Goal: Check status: Check status

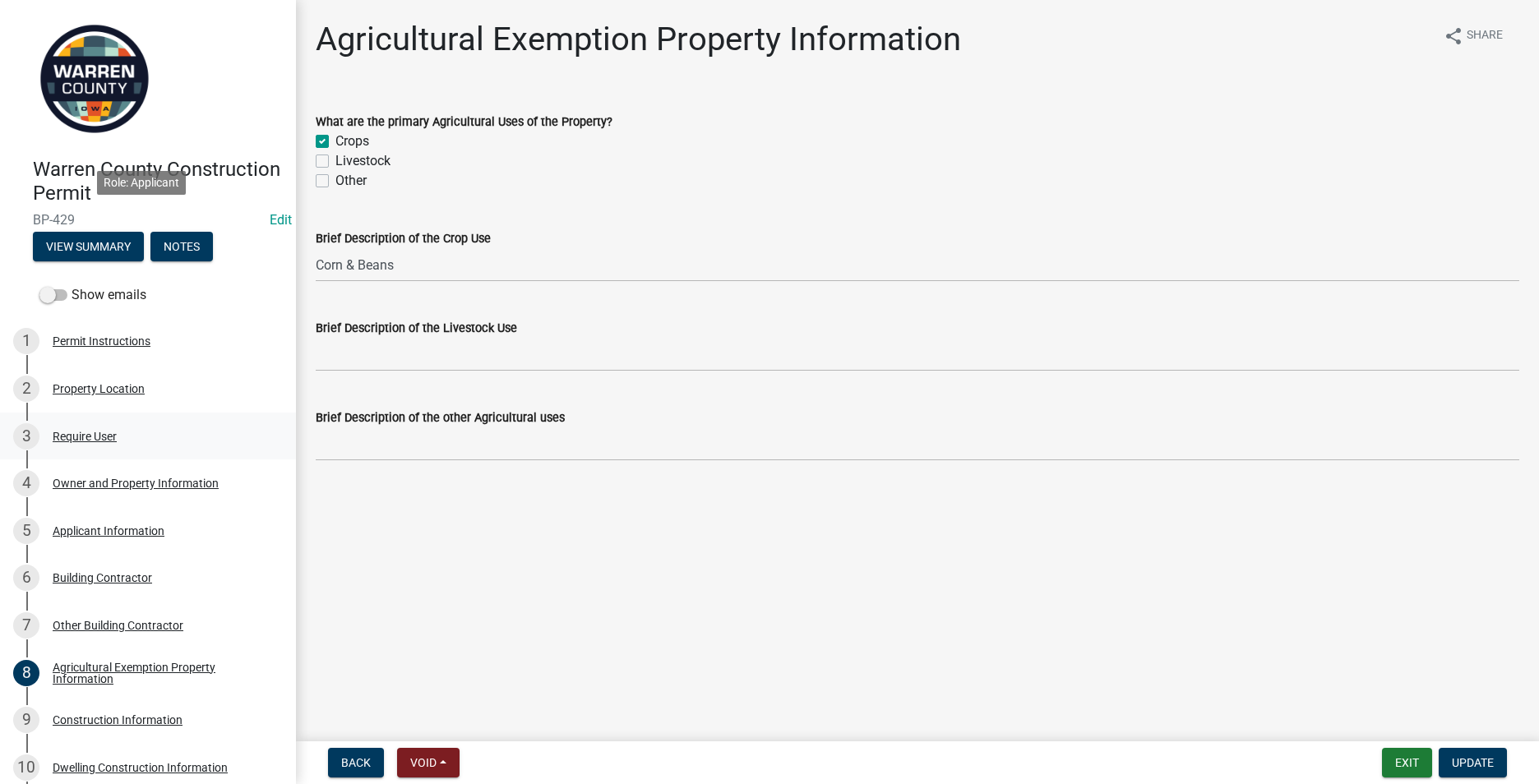
scroll to position [160, 0]
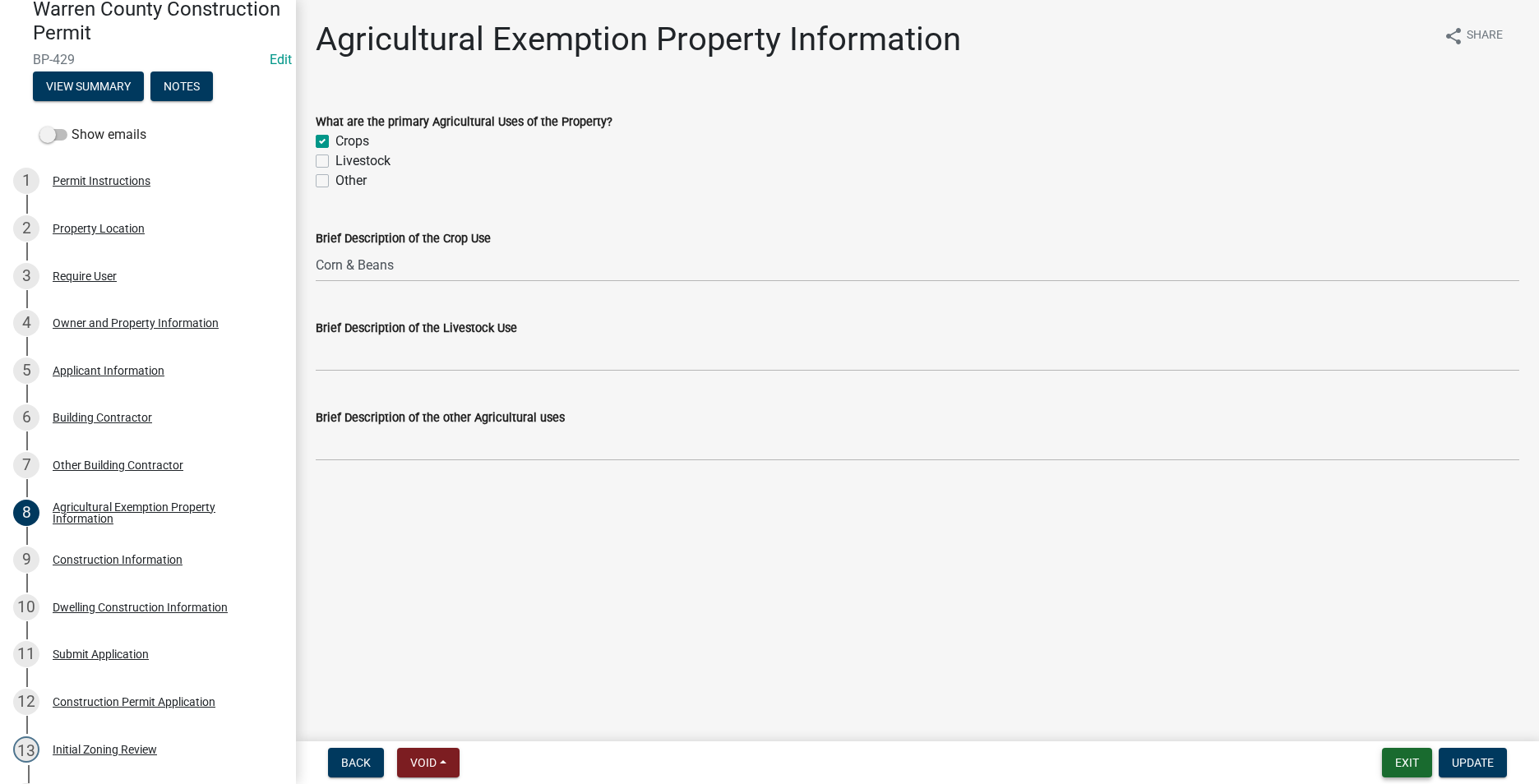
click at [1408, 759] on button "Exit" at bounding box center [1407, 762] width 50 height 29
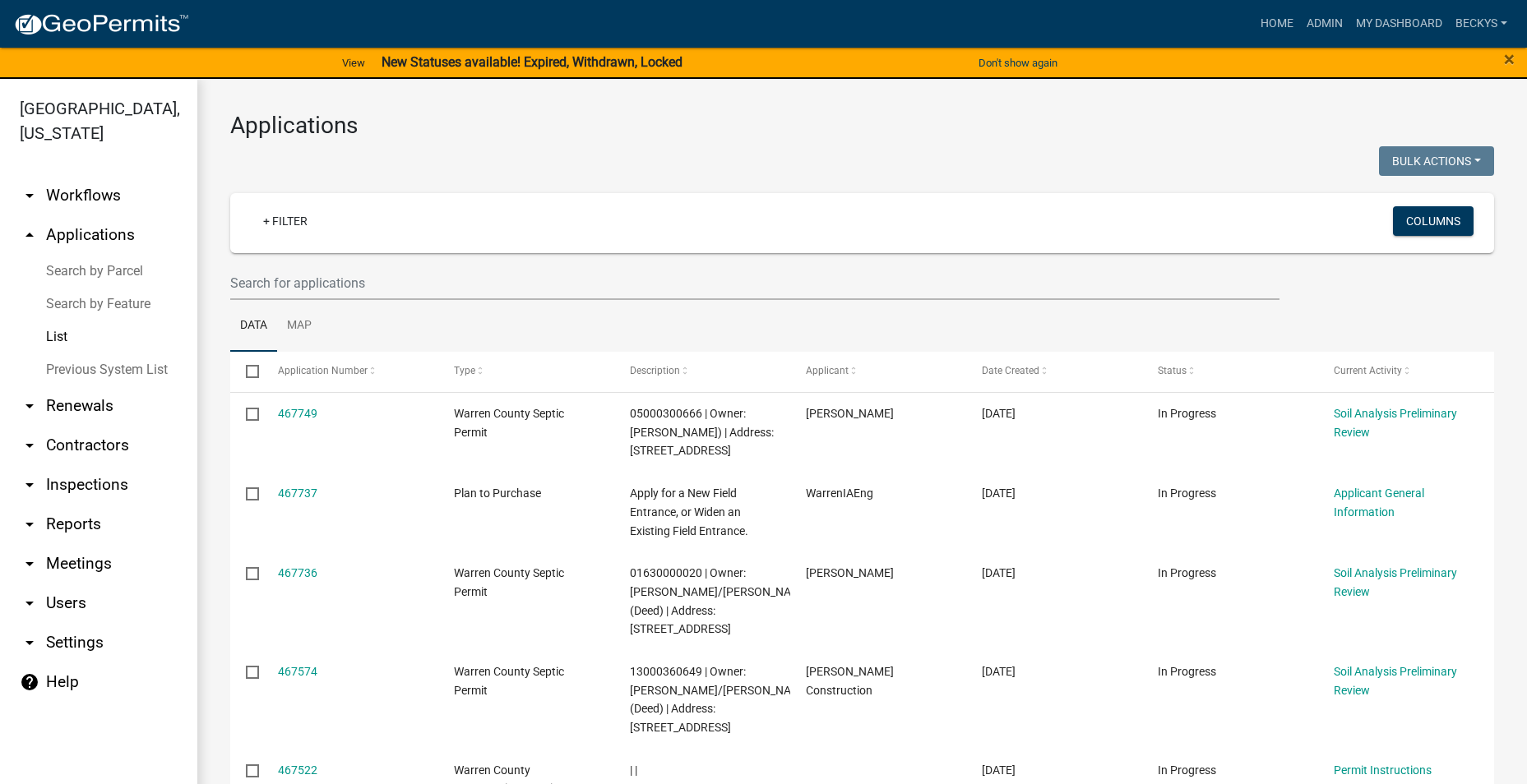
click at [59, 321] on link "List" at bounding box center [98, 337] width 197 height 33
click at [273, 289] on input "text" at bounding box center [754, 283] width 1049 height 34
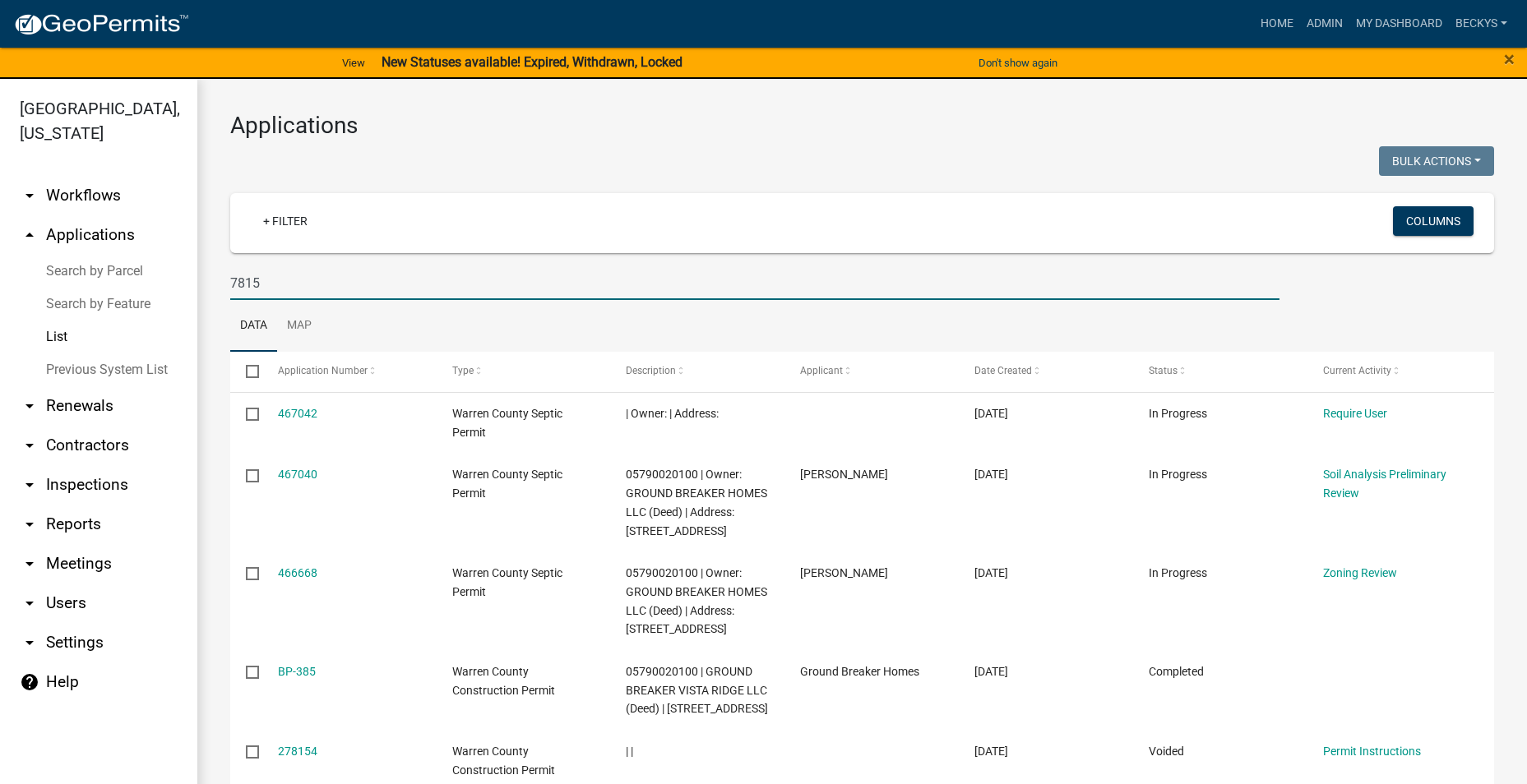
type input "7815"
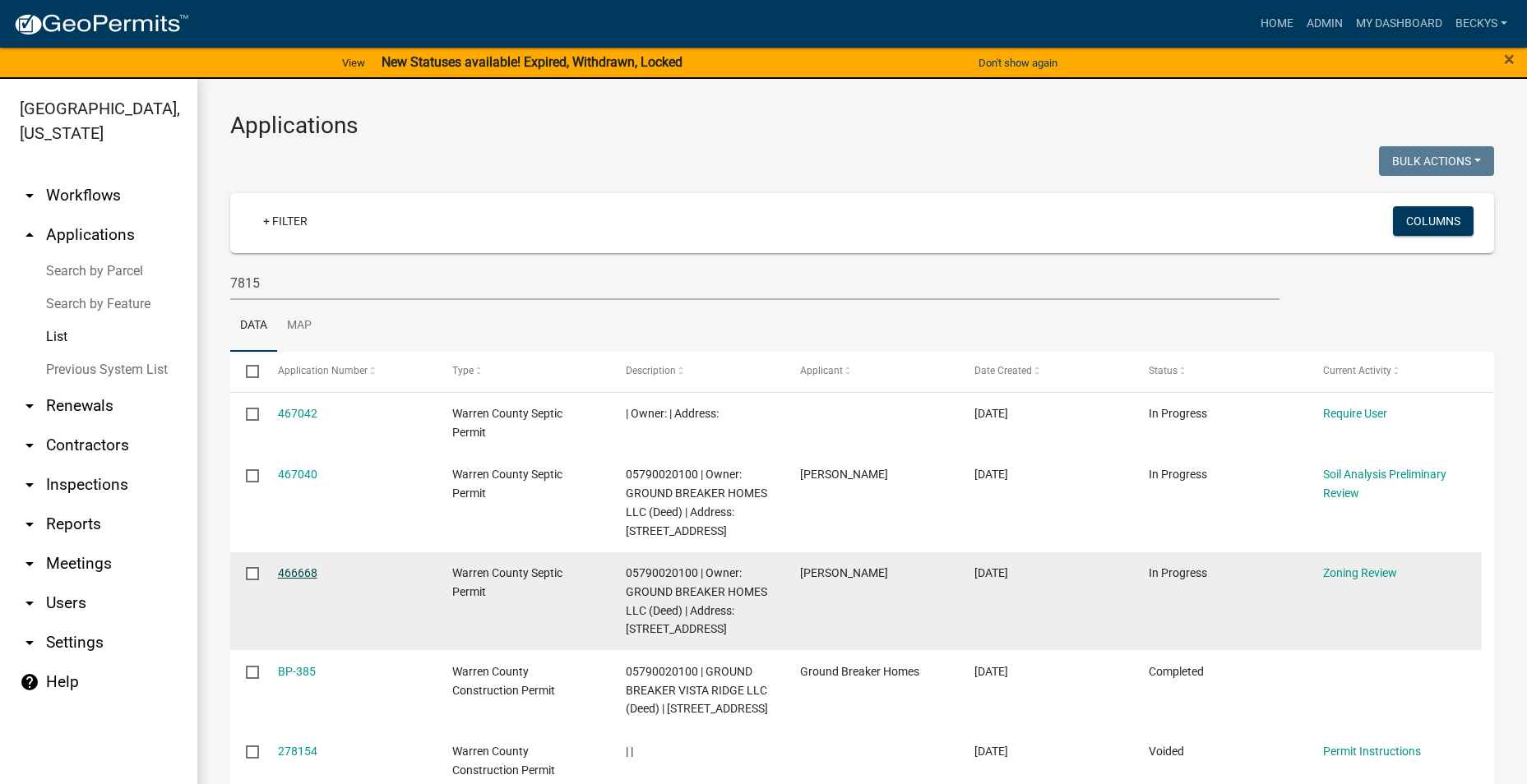
click at [283, 570] on link "466668" at bounding box center [297, 573] width 39 height 13
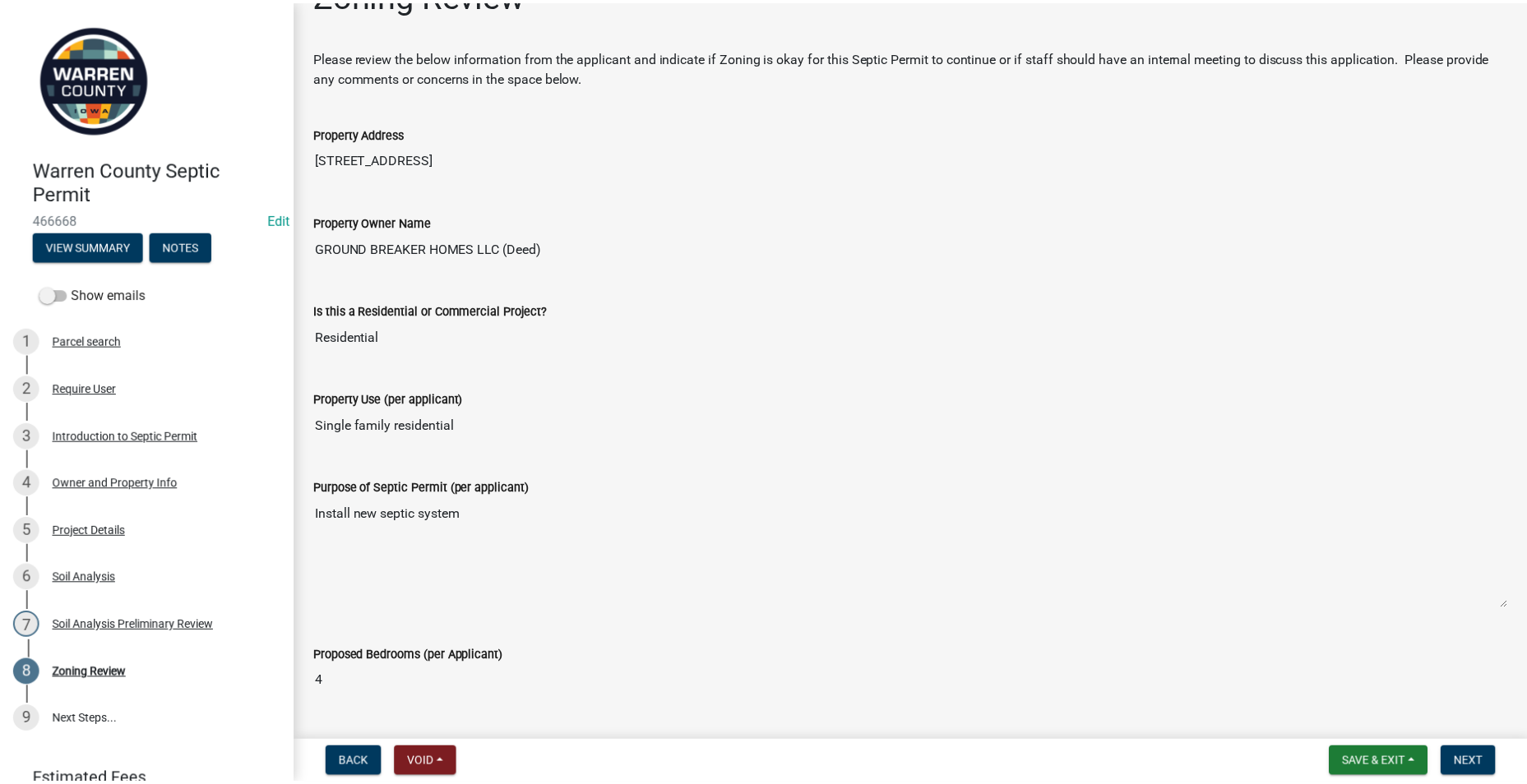
scroll to position [82, 0]
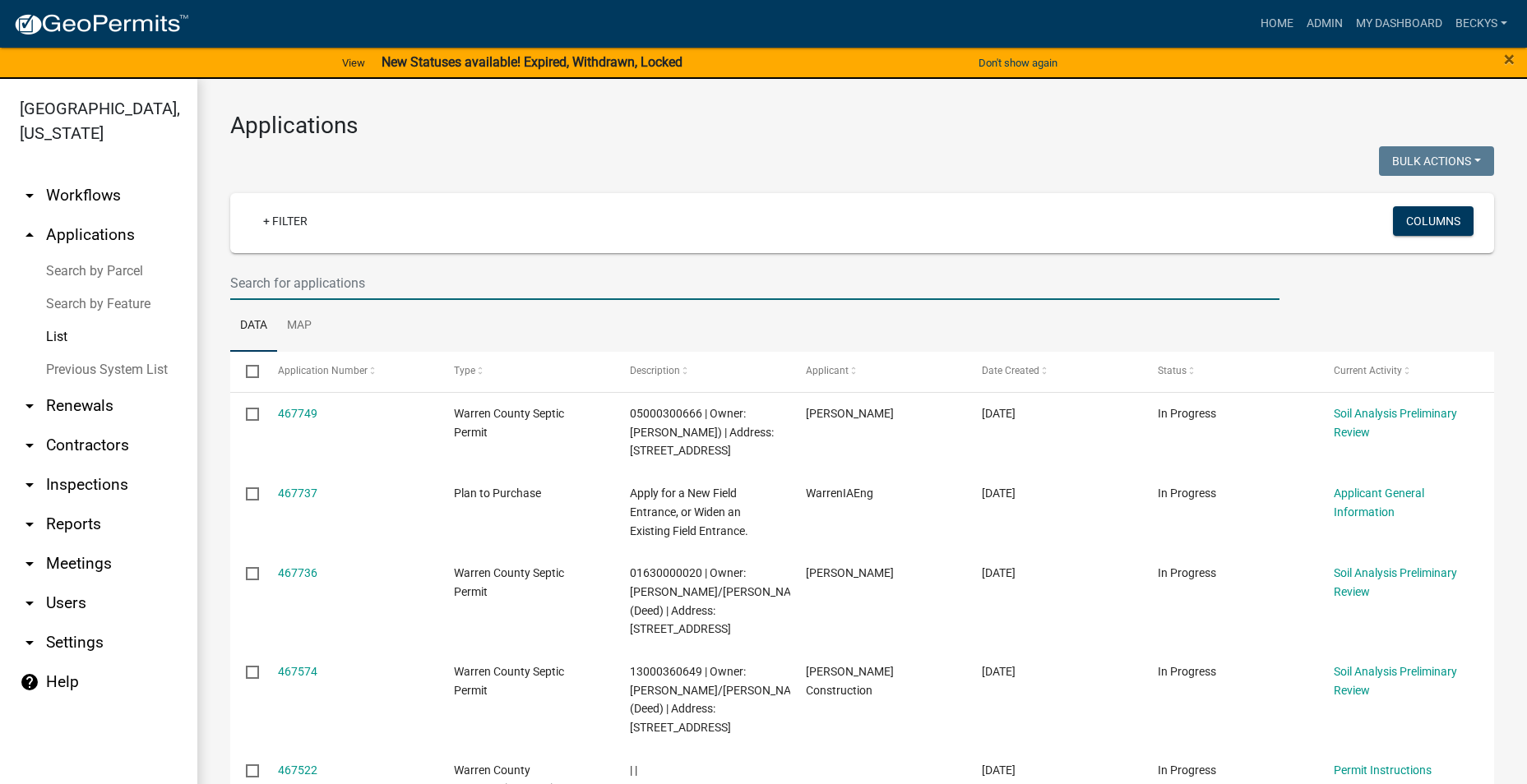
click at [252, 290] on input "text" at bounding box center [754, 283] width 1049 height 34
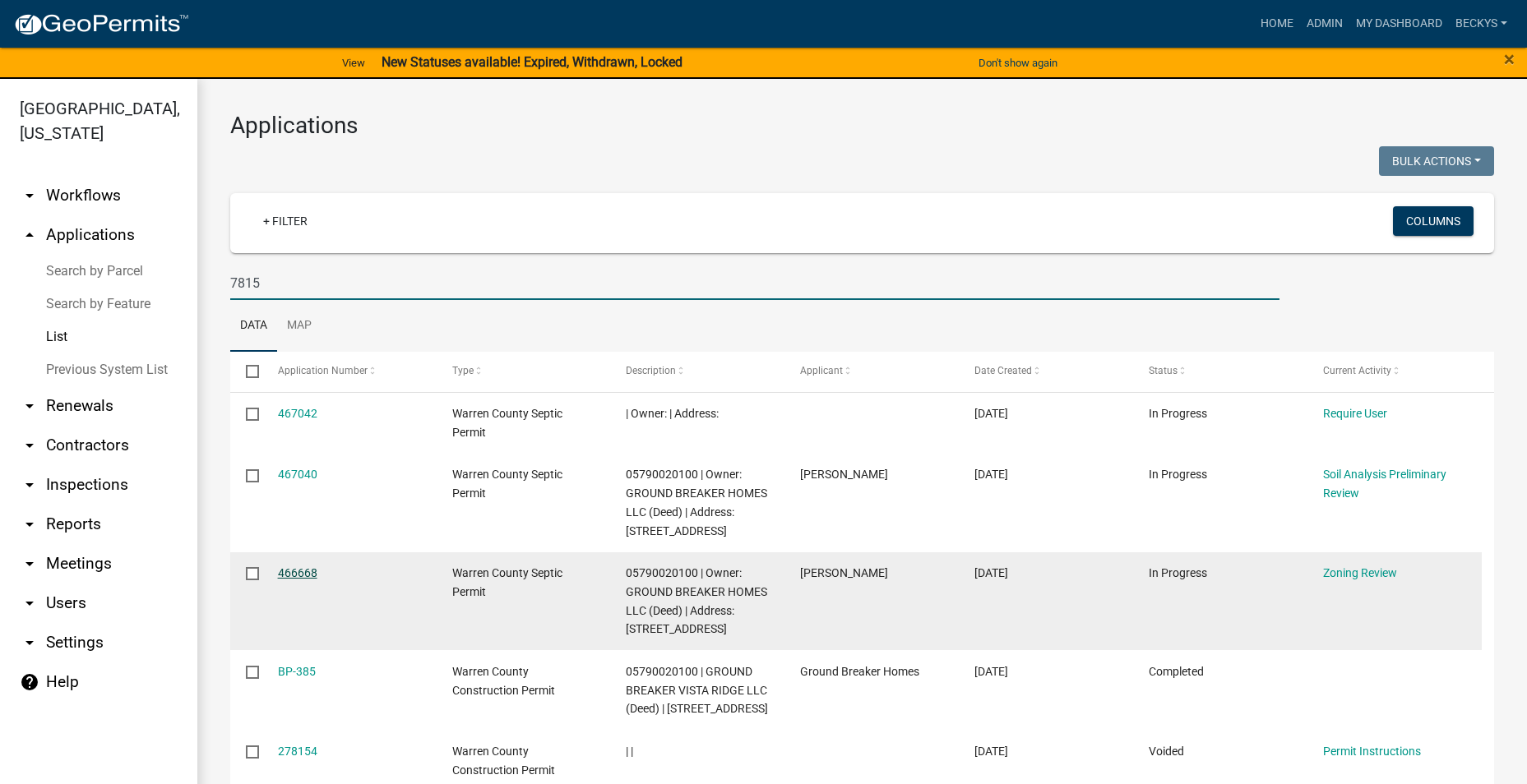
type input "7815"
click at [290, 571] on link "466668" at bounding box center [297, 573] width 39 height 13
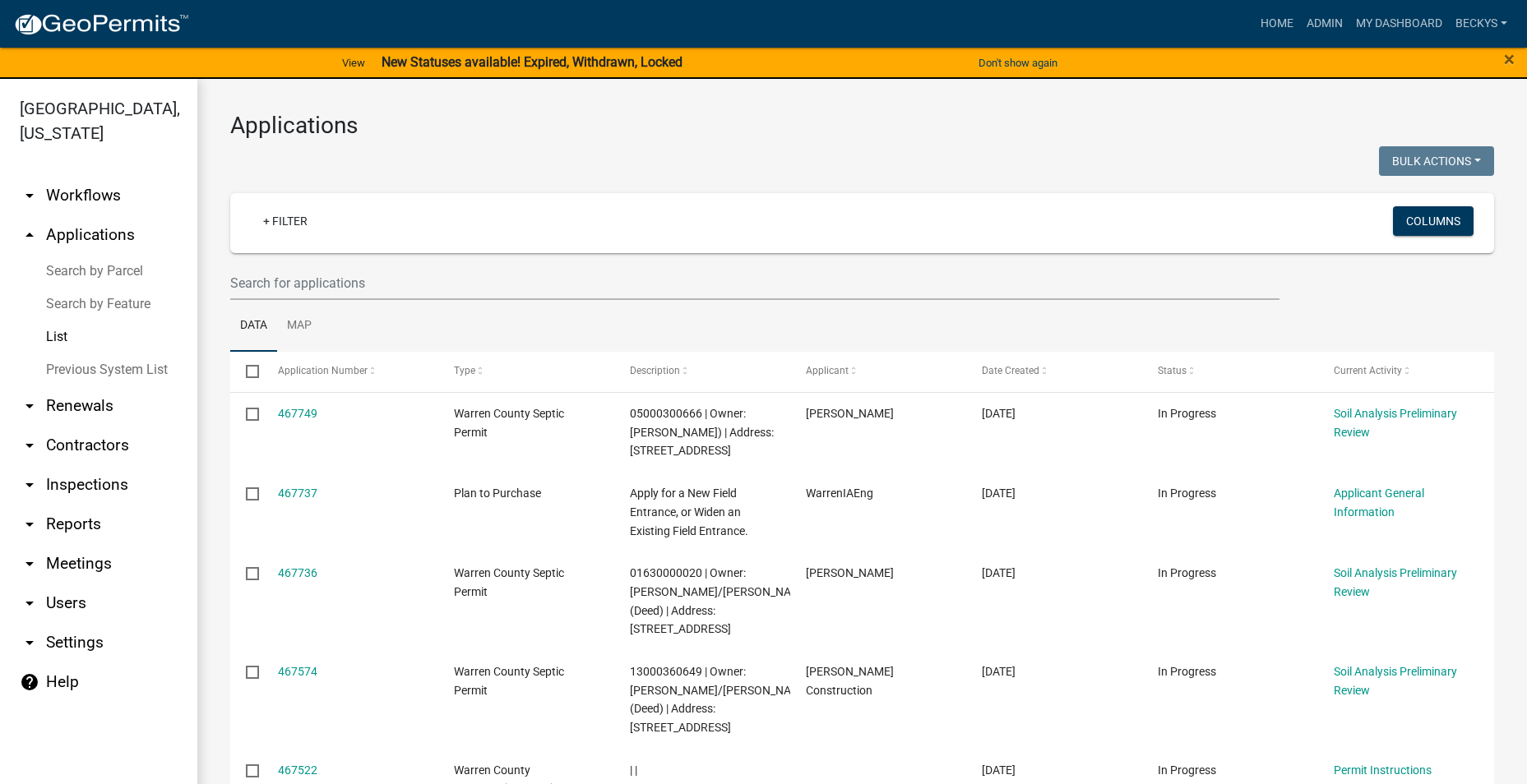
click at [50, 321] on link "List" at bounding box center [98, 337] width 197 height 33
click at [241, 284] on input "text" at bounding box center [754, 283] width 1049 height 34
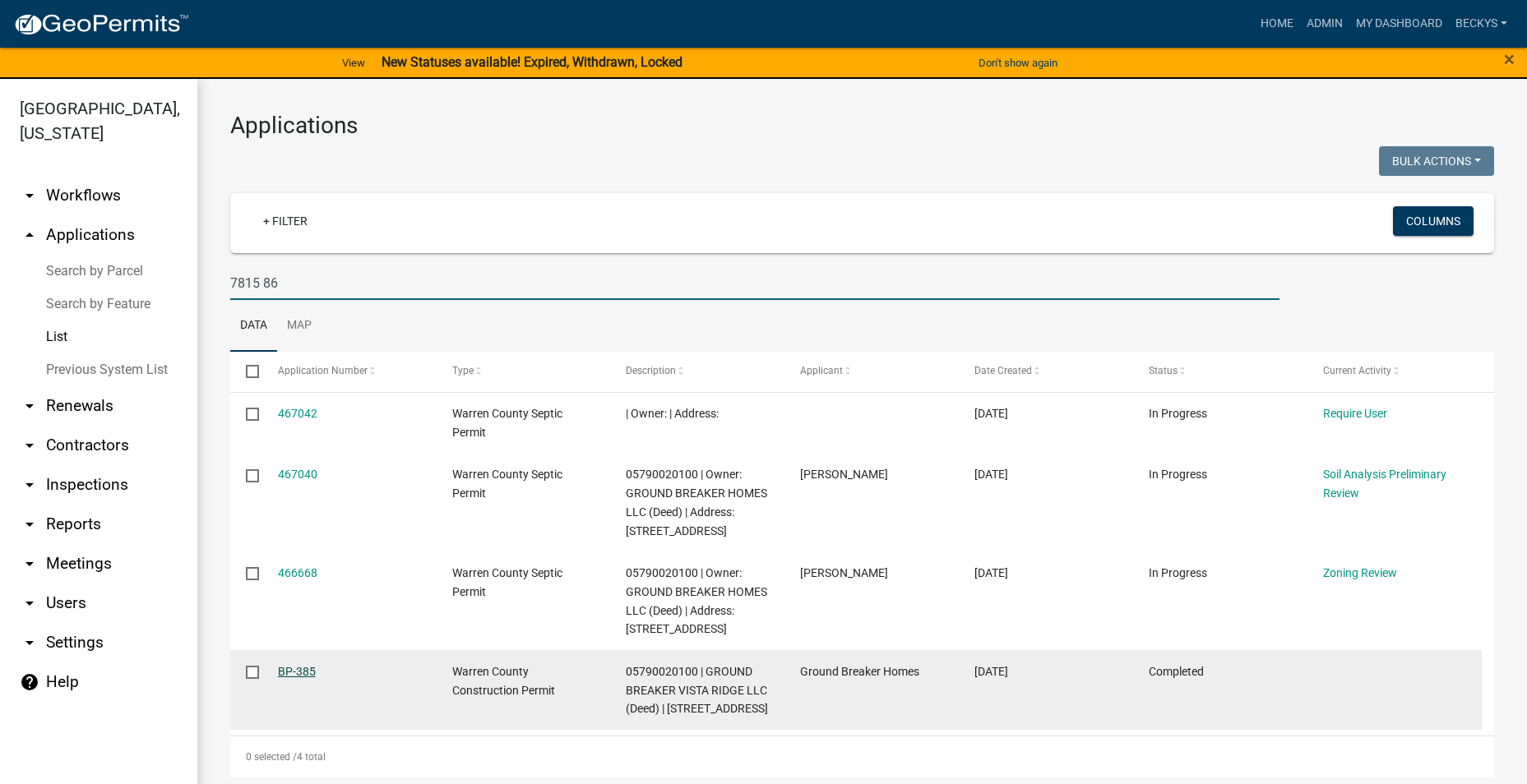
type input "7815 86"
click at [306, 667] on link "BP-385" at bounding box center [296, 672] width 38 height 13
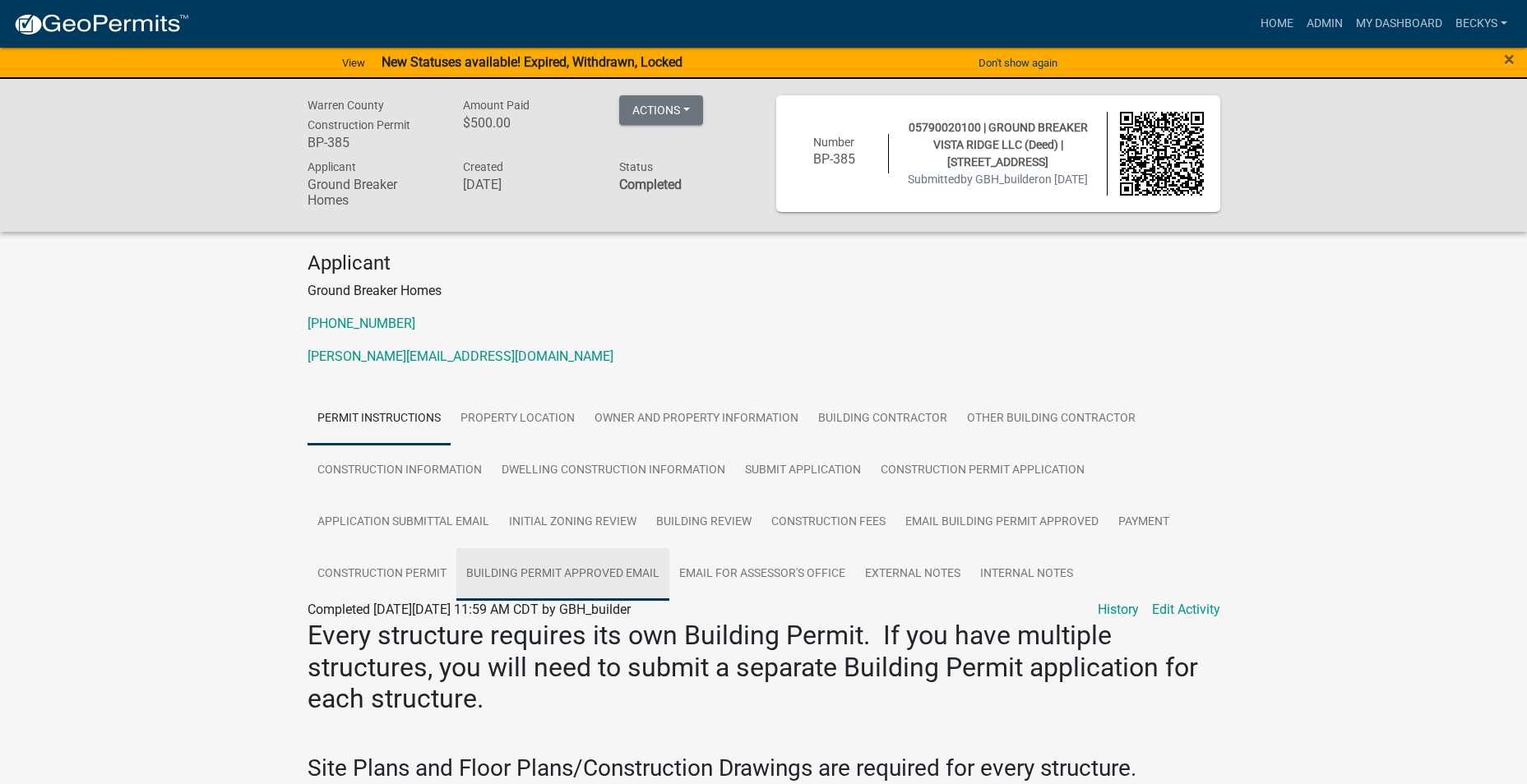
click at [564, 569] on link "Building Permit Approved Email" at bounding box center [563, 574] width 213 height 53
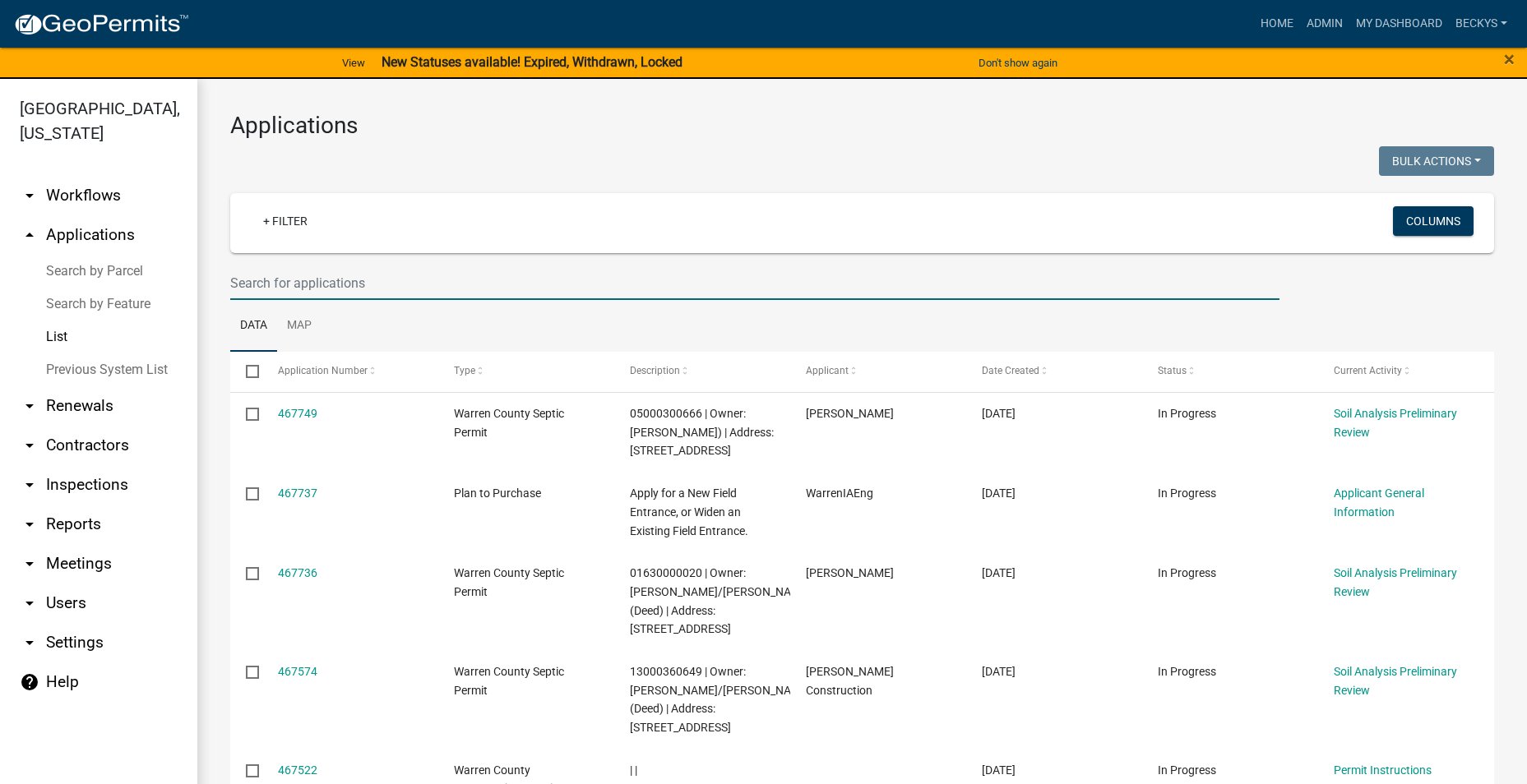
click at [246, 277] on input "text" at bounding box center [754, 283] width 1049 height 34
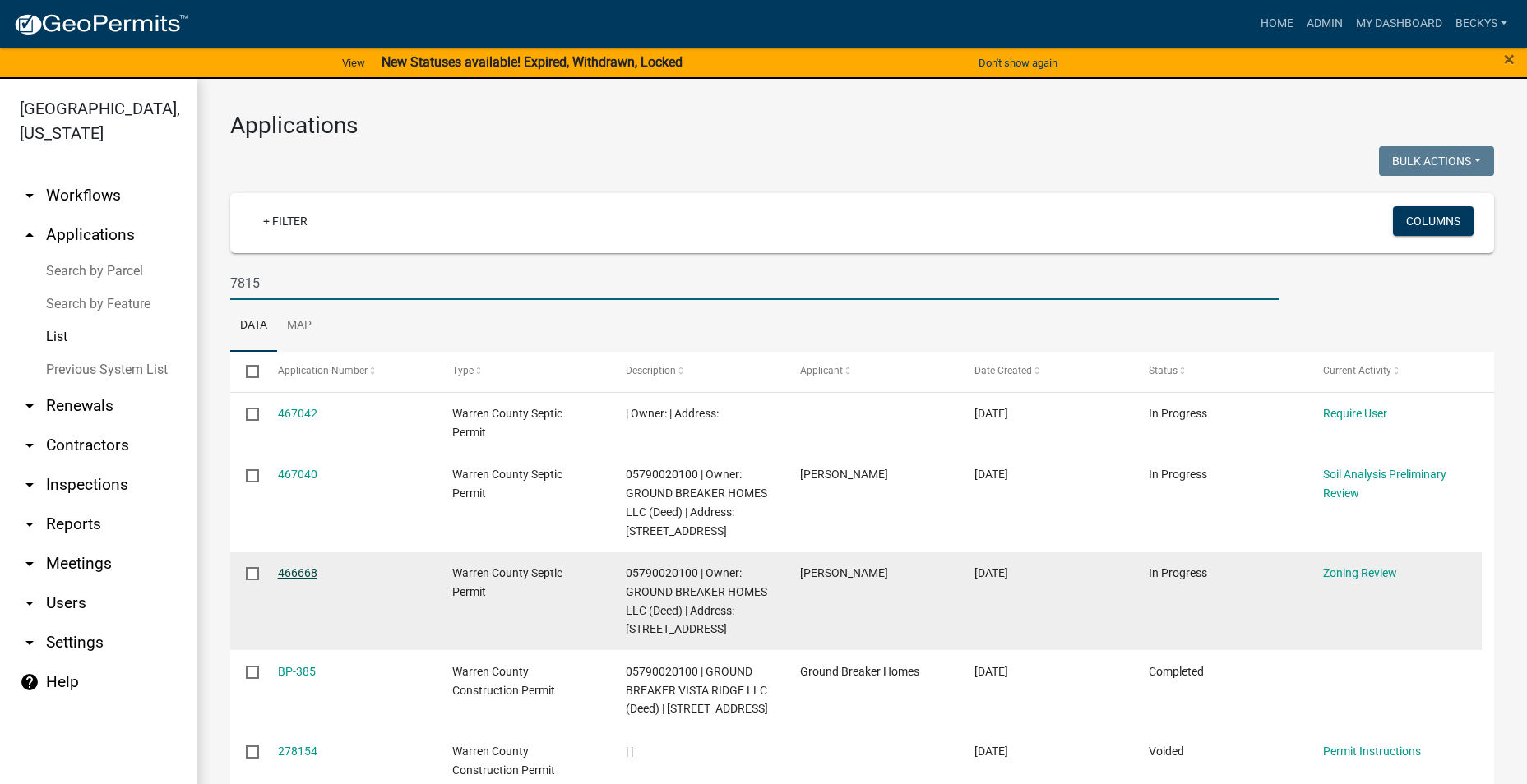
type input "7815"
click at [291, 578] on link "466668" at bounding box center [297, 573] width 39 height 13
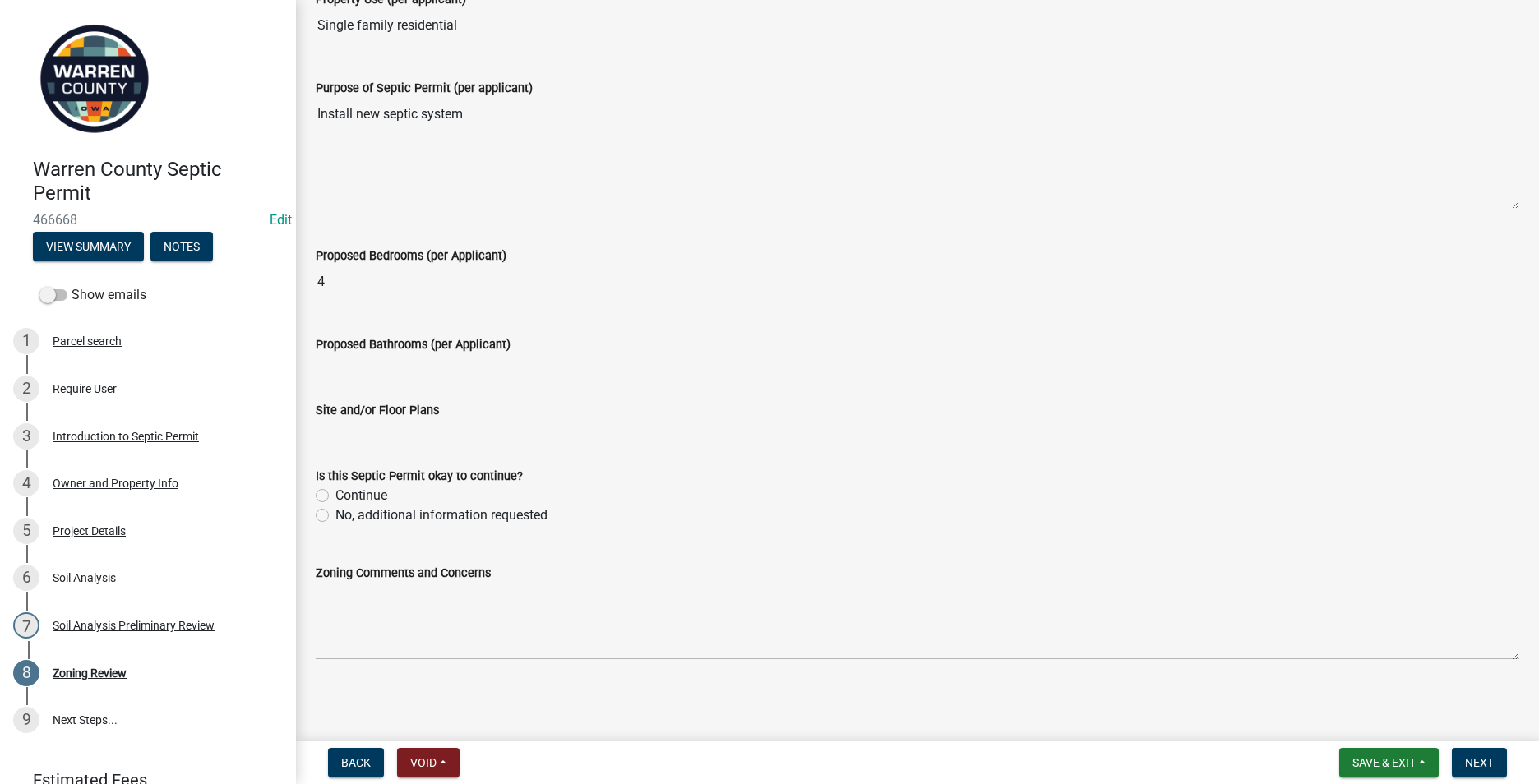
scroll to position [447, 0]
click at [335, 494] on label "Continue" at bounding box center [361, 493] width 52 height 19
click at [335, 494] on input "Continue" at bounding box center [340, 489] width 11 height 11
radio input "true"
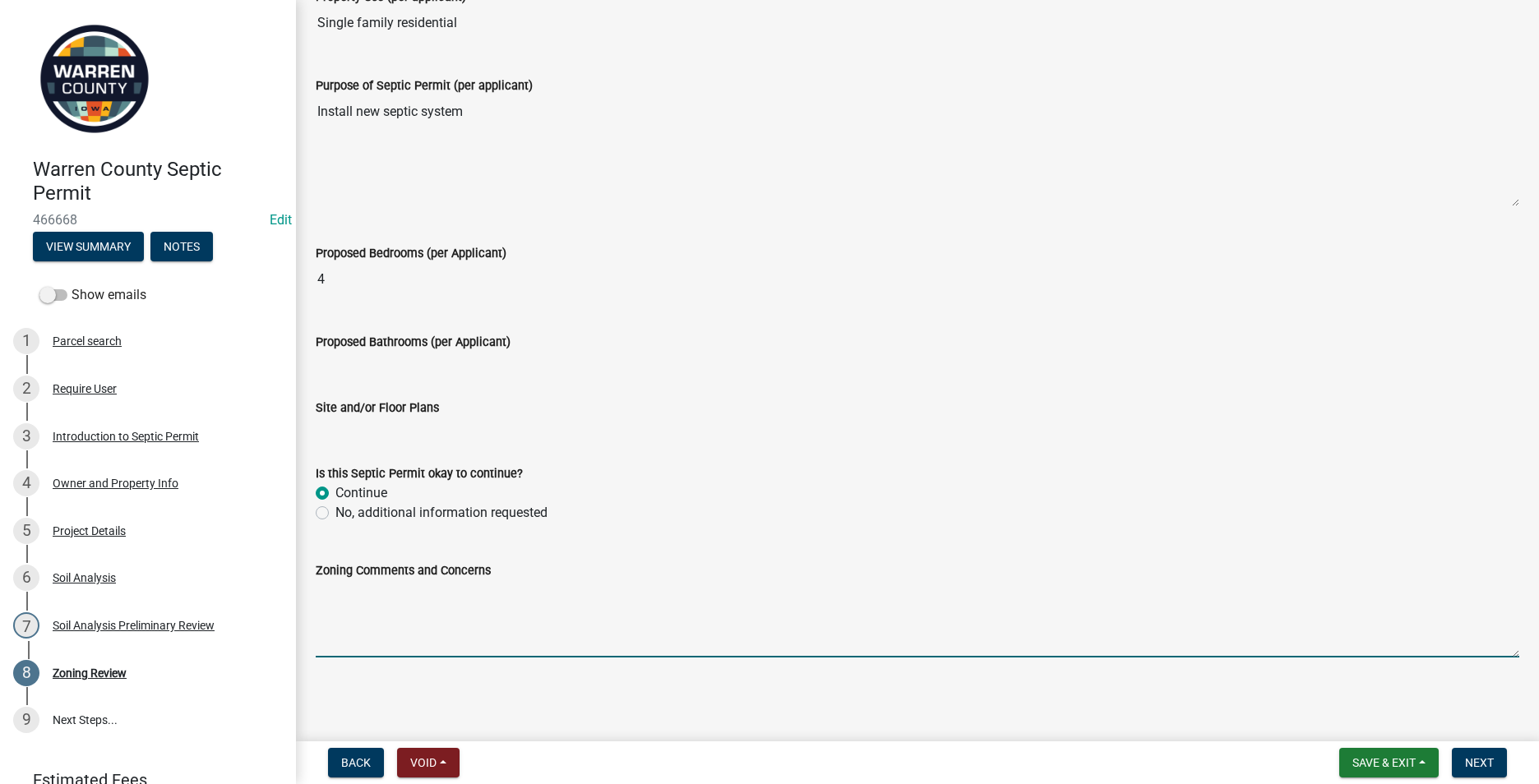
click at [339, 606] on textarea "Zoning Comments and Concerns" at bounding box center [917, 619] width 1203 height 77
type textarea "A building permit was issued in May 2025."
click at [1495, 760] on button "Next" at bounding box center [1479, 762] width 55 height 29
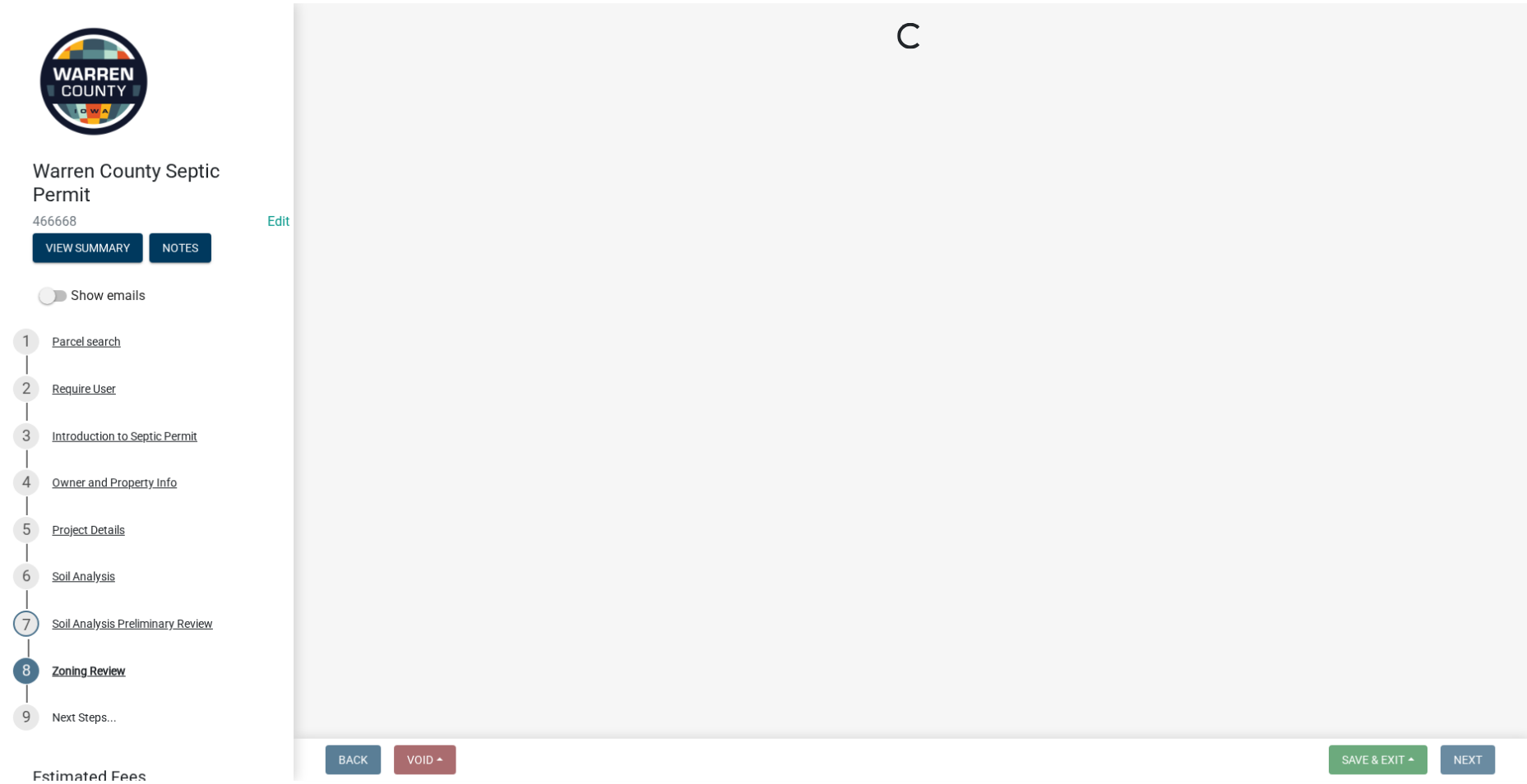
scroll to position [0, 0]
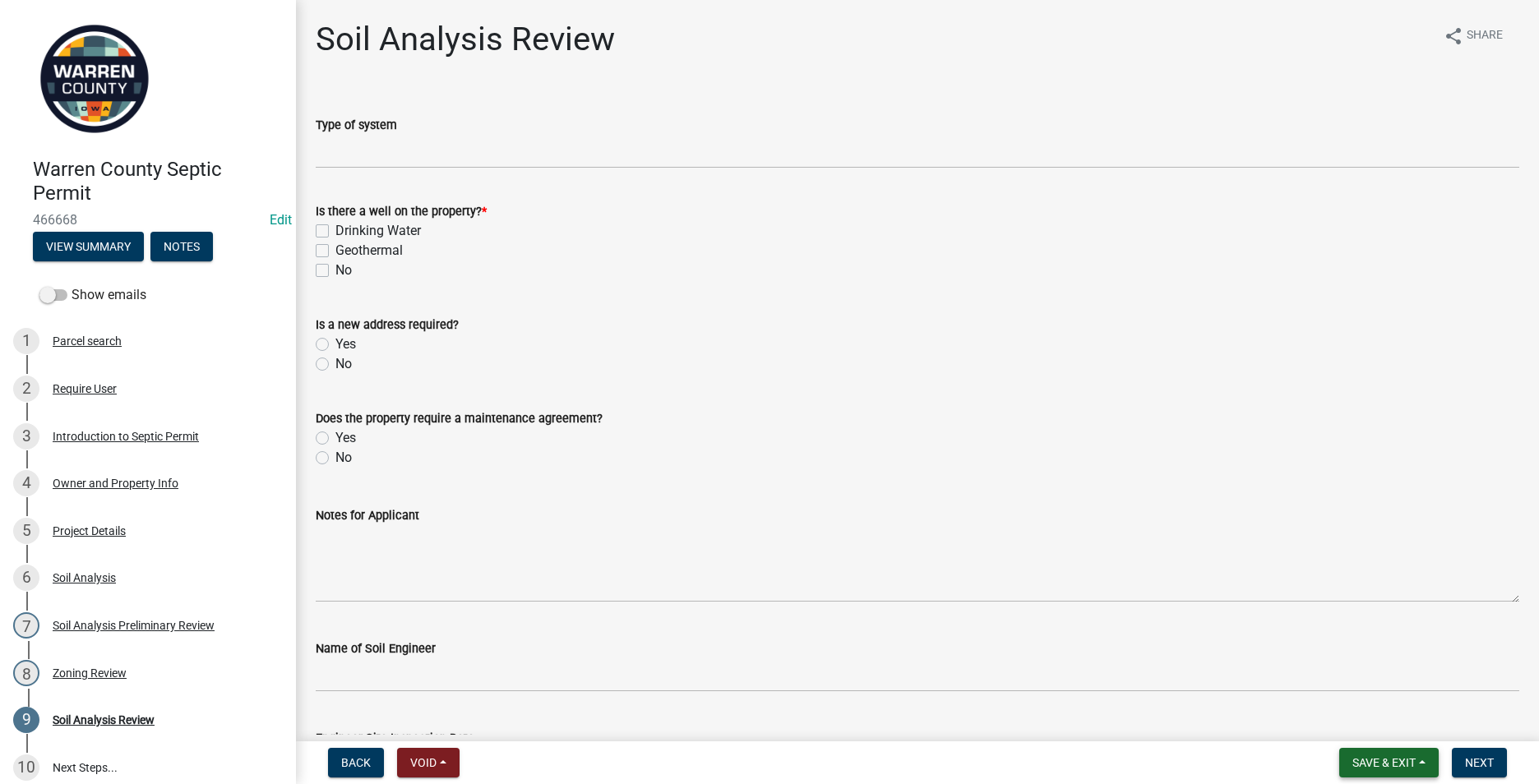
click at [1365, 763] on span "Save & Exit" at bounding box center [1384, 763] width 63 height 13
click at [1329, 713] on button "Save & Exit" at bounding box center [1373, 719] width 132 height 39
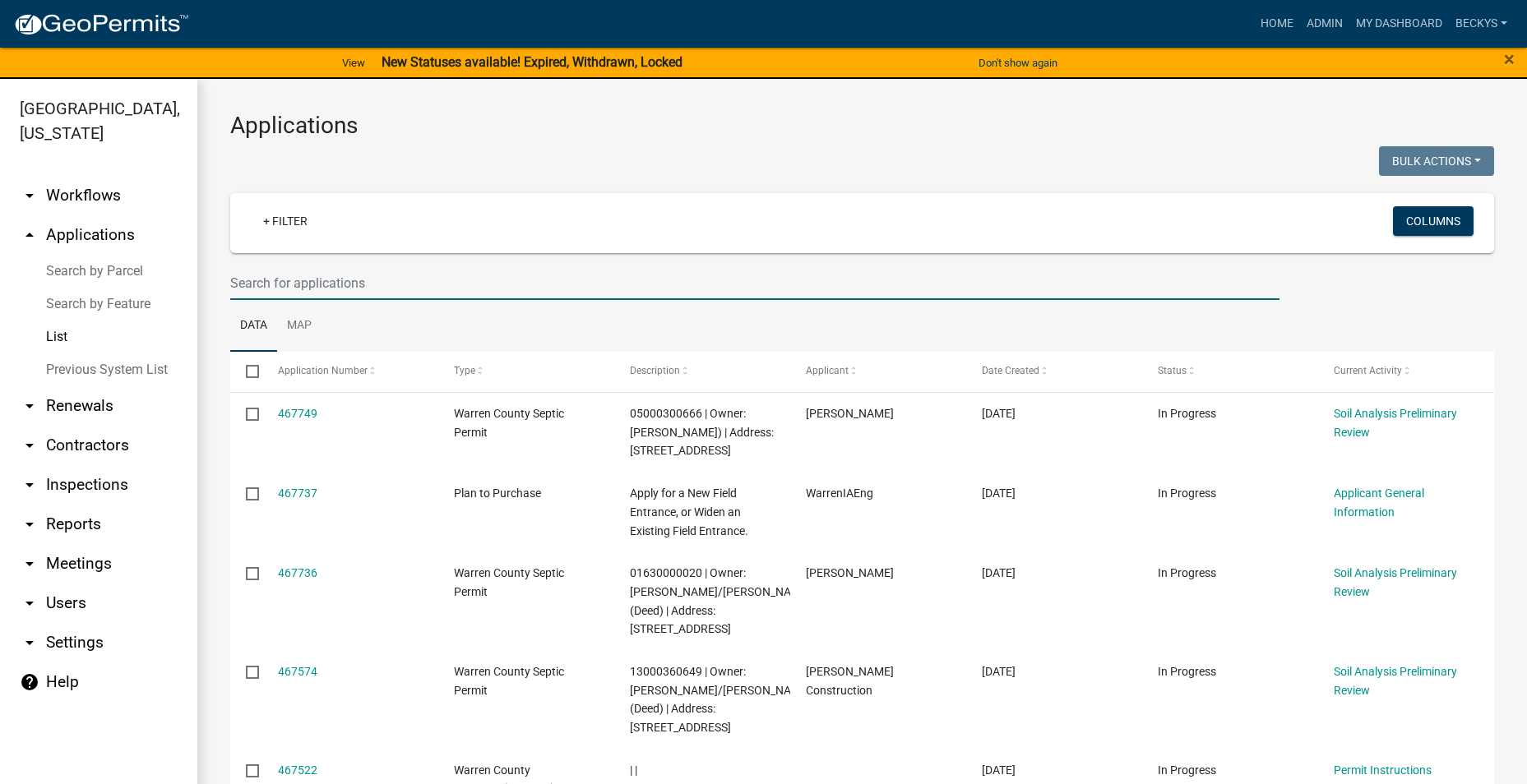
click at [244, 281] on input "text" at bounding box center [754, 283] width 1049 height 34
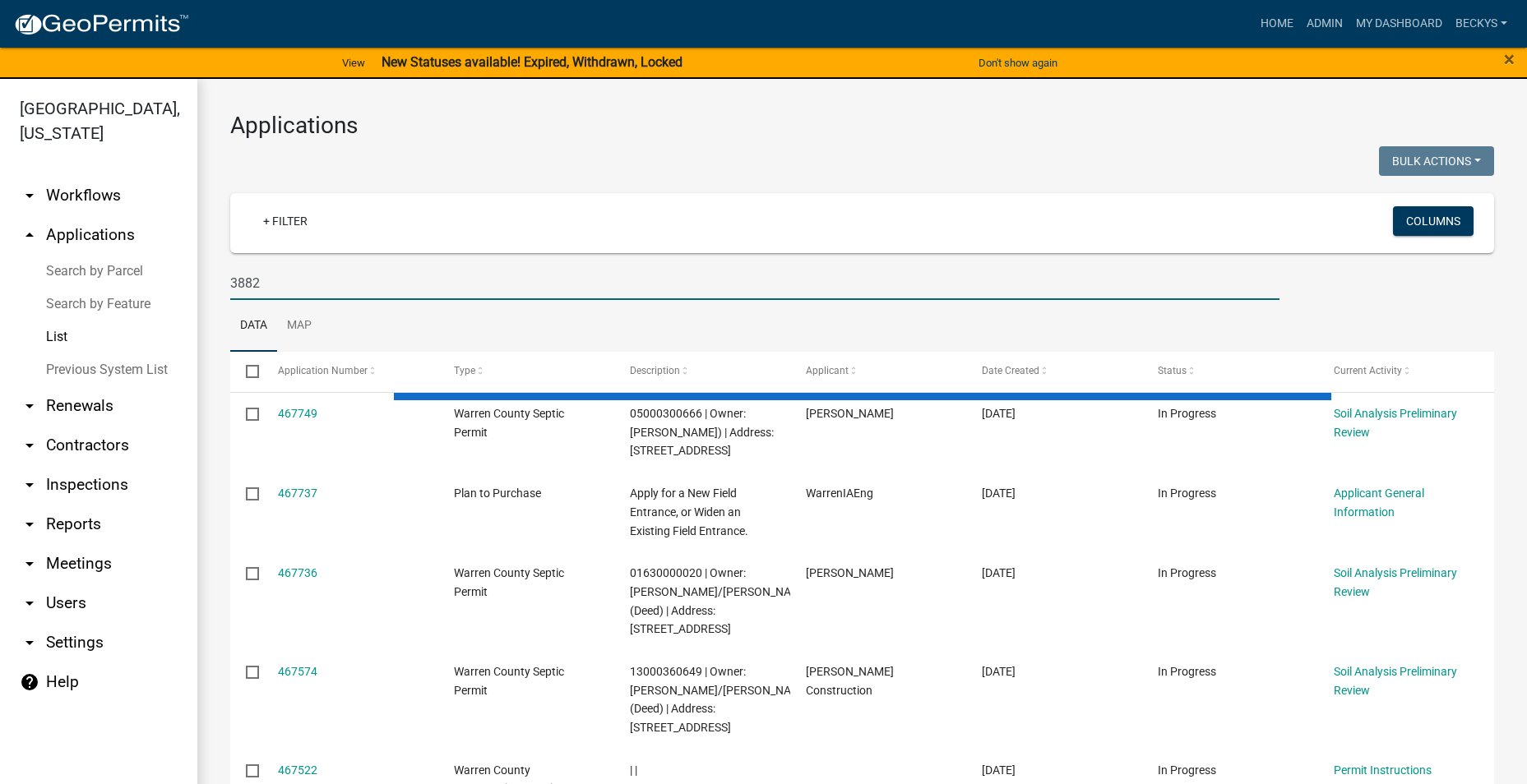
type input "3882"
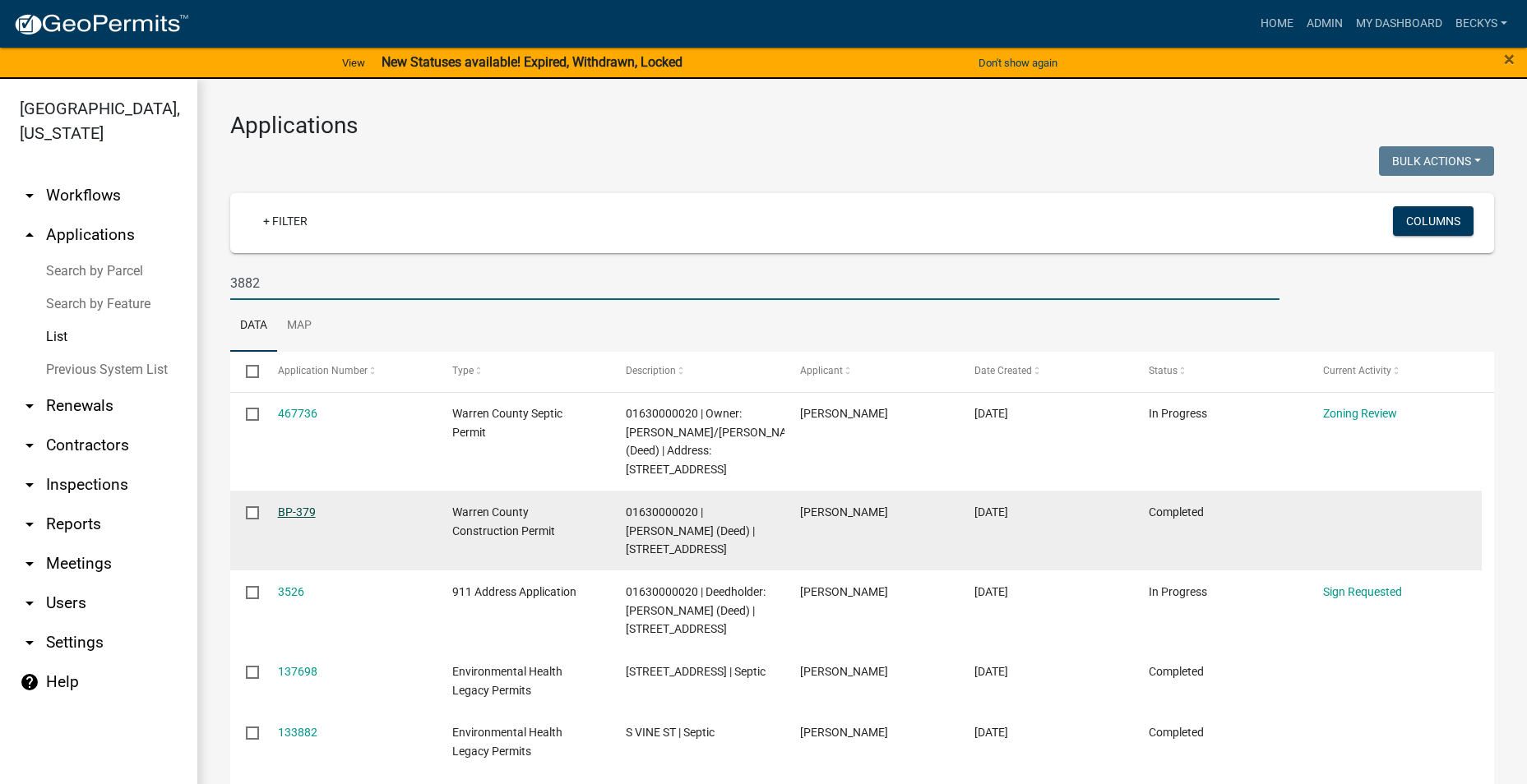
click at [295, 507] on link "BP-379" at bounding box center [296, 512] width 38 height 13
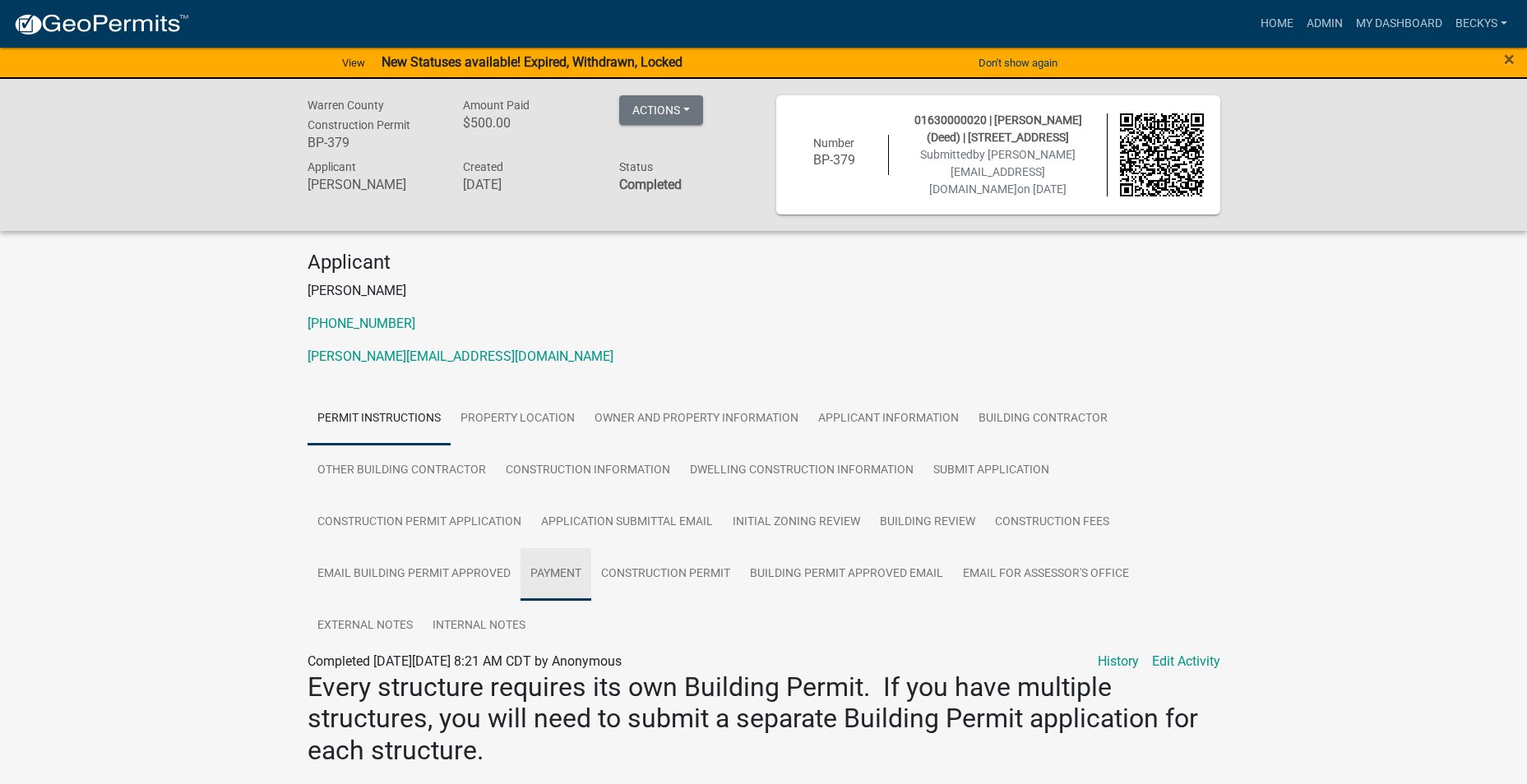
click at [566, 574] on link "Payment" at bounding box center [556, 574] width 71 height 53
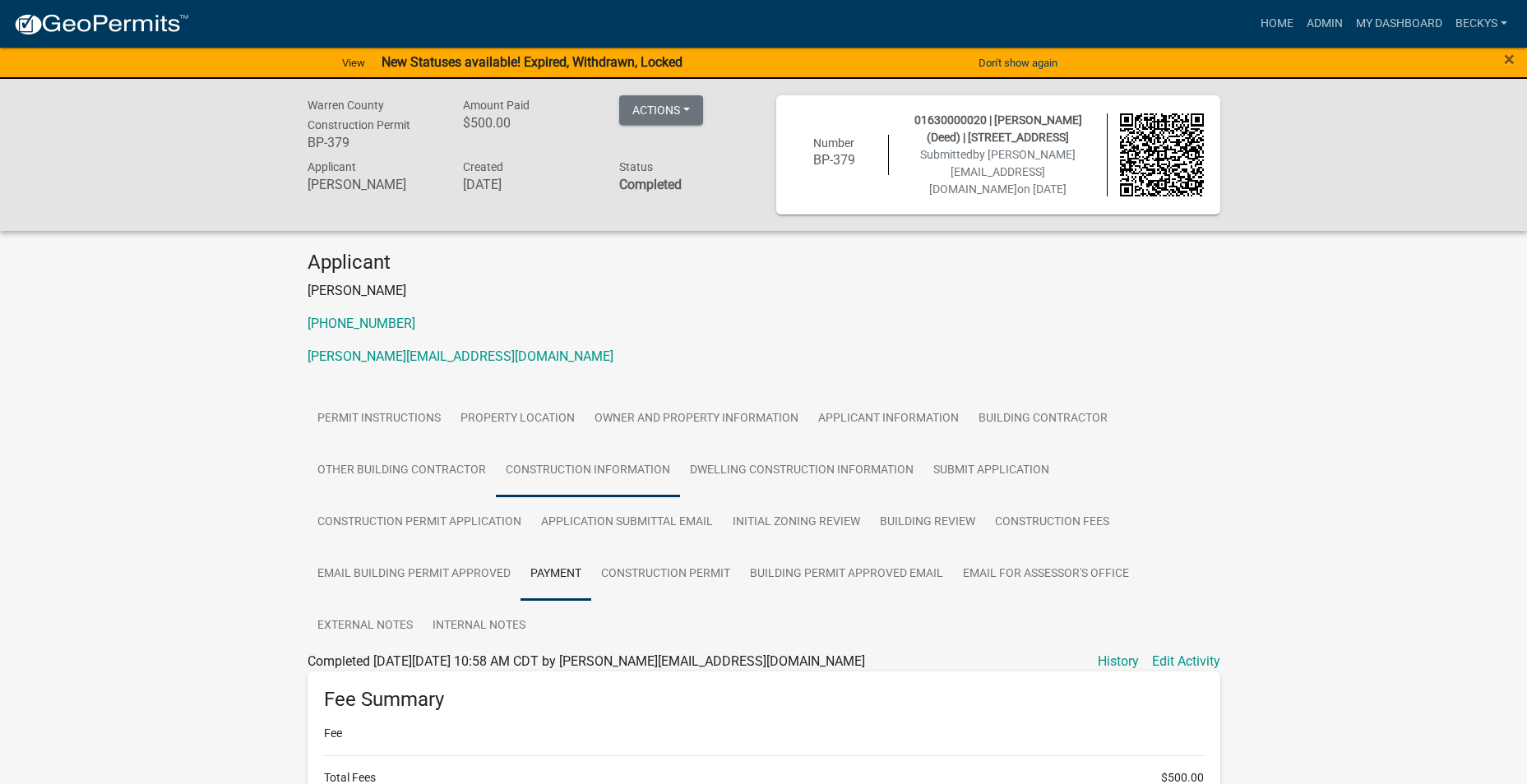
click at [596, 459] on link "Construction Information" at bounding box center [587, 471] width 184 height 53
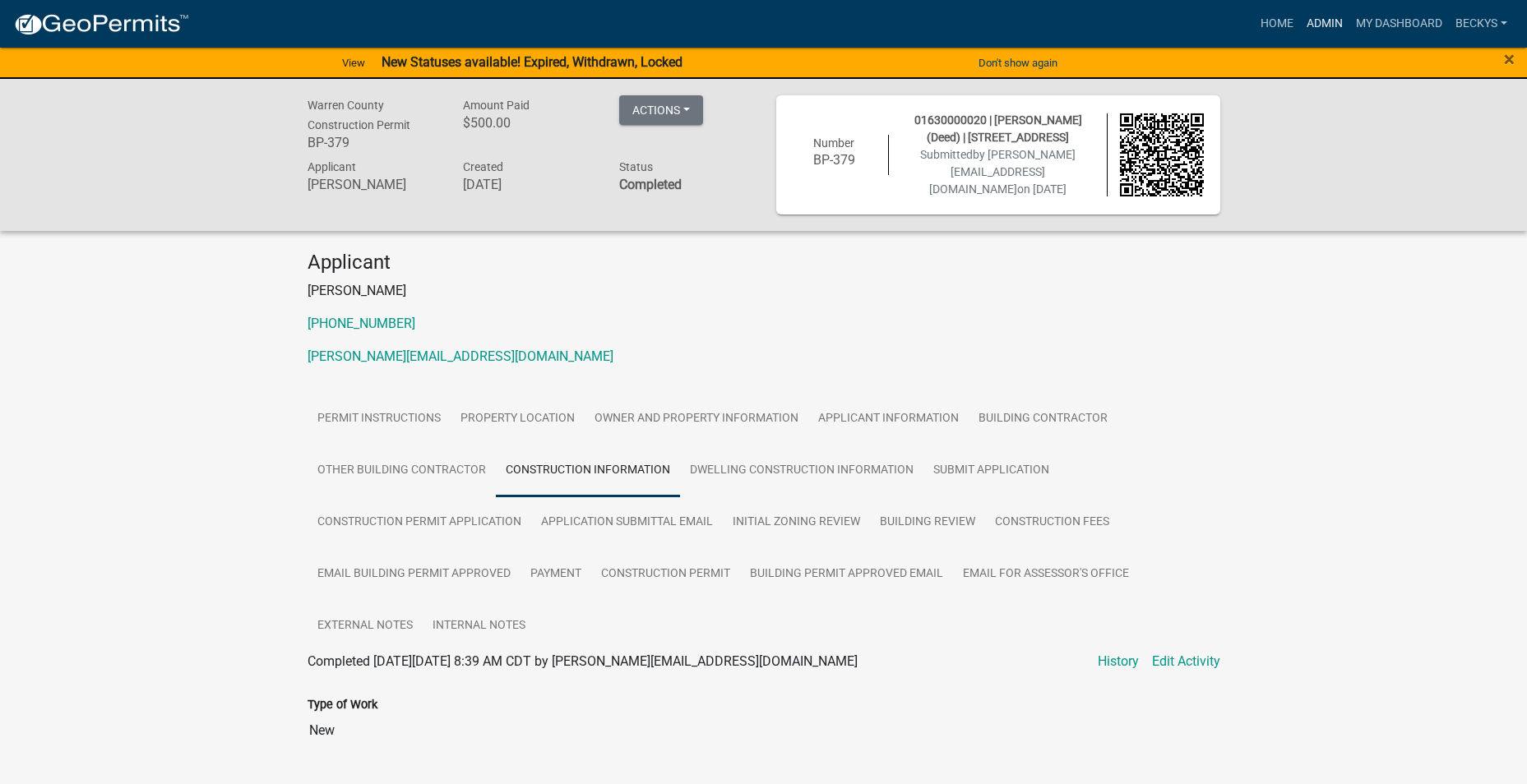
drag, startPoint x: 1322, startPoint y: 21, endPoint x: 1314, endPoint y: 25, distance: 8.9
click at [1322, 21] on link "Admin" at bounding box center [1325, 24] width 50 height 31
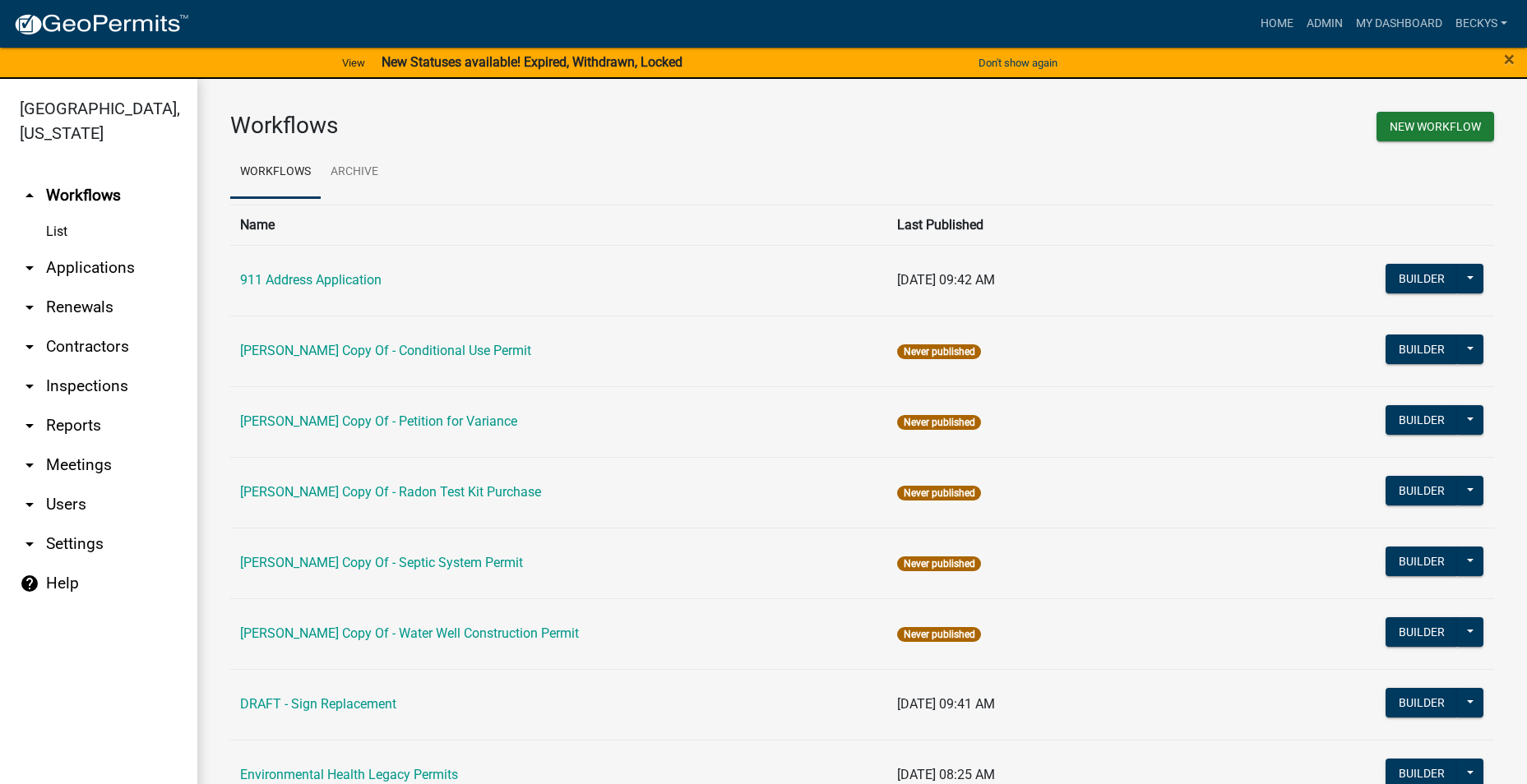
click at [105, 248] on link "arrow_drop_down Applications" at bounding box center [98, 268] width 197 height 39
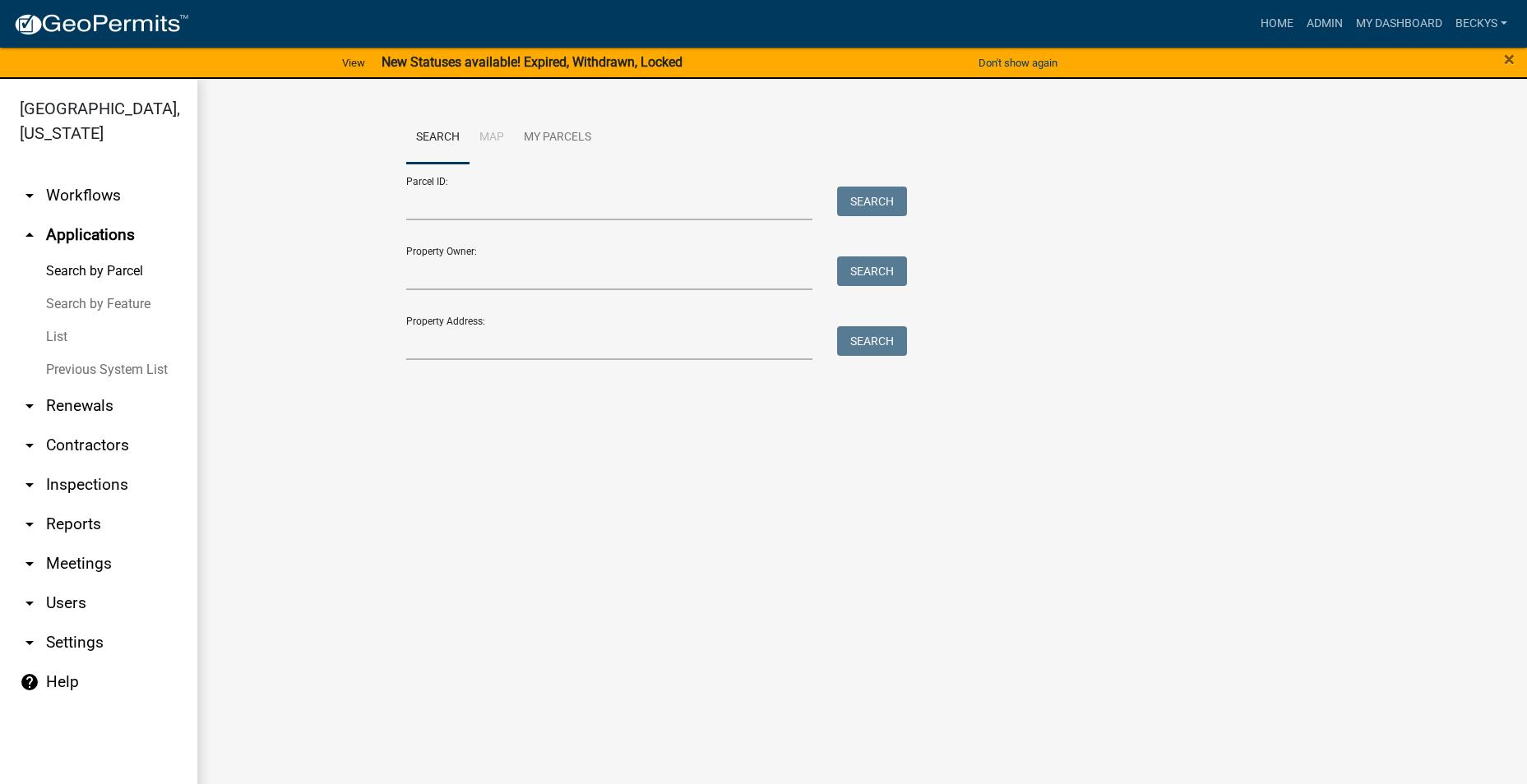
click at [57, 321] on link "List" at bounding box center [98, 337] width 197 height 33
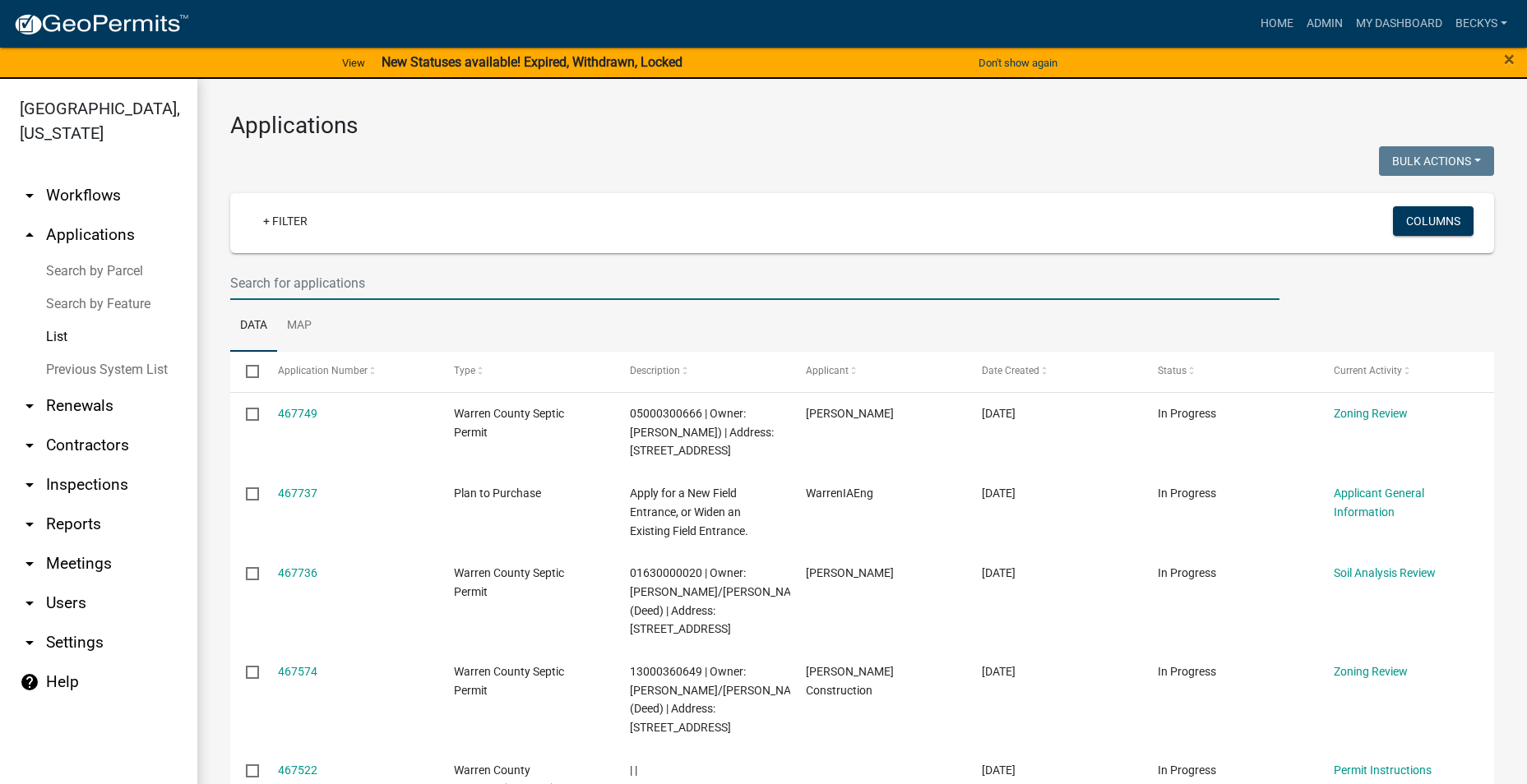
click at [243, 278] on input "text" at bounding box center [754, 283] width 1049 height 34
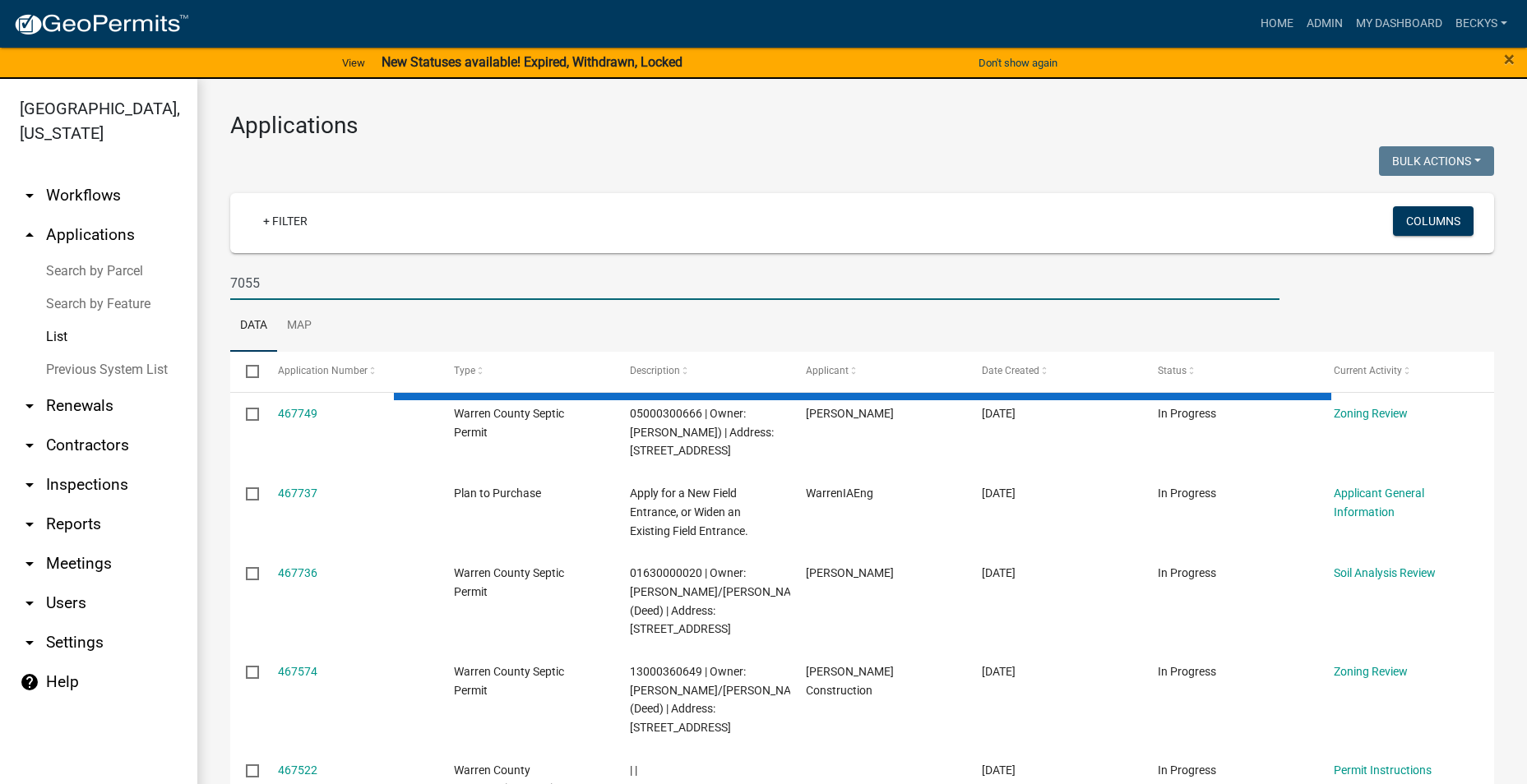
type input "7055"
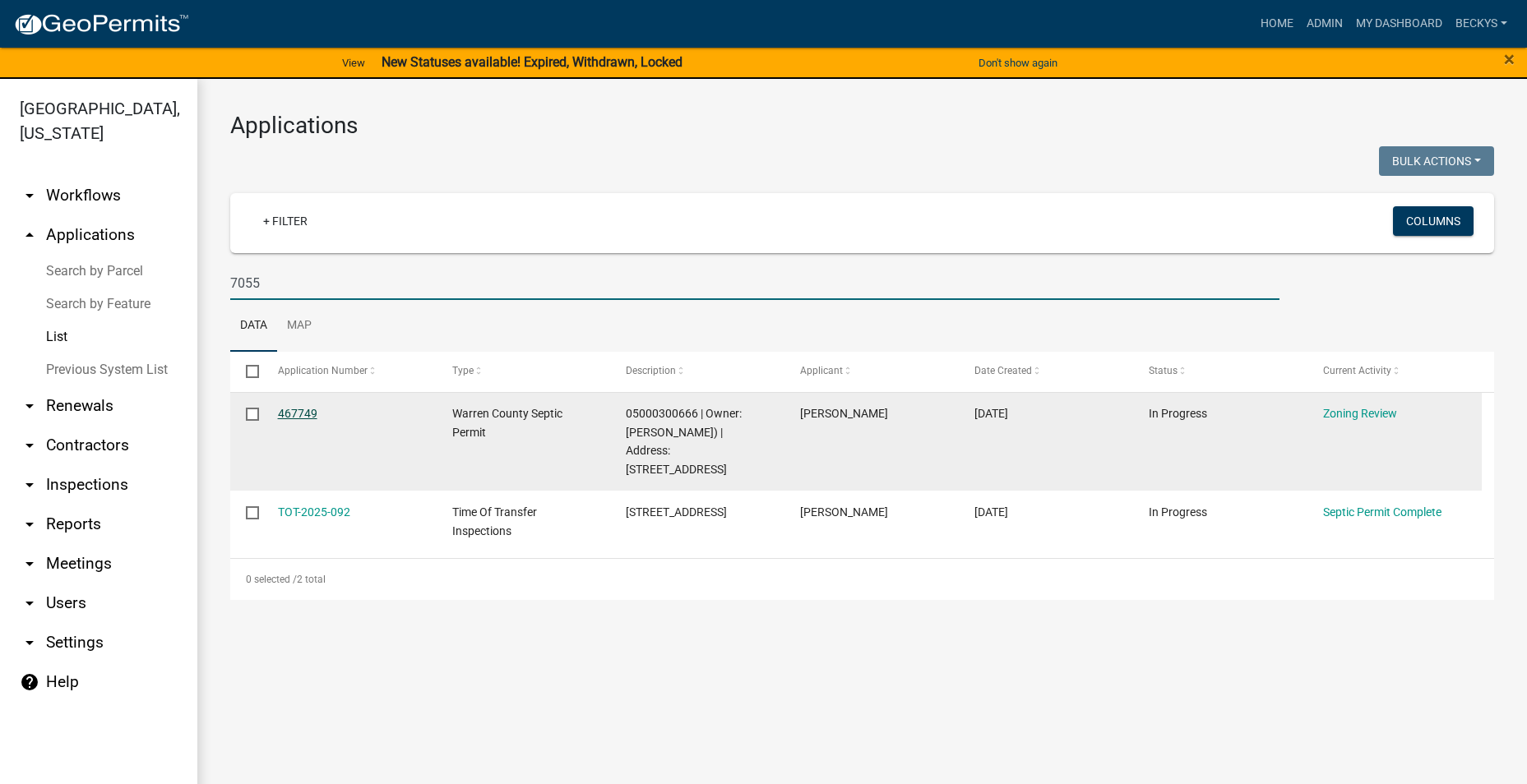
click at [296, 413] on link "467749" at bounding box center [297, 414] width 39 height 13
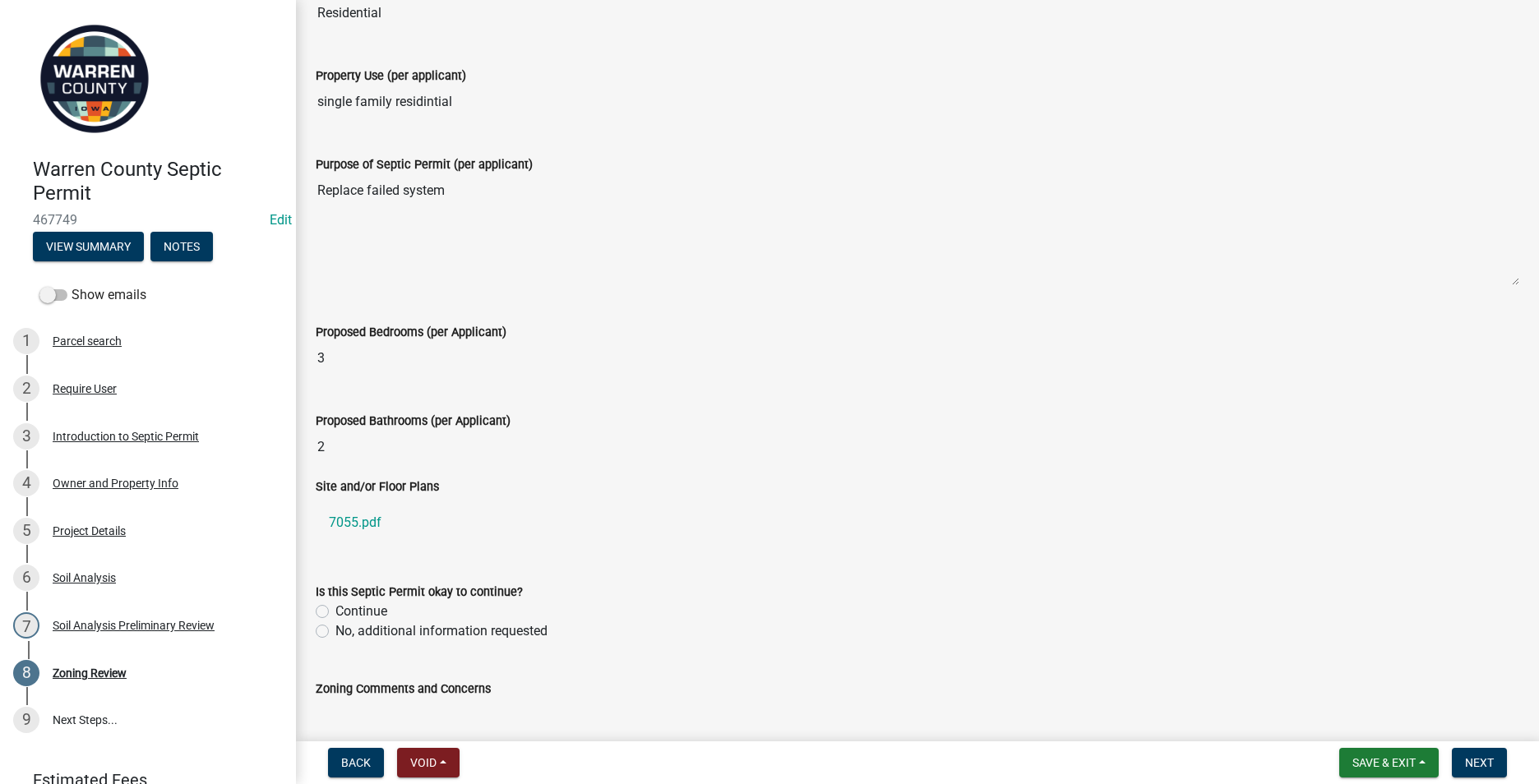
scroll to position [411, 0]
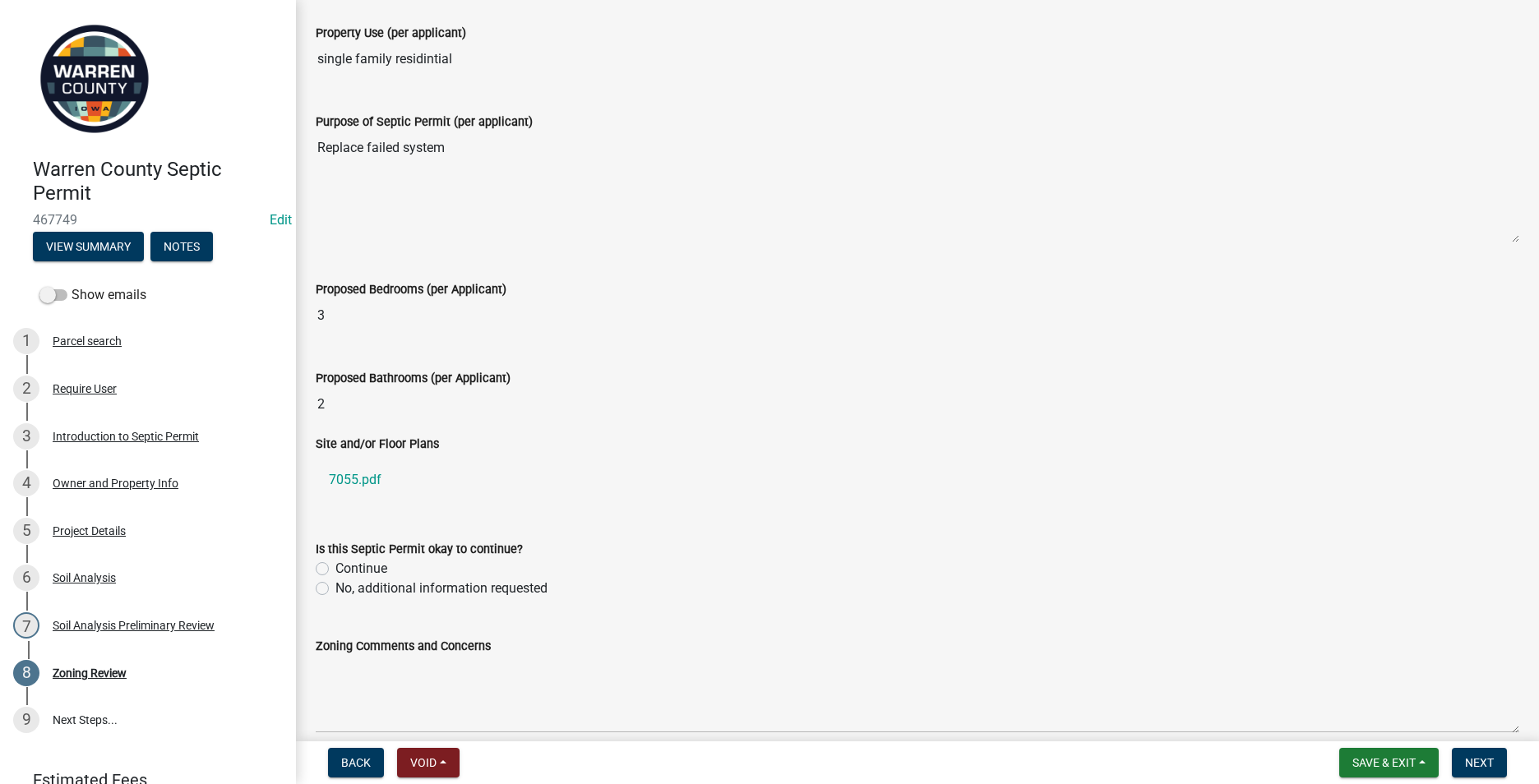
click at [335, 567] on label "Continue" at bounding box center [361, 568] width 52 height 19
click at [335, 567] on input "Continue" at bounding box center [340, 564] width 11 height 11
radio input "true"
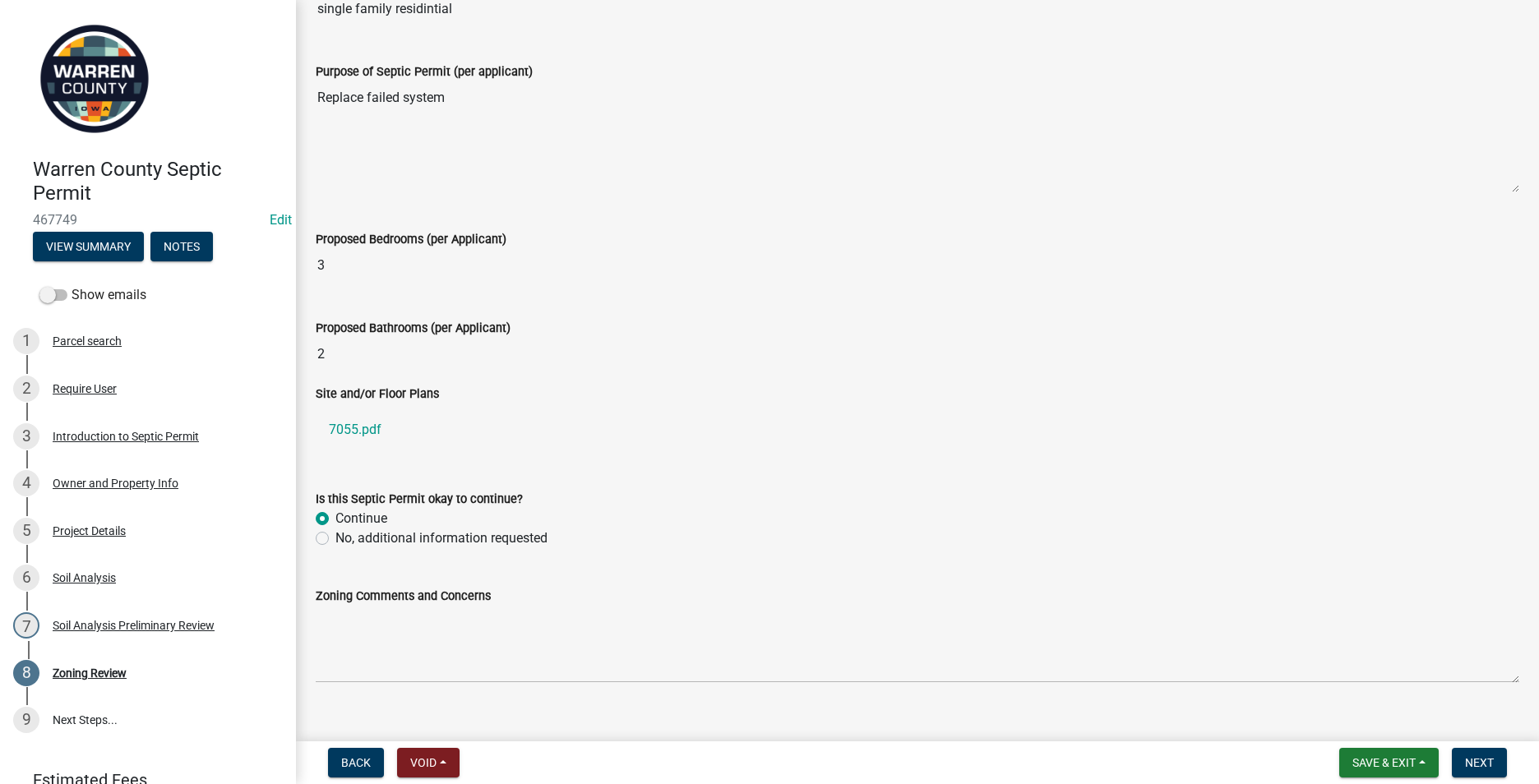
scroll to position [487, 0]
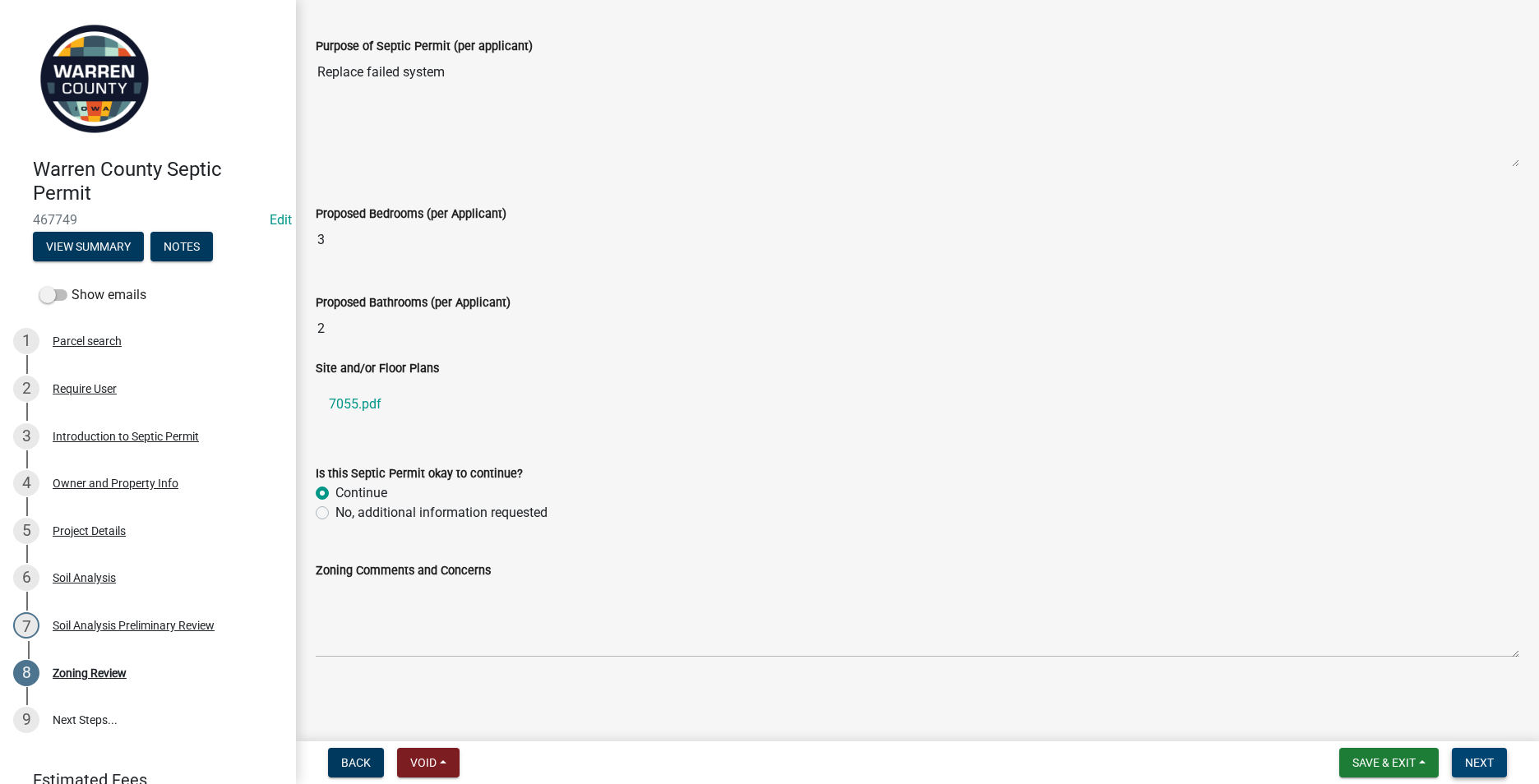
click at [1494, 762] on button "Next" at bounding box center [1479, 762] width 55 height 29
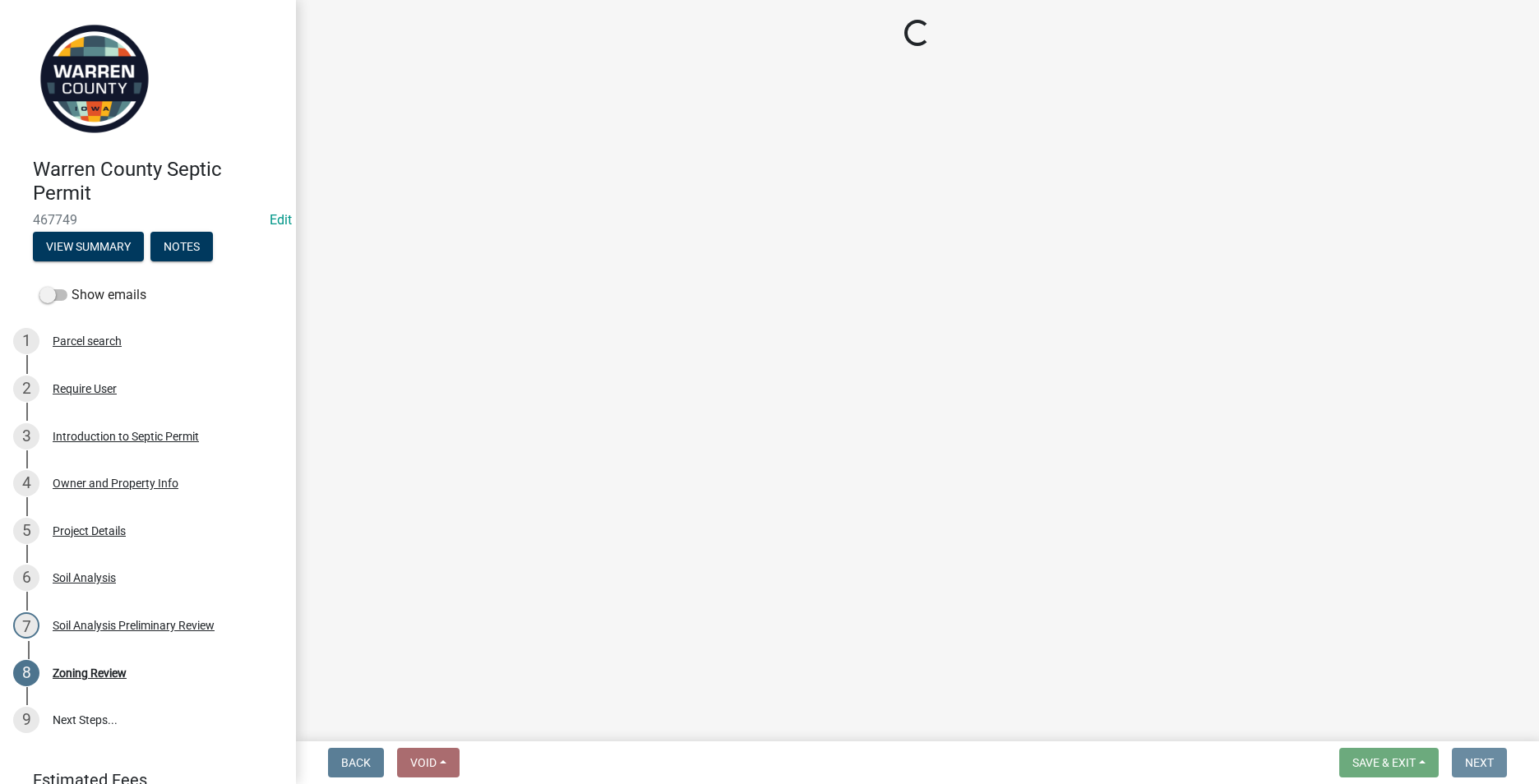
scroll to position [0, 0]
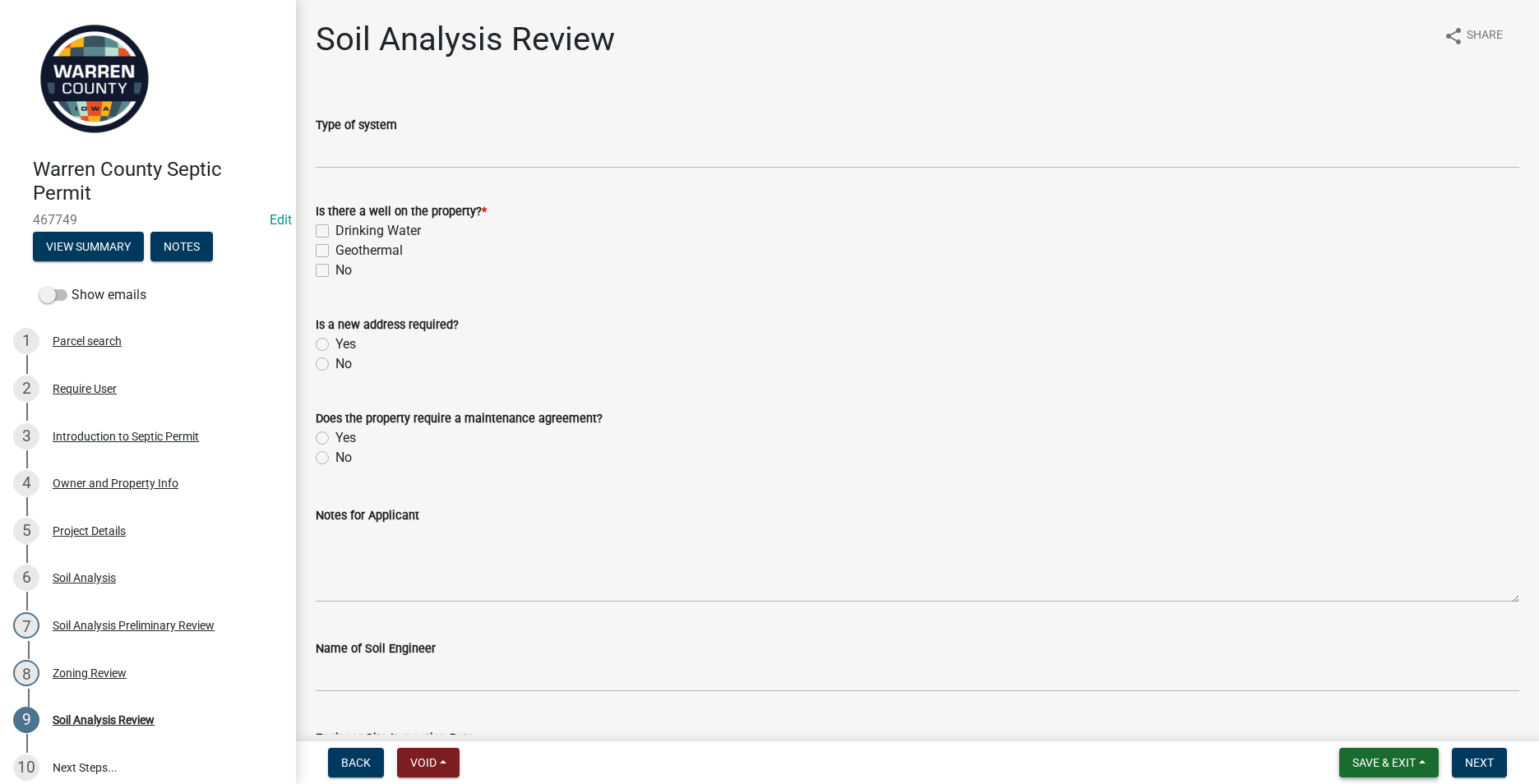
click at [1371, 767] on span "Save & Exit" at bounding box center [1384, 763] width 63 height 13
click at [1353, 723] on button "Save & Exit" at bounding box center [1373, 719] width 132 height 39
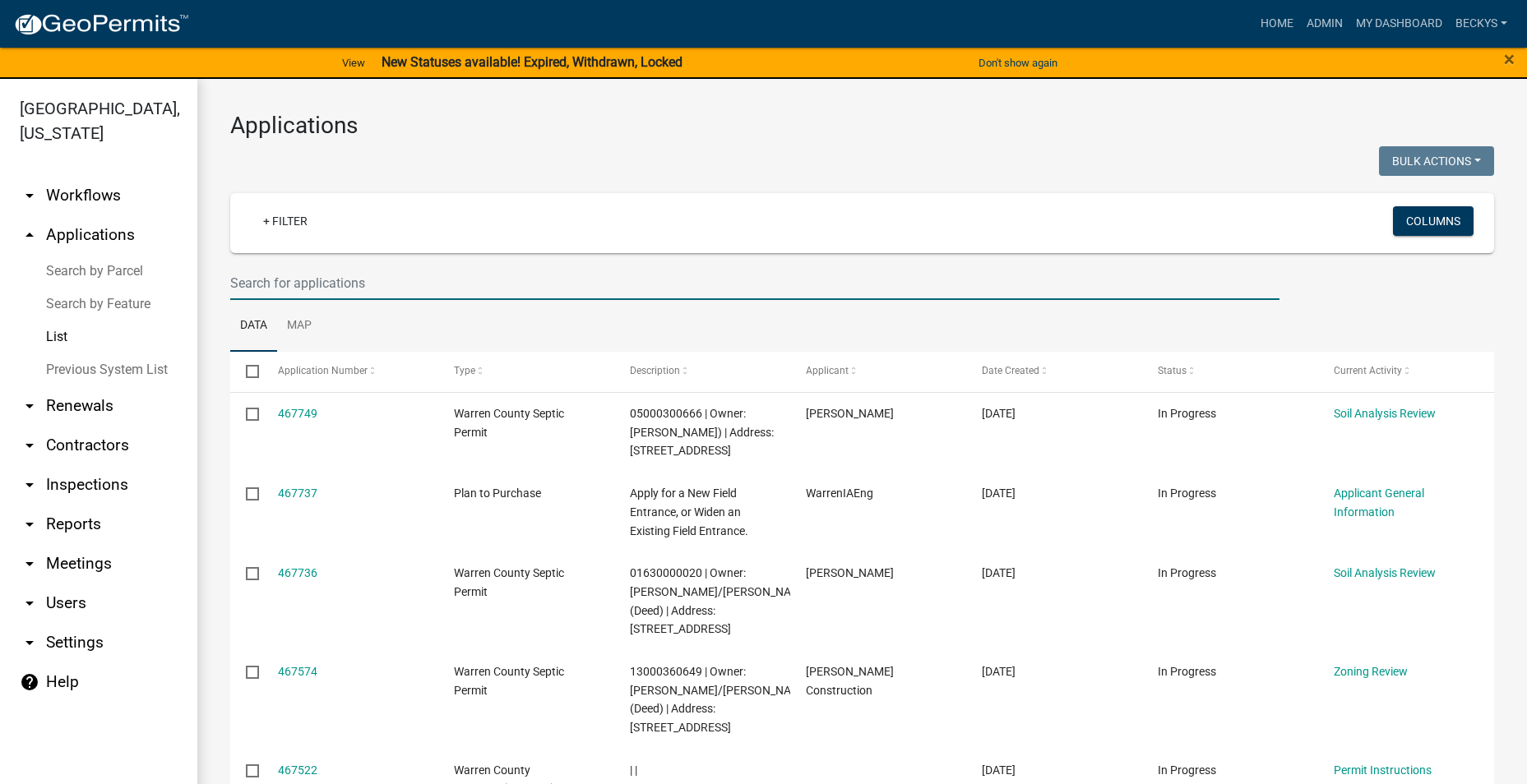
click at [241, 287] on input "text" at bounding box center [754, 283] width 1049 height 34
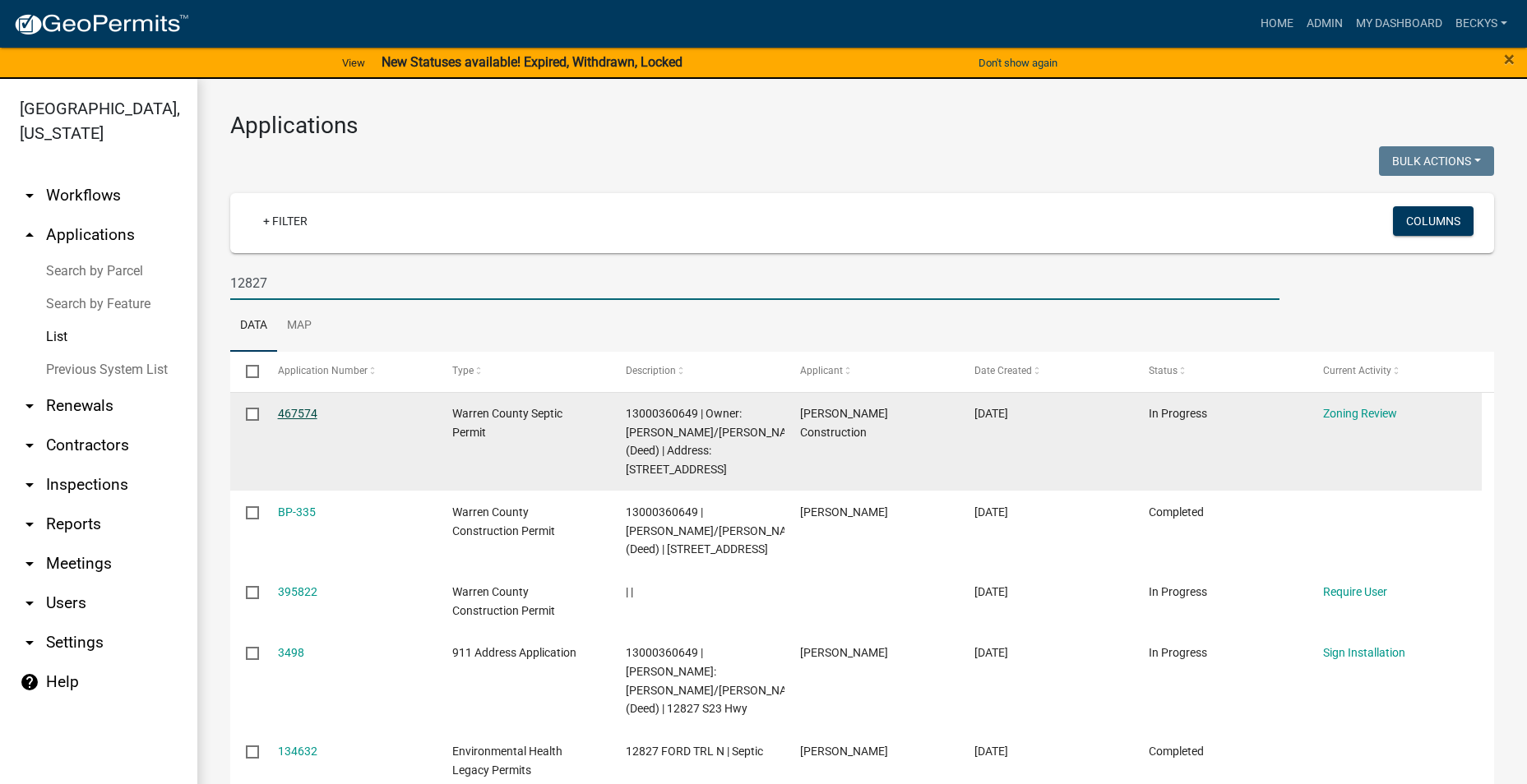
type input "12827"
click at [291, 413] on link "467574" at bounding box center [297, 414] width 39 height 13
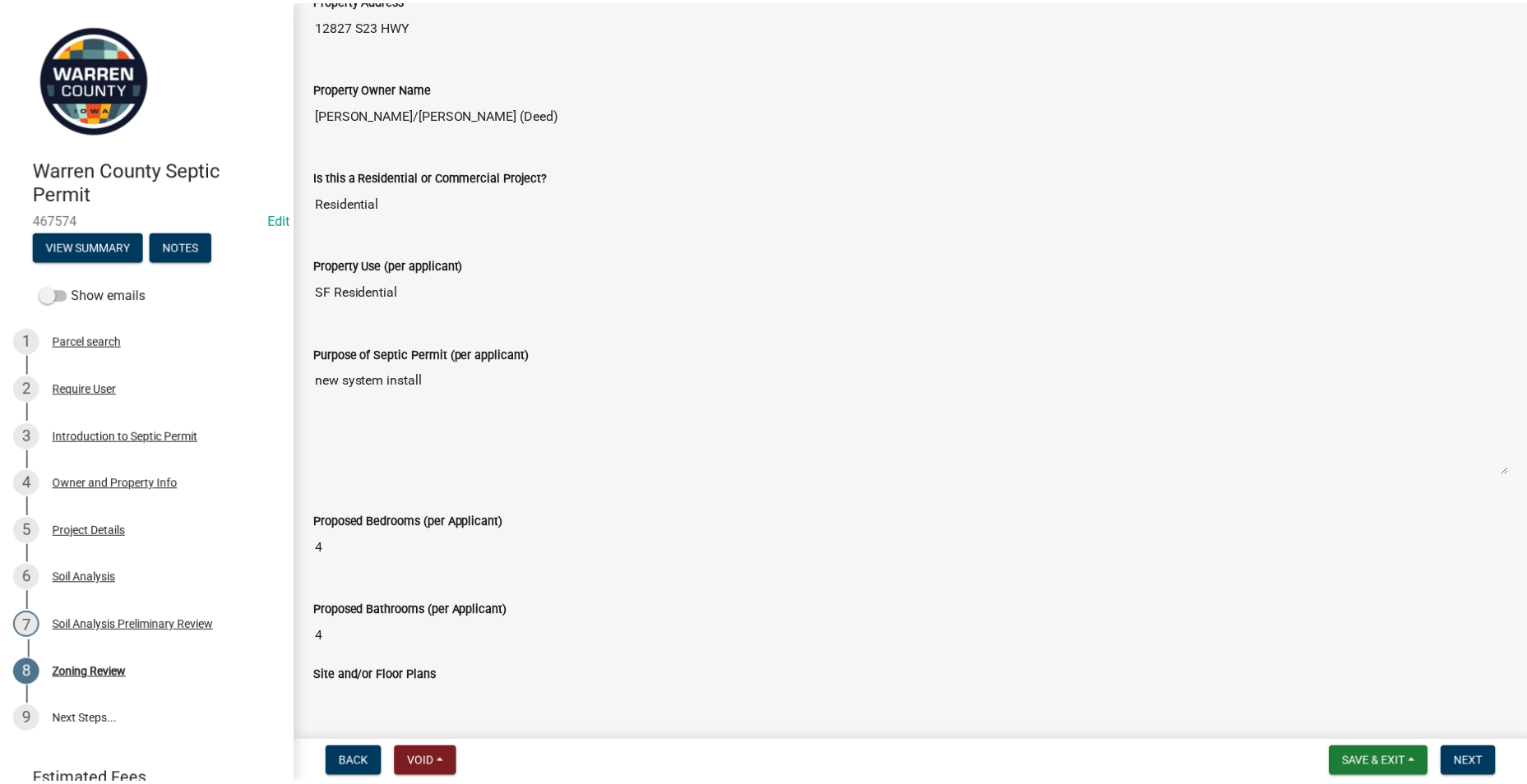
scroll to position [82, 0]
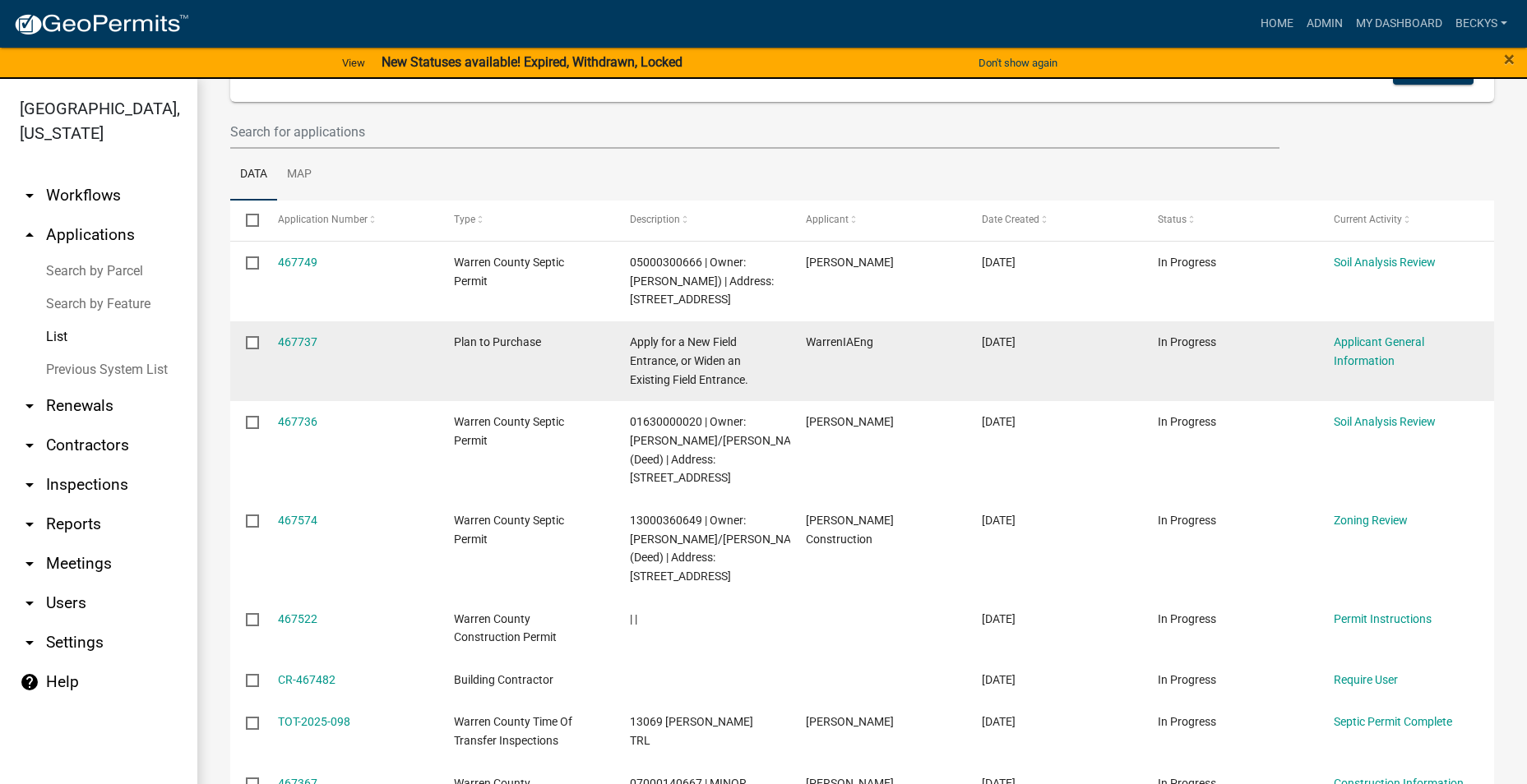
scroll to position [165, 0]
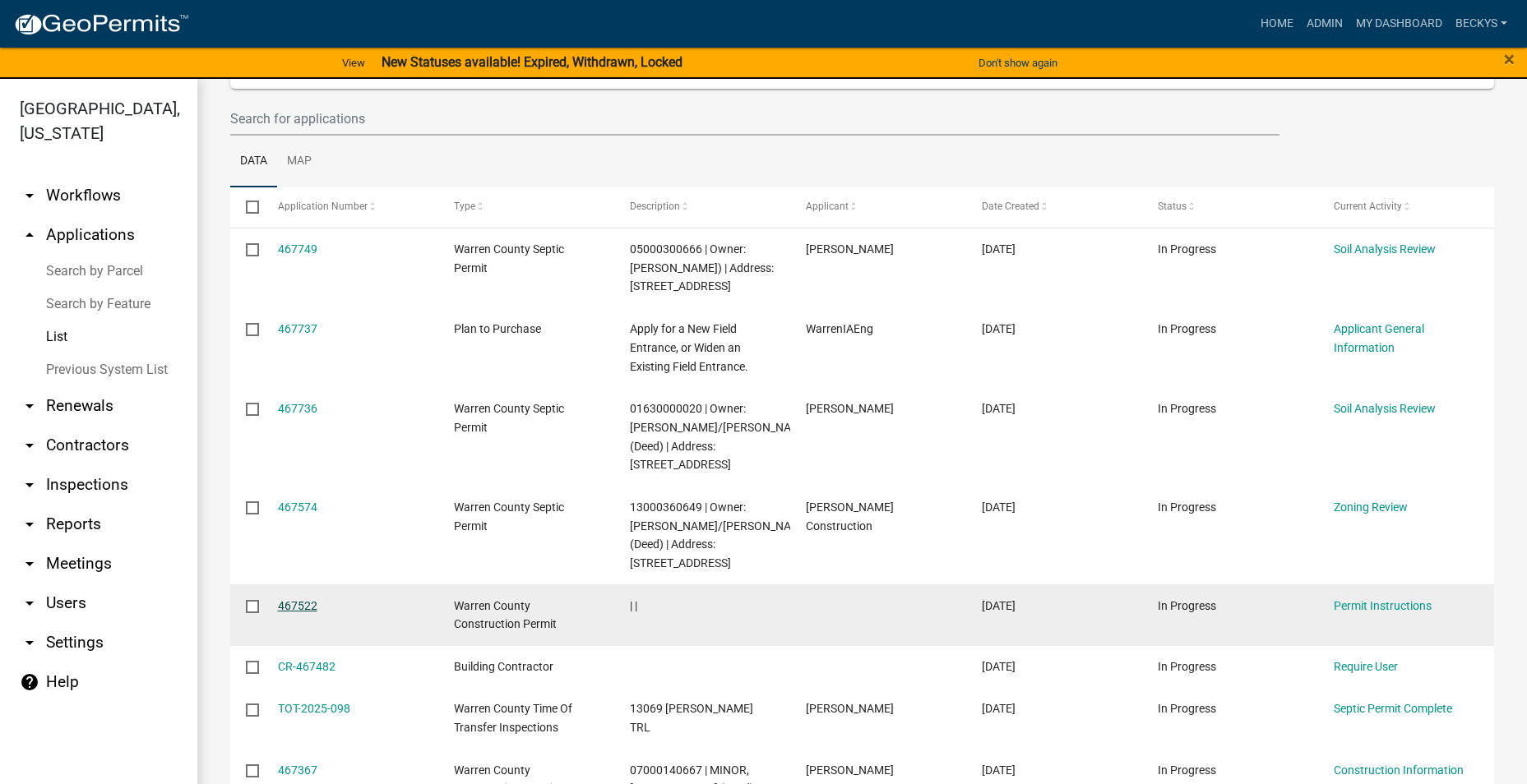
click at [302, 612] on link "467522" at bounding box center [297, 606] width 39 height 13
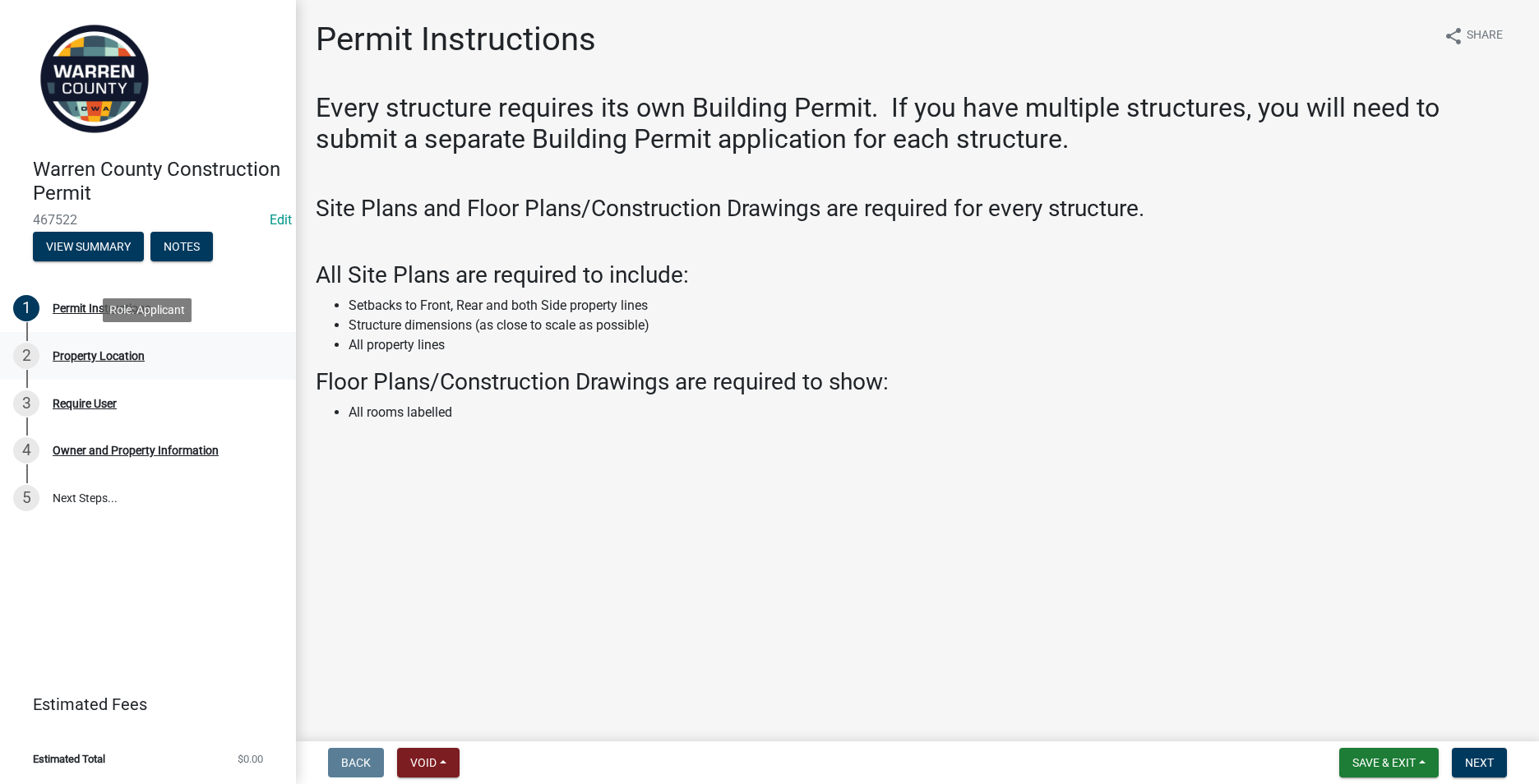
click at [79, 353] on div "Property Location" at bounding box center [99, 356] width 92 height 12
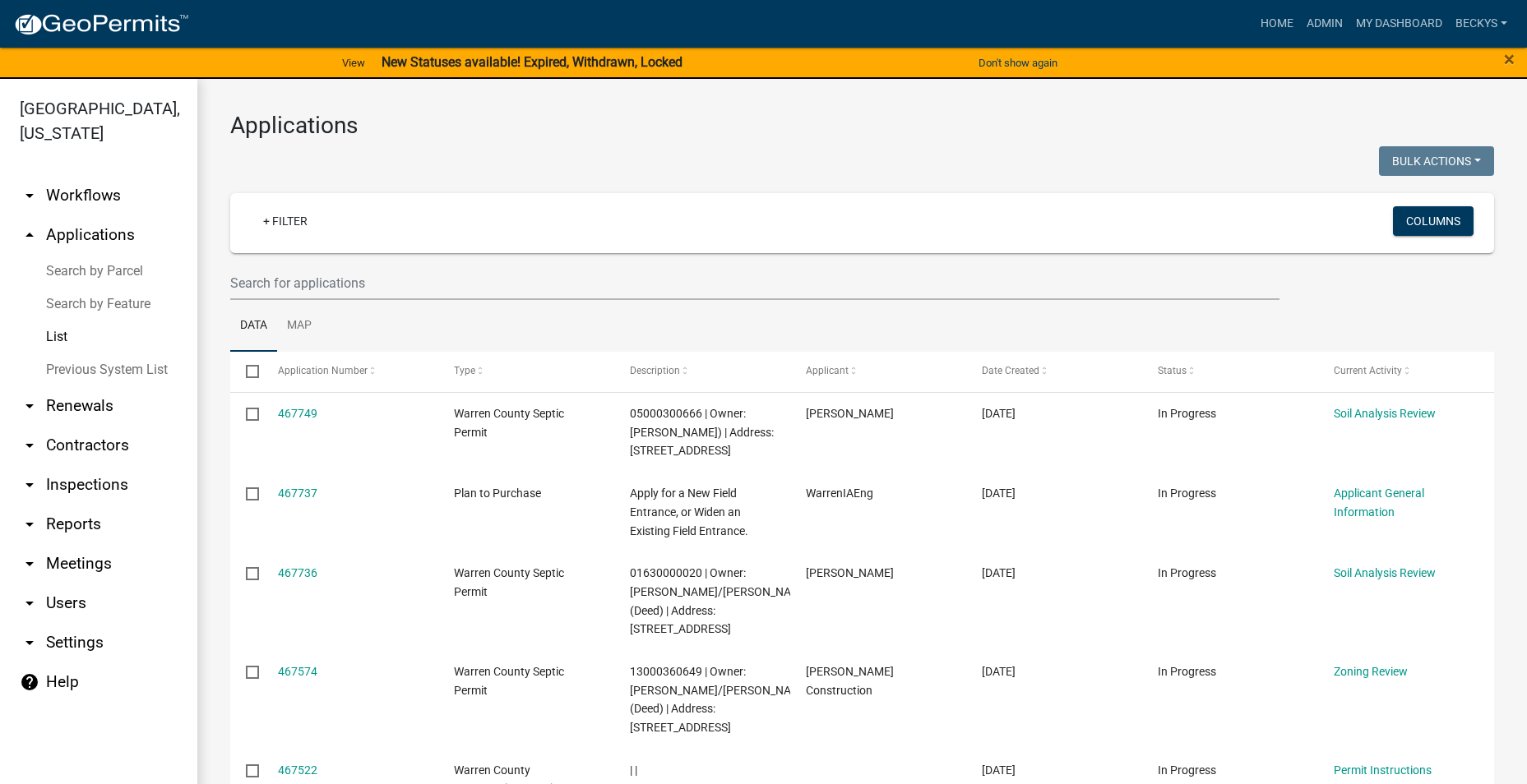
click at [68, 321] on link "List" at bounding box center [98, 337] width 197 height 33
click at [246, 280] on input "text" at bounding box center [754, 283] width 1049 height 34
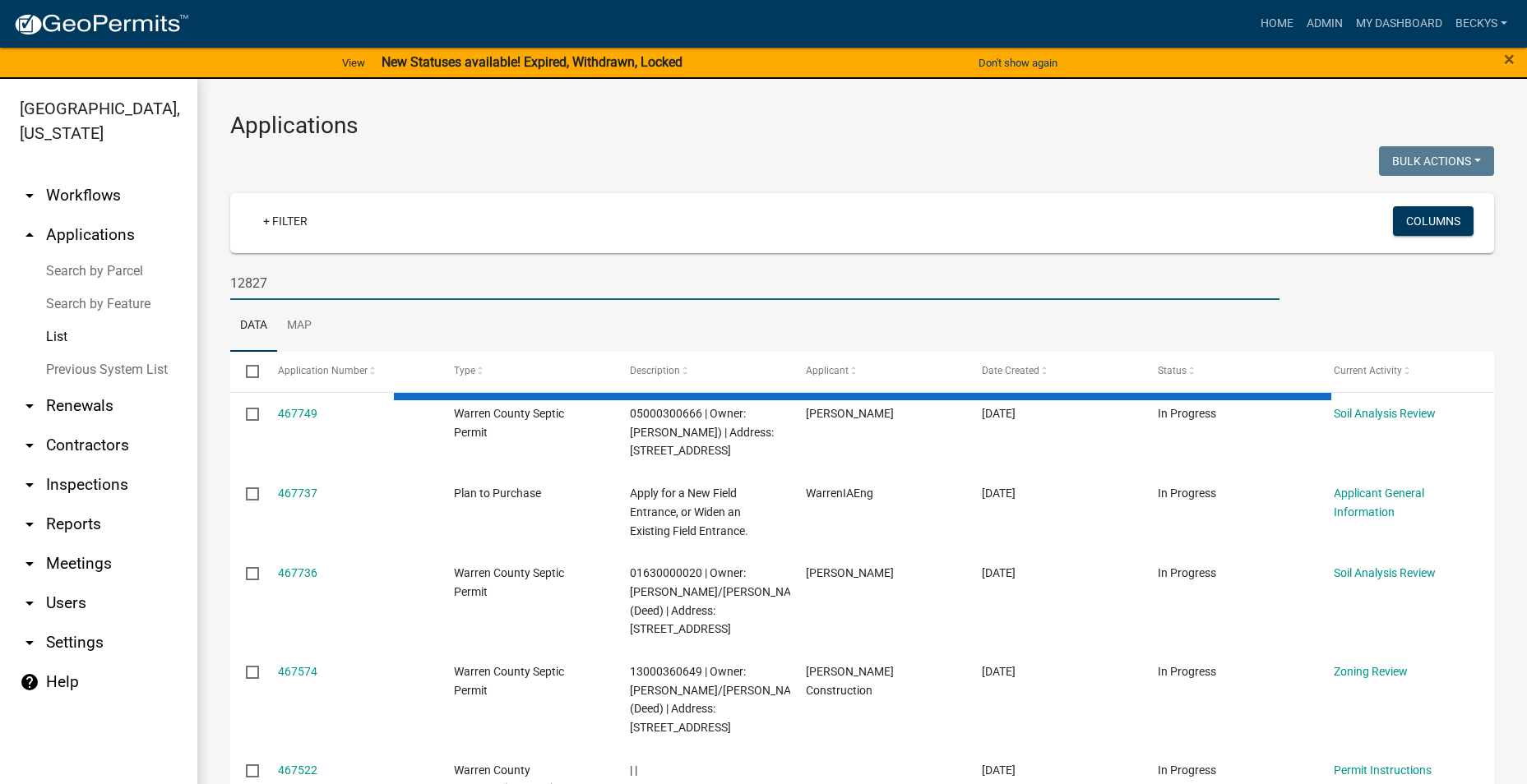
type input "12827"
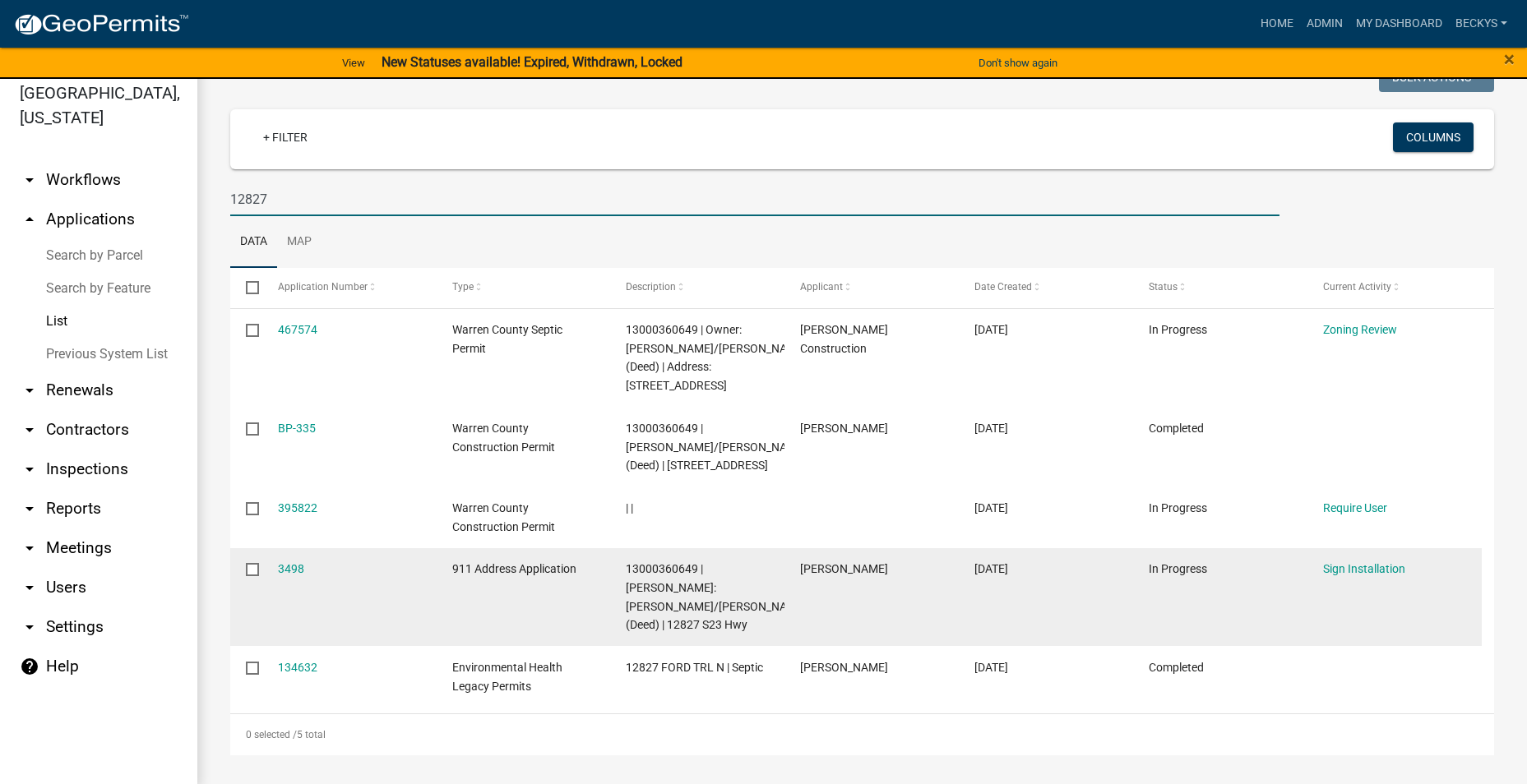
scroll to position [19, 0]
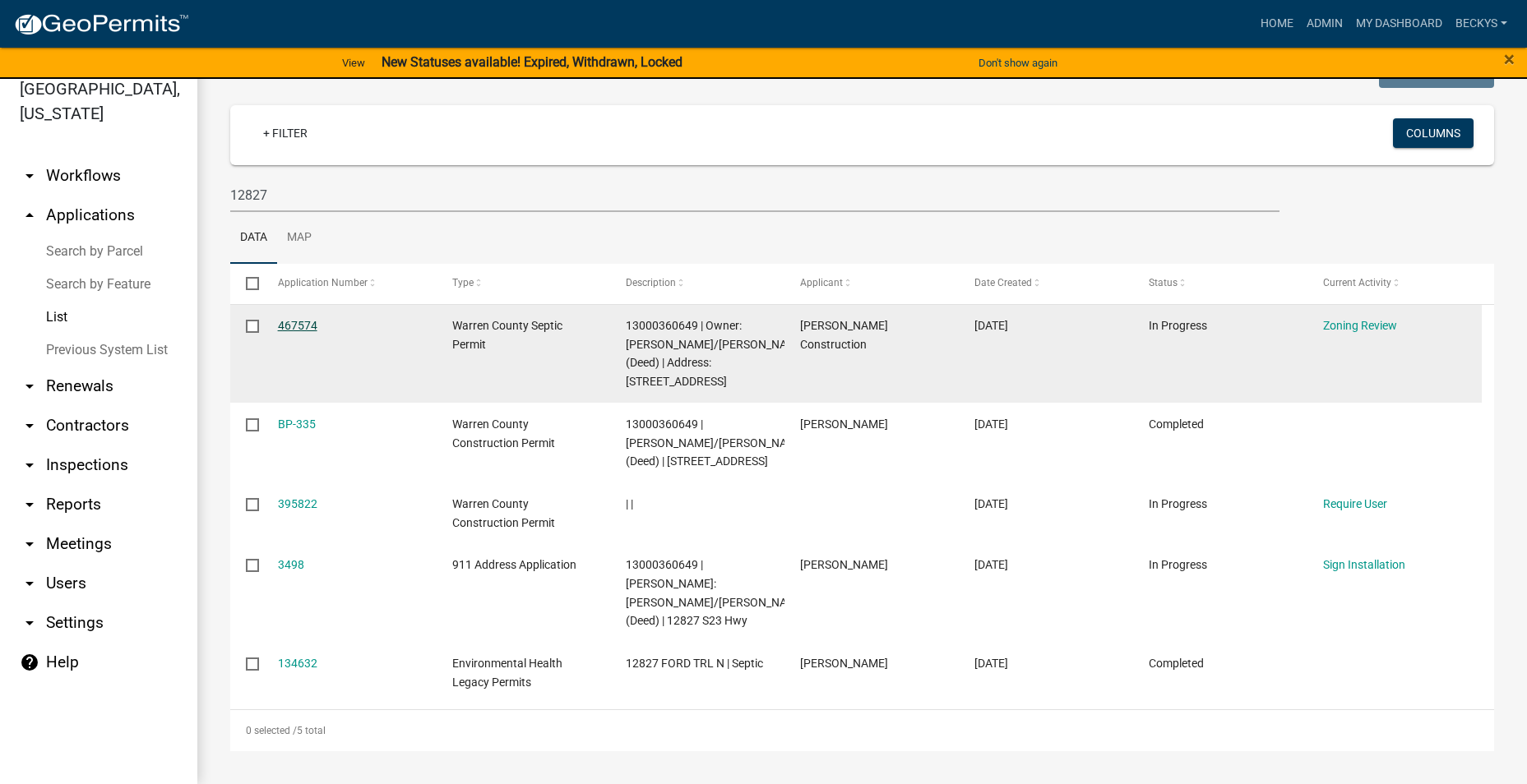
click at [291, 329] on link "467574" at bounding box center [297, 326] width 39 height 13
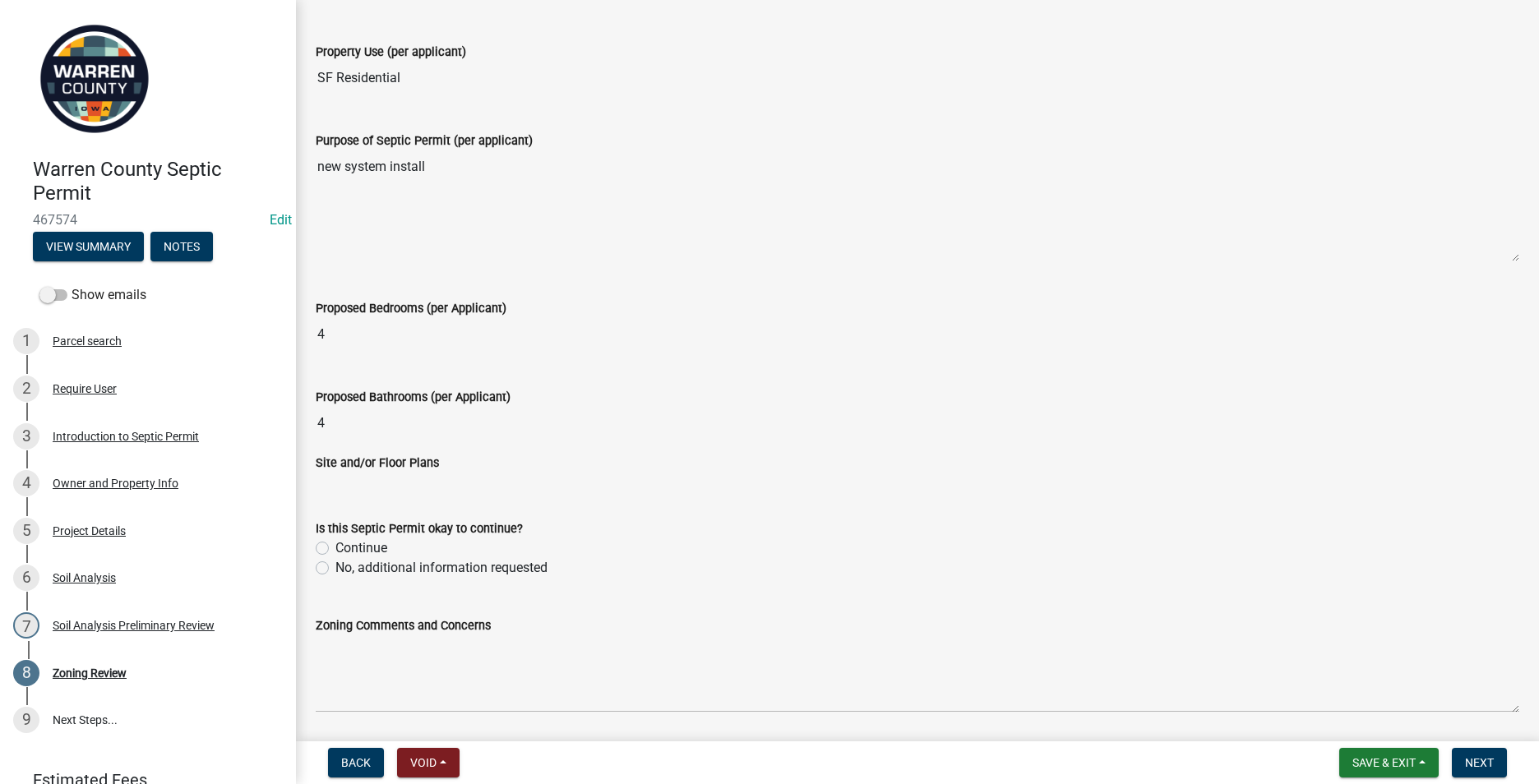
scroll to position [411, 0]
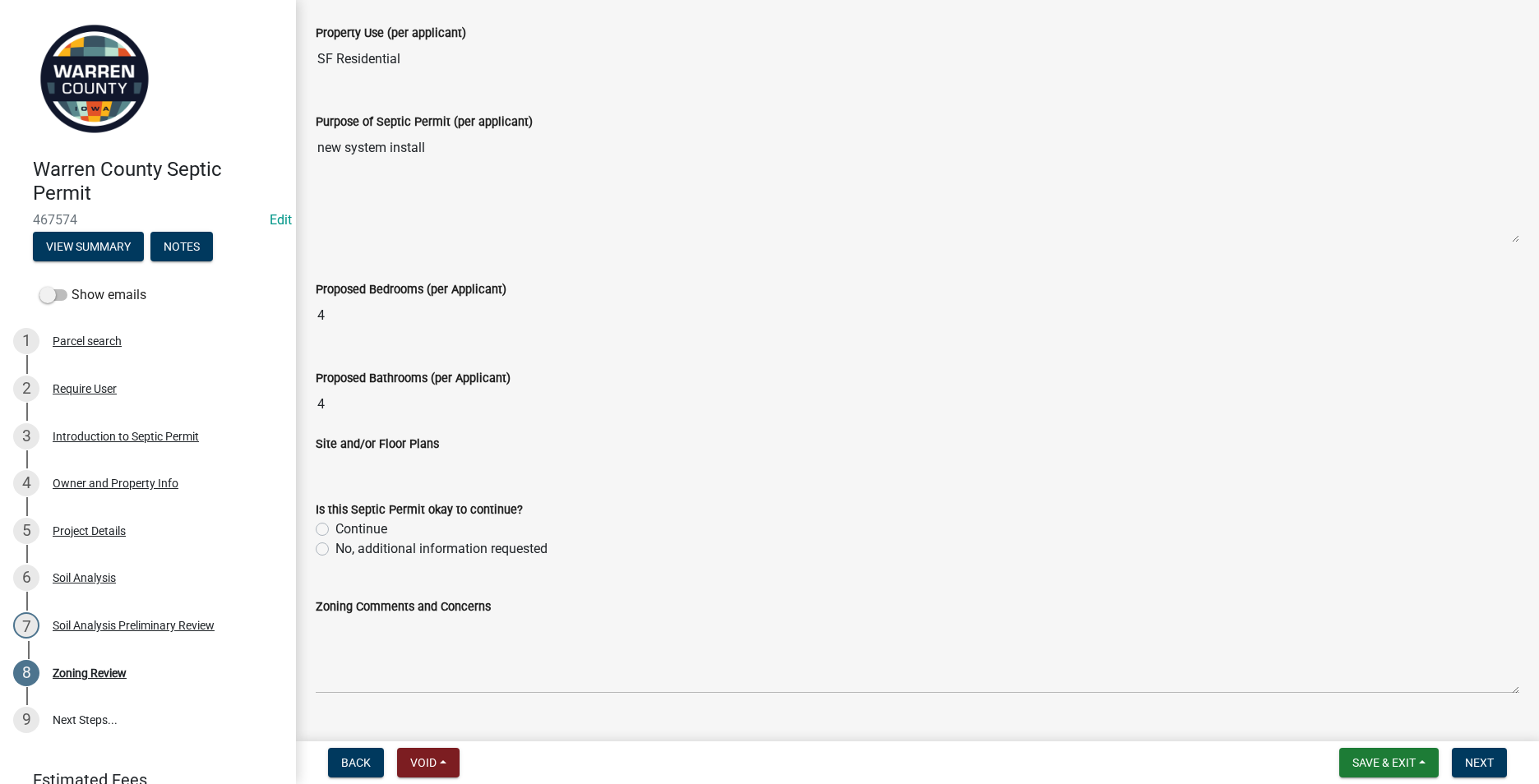
click at [335, 528] on label "Continue" at bounding box center [361, 529] width 52 height 19
click at [335, 528] on input "Continue" at bounding box center [340, 525] width 11 height 11
radio input "true"
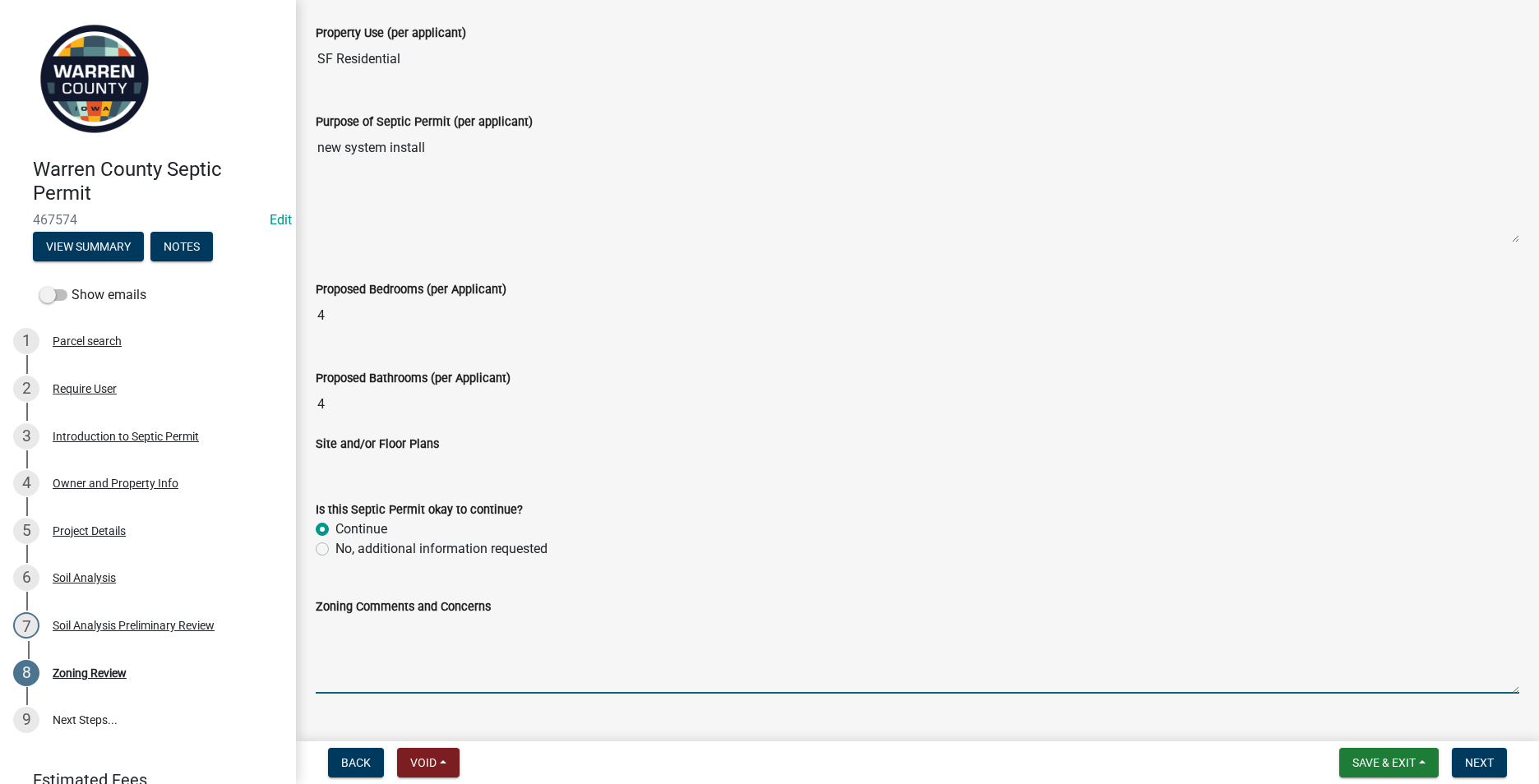
click at [324, 632] on textarea "Zoning Comments and Concerns" at bounding box center [917, 655] width 1203 height 77
type textarea "A building permit was issued in May 2025."
click at [1469, 763] on span "Next" at bounding box center [1479, 763] width 29 height 13
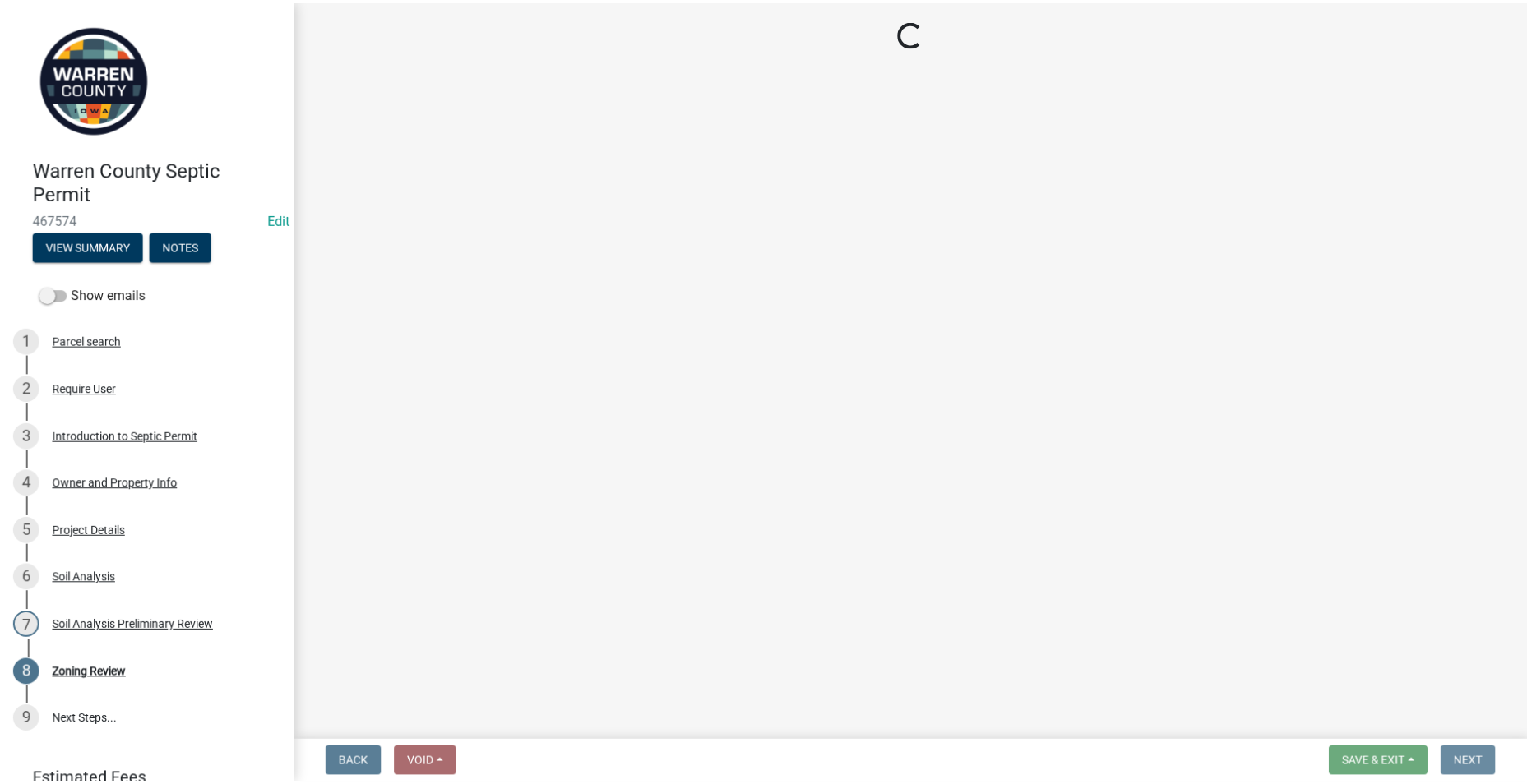
scroll to position [0, 0]
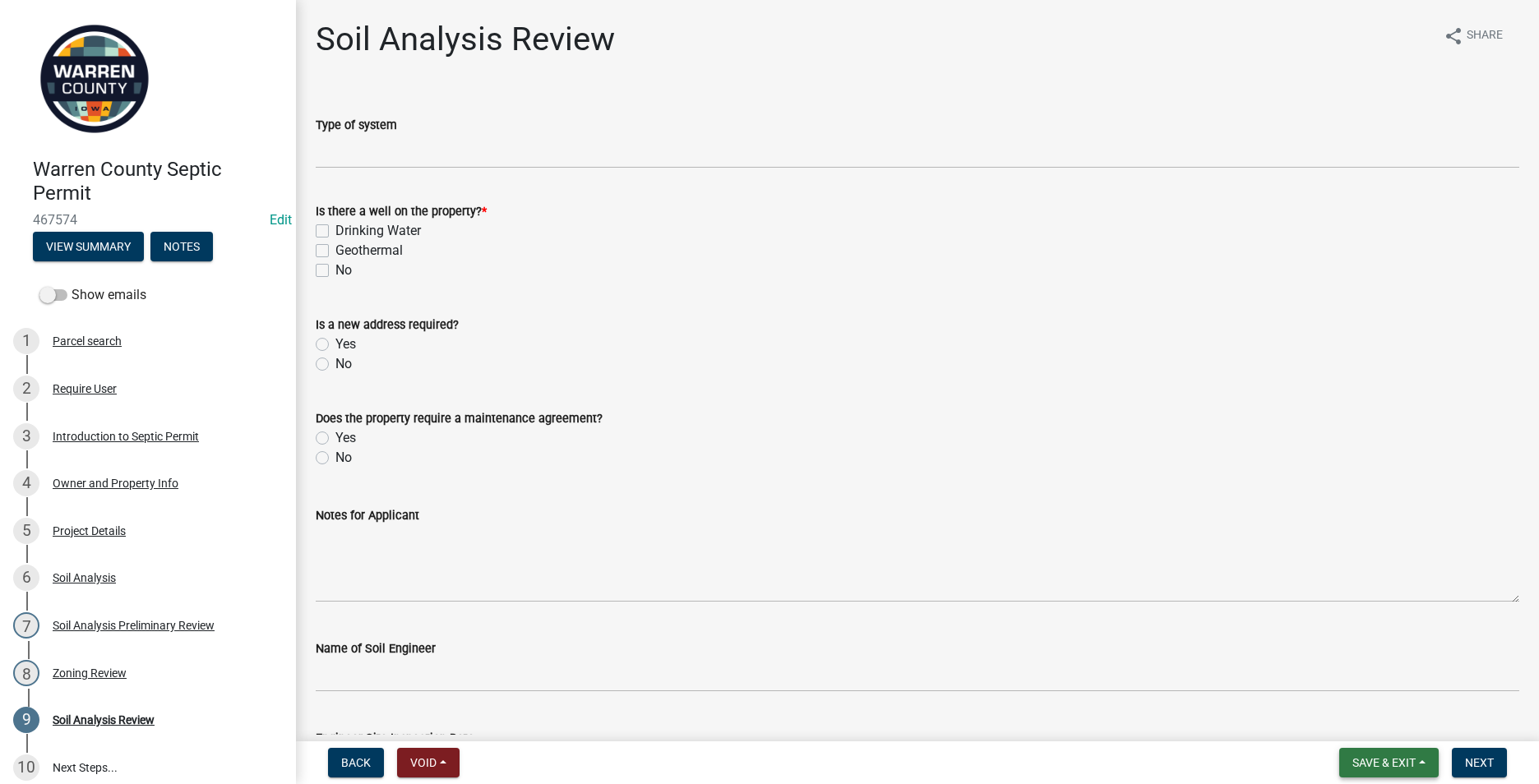
click at [1378, 750] on button "Save & Exit" at bounding box center [1389, 762] width 99 height 29
click at [1344, 721] on button "Save & Exit" at bounding box center [1373, 719] width 132 height 39
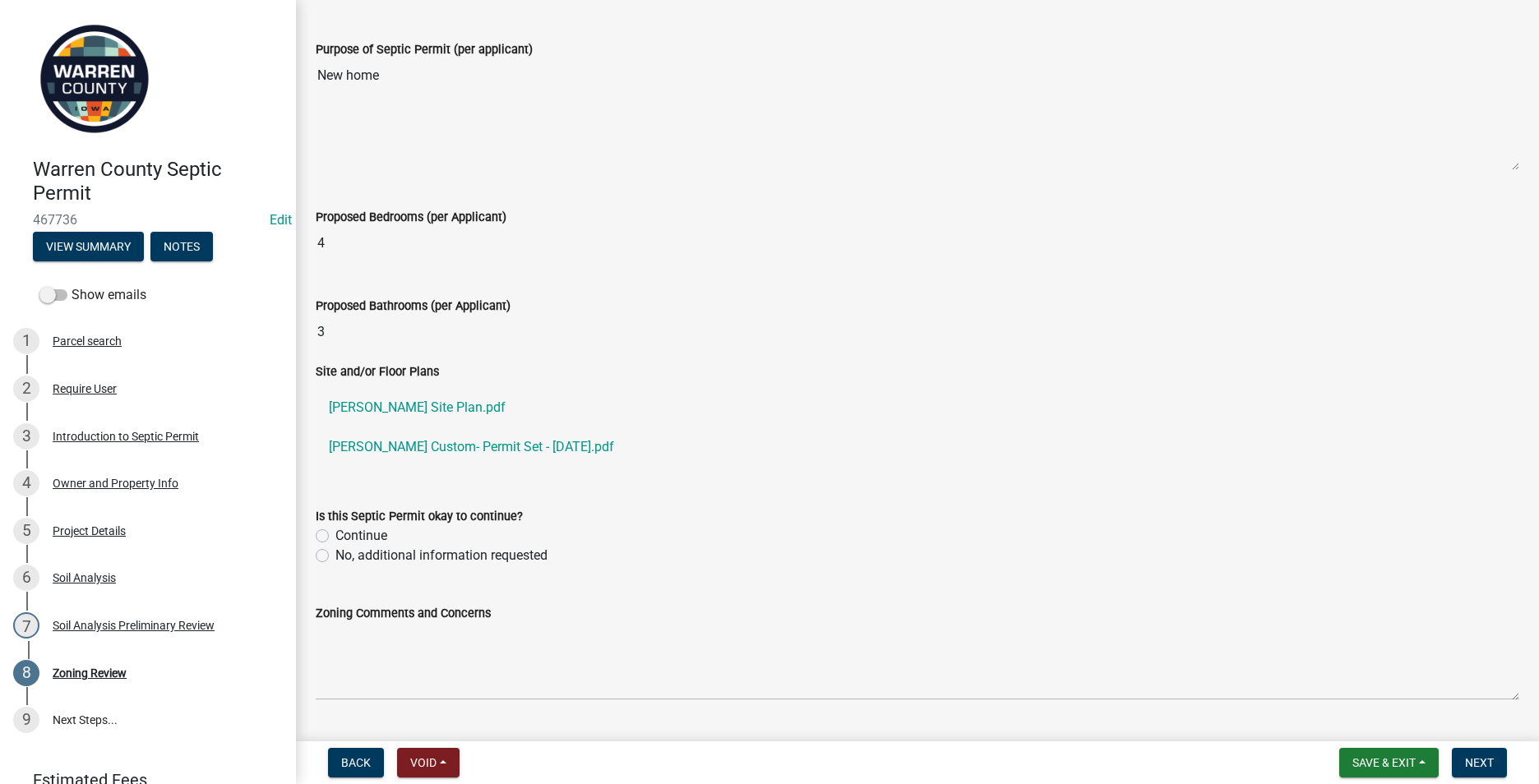
scroll to position [493, 0]
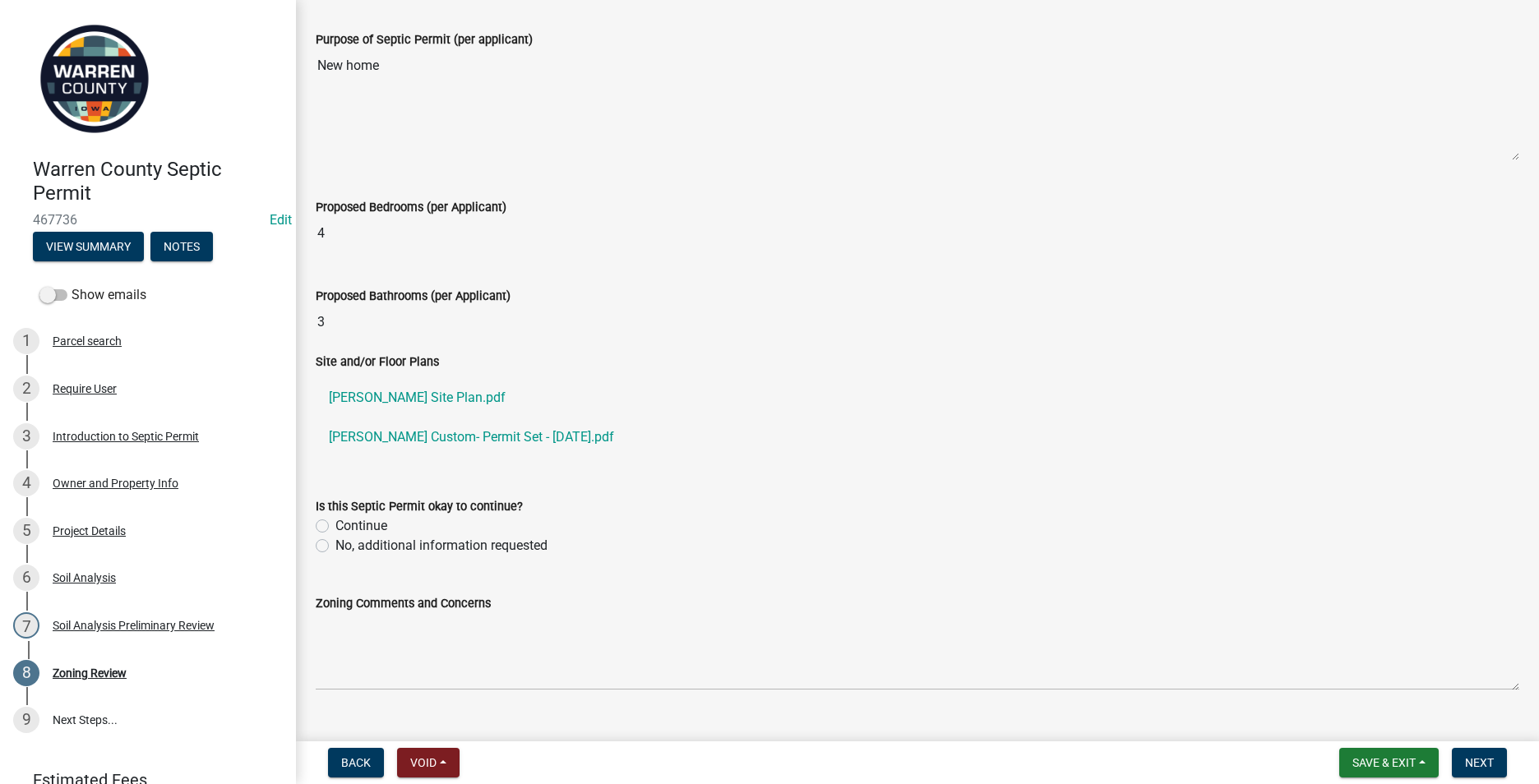
click at [313, 525] on div "Is this Septic Permit okay to continue? Continue No, additional information req…" at bounding box center [917, 516] width 1228 height 79
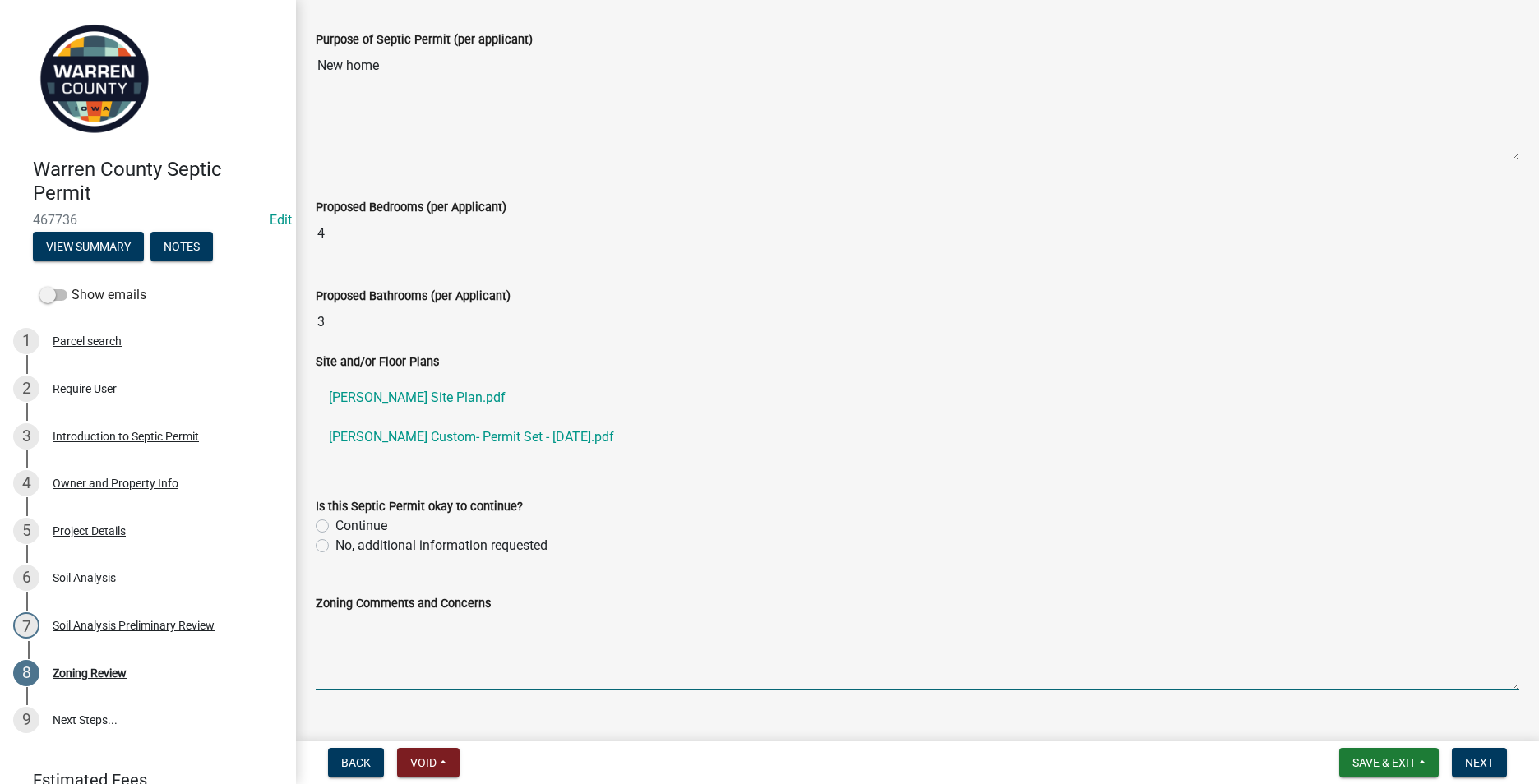
click at [338, 626] on textarea "Zoning Comments and Concerns" at bounding box center [917, 651] width 1203 height 77
click at [351, 635] on textarea "Zoning Comments and Concerns" at bounding box center [917, 651] width 1203 height 77
type textarea "A building permit was issued in [DATE]."
click at [1481, 758] on span "Next" at bounding box center [1479, 763] width 29 height 13
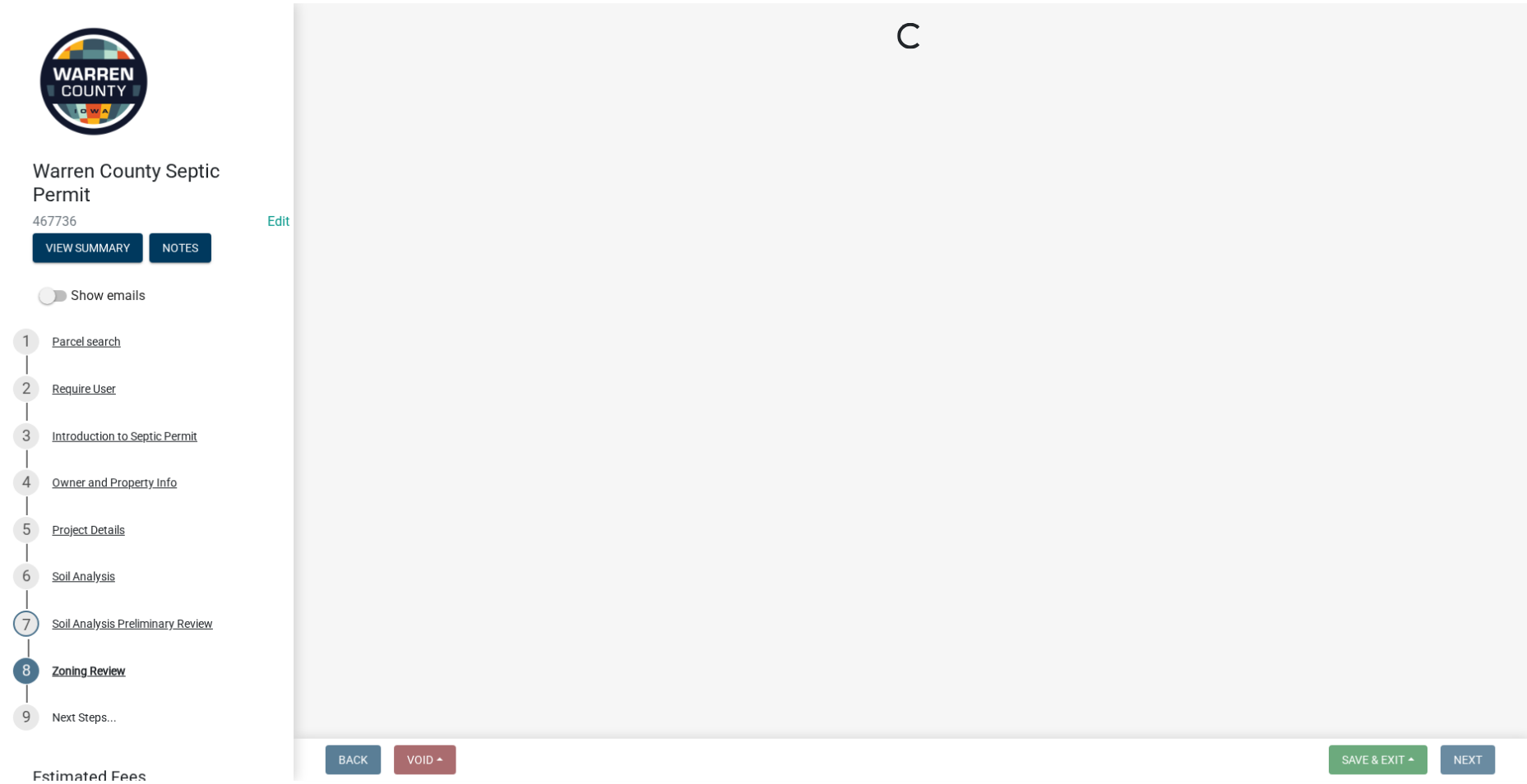
scroll to position [0, 0]
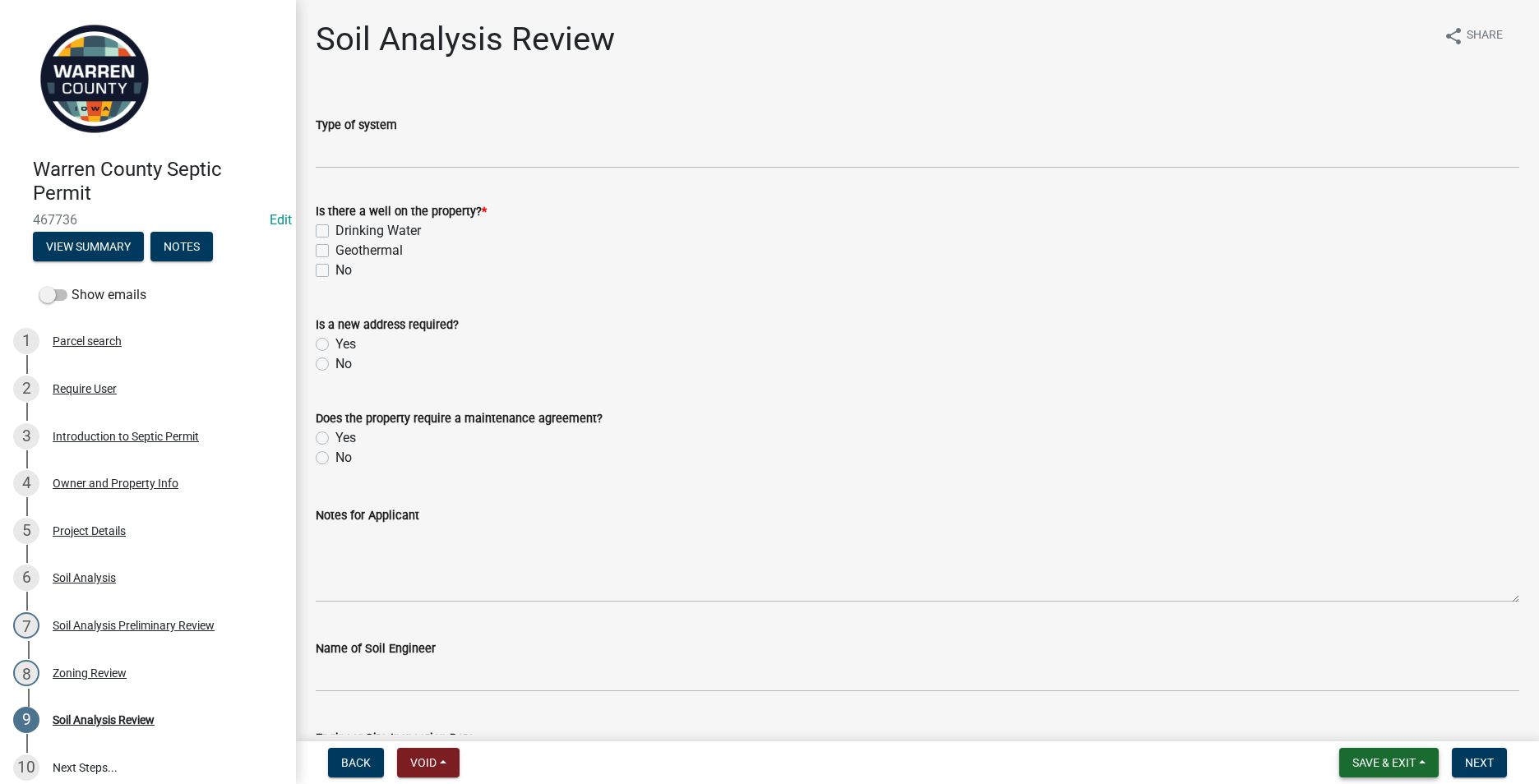
click at [1403, 759] on span "Save & Exit" at bounding box center [1384, 763] width 63 height 13
click at [1369, 731] on button "Save & Exit" at bounding box center [1373, 719] width 132 height 39
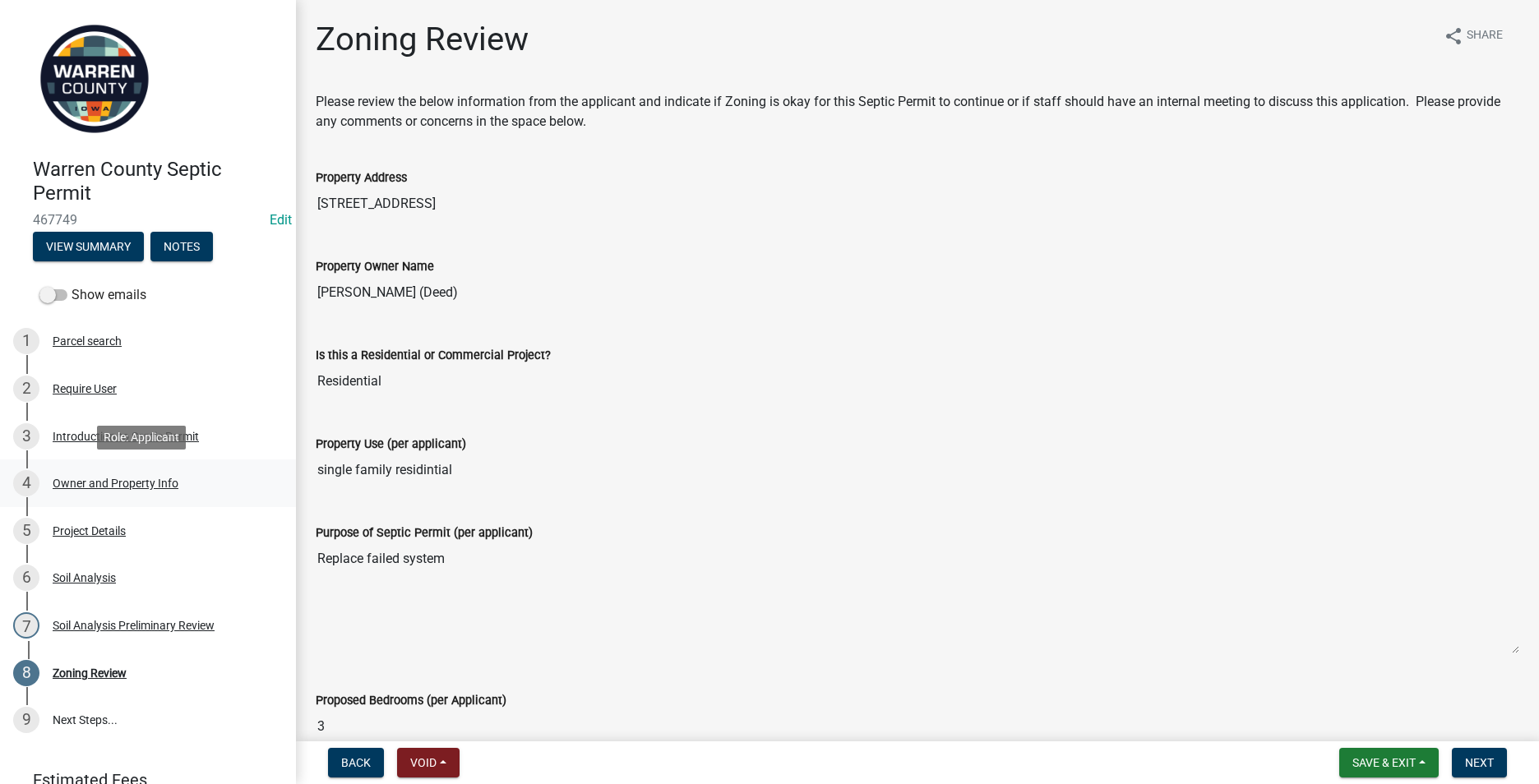
click at [89, 478] on div "Owner and Property Info" at bounding box center [116, 483] width 126 height 12
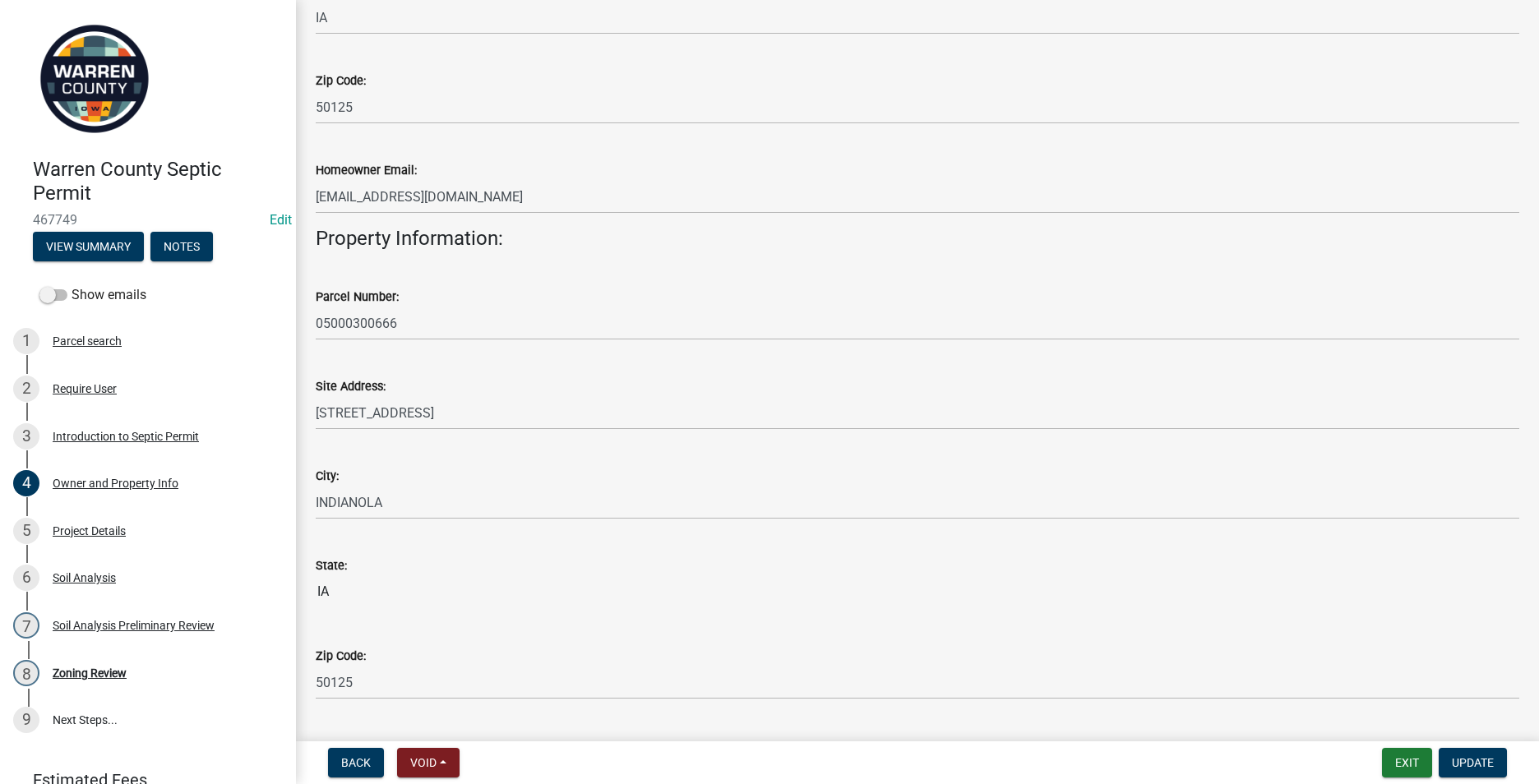
scroll to position [740, 0]
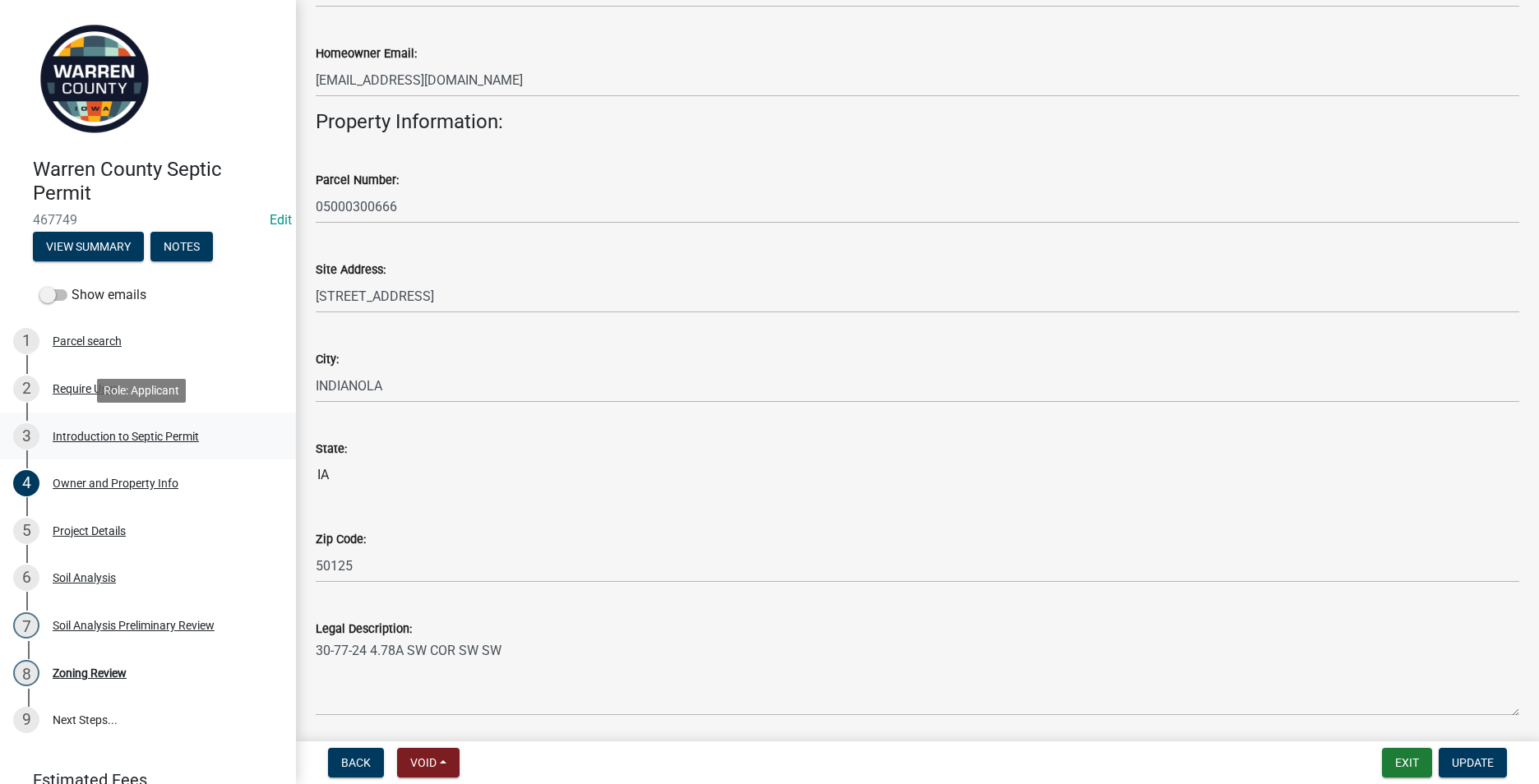
click at [138, 433] on div "Introduction to Septic Permit" at bounding box center [126, 436] width 146 height 12
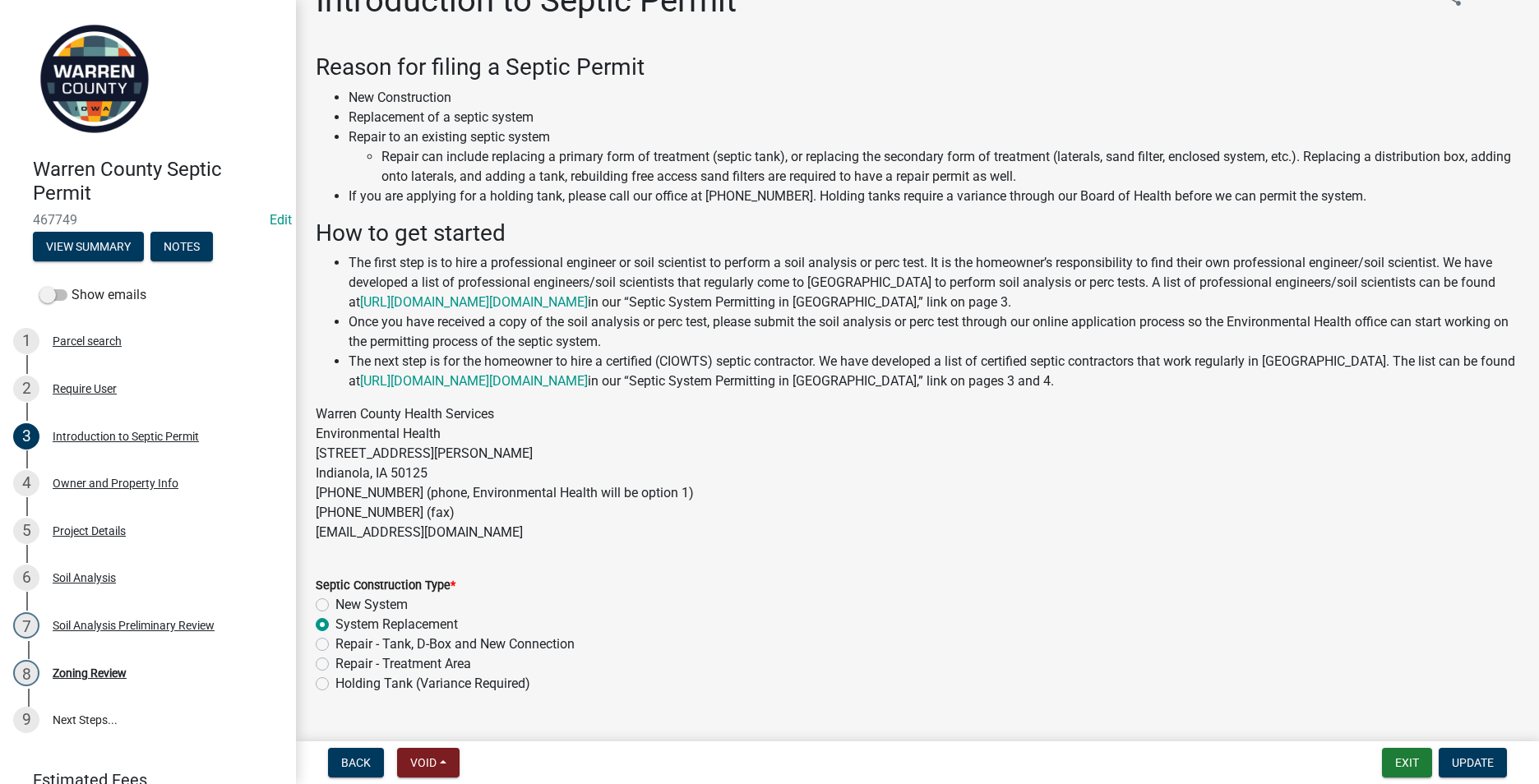
scroll to position [76, 0]
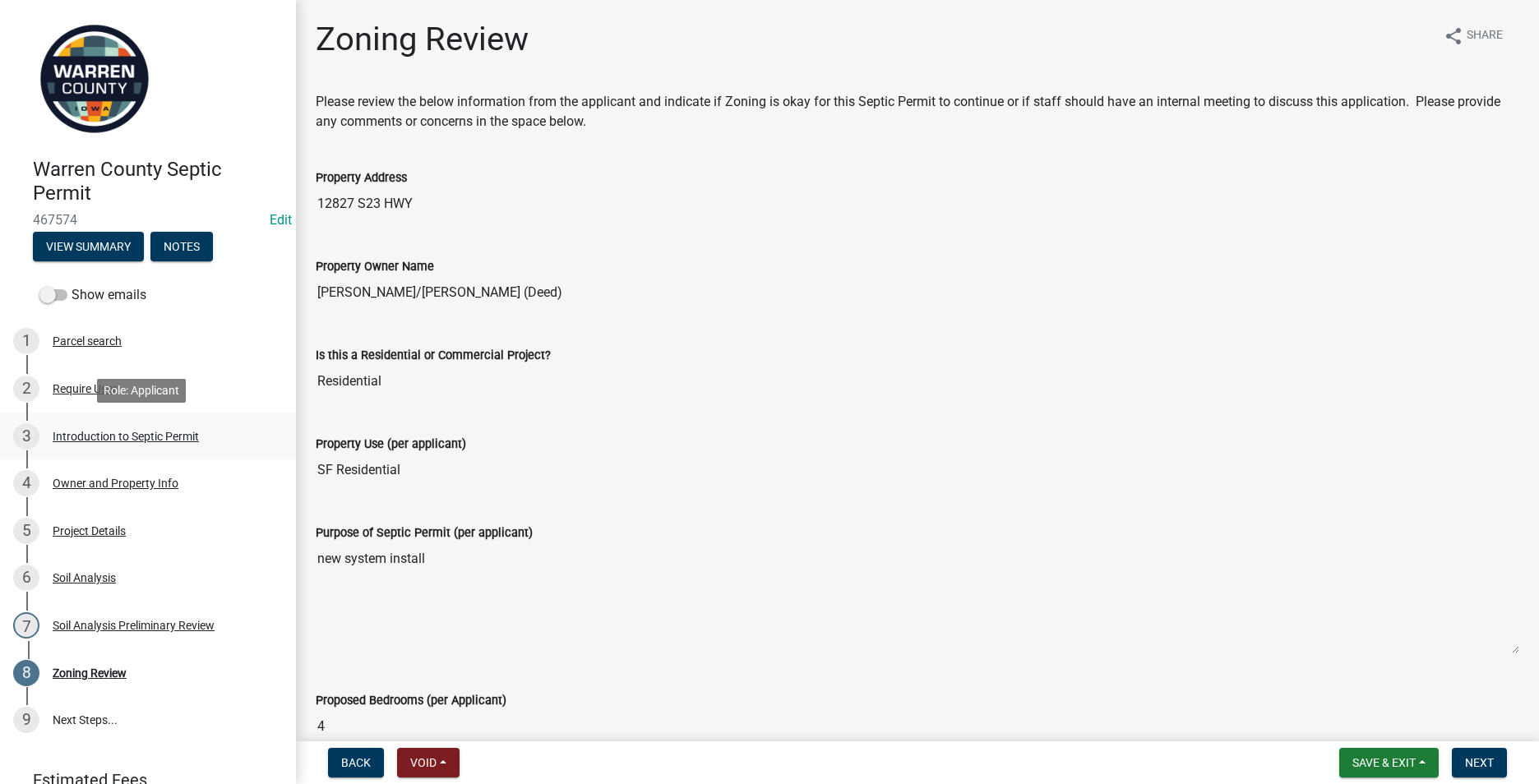
click at [139, 436] on div "Introduction to Septic Permit" at bounding box center [126, 436] width 146 height 12
